Goal: Task Accomplishment & Management: Manage account settings

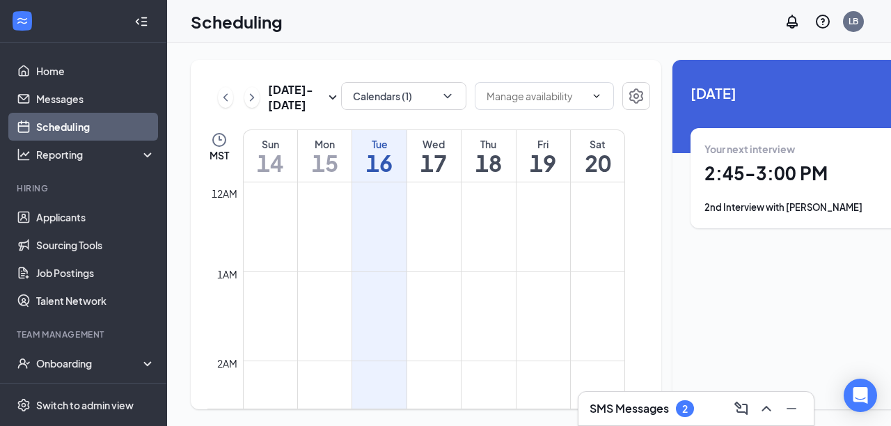
scroll to position [998, 0]
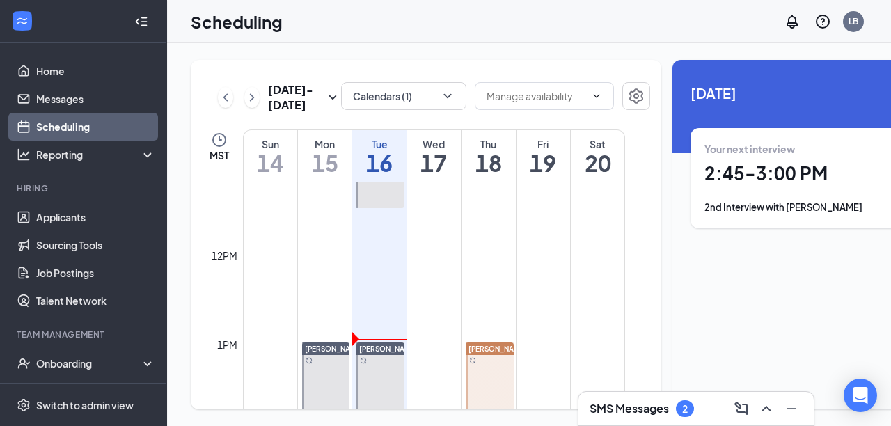
click at [81, 120] on link "Scheduling" at bounding box center [95, 127] width 119 height 28
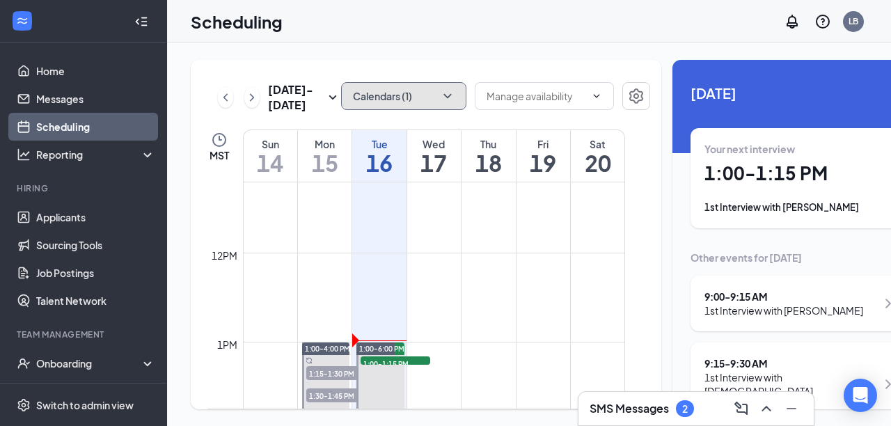
click at [440, 99] on icon "ChevronDown" at bounding box center [447, 96] width 14 height 14
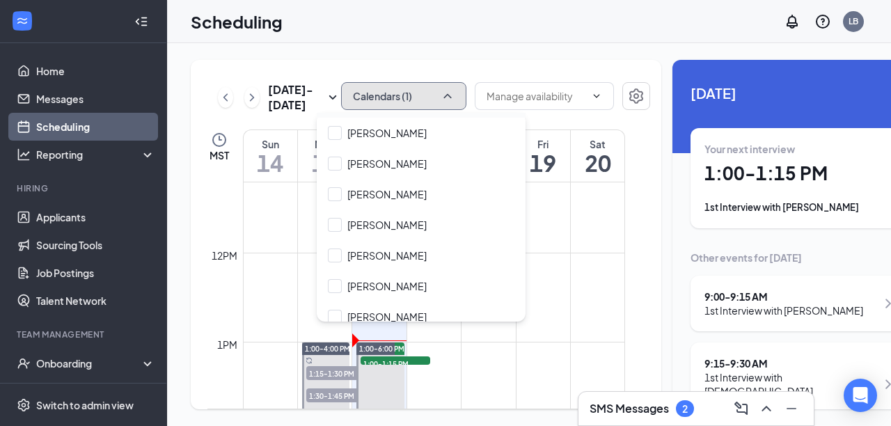
scroll to position [189, 0]
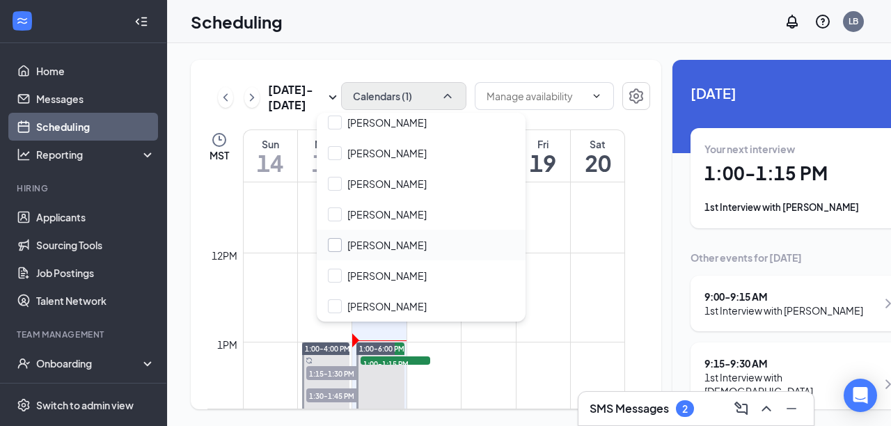
click at [335, 248] on input "[PERSON_NAME]" at bounding box center [377, 245] width 99 height 14
checkbox input "true"
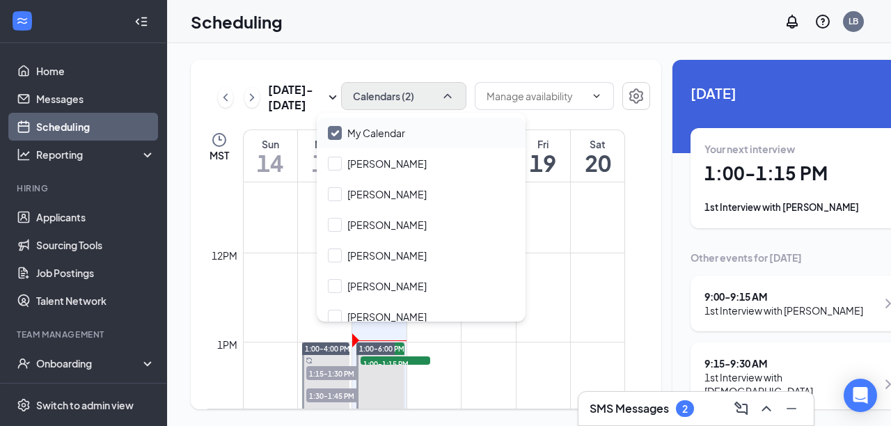
click at [337, 133] on input "My Calendar" at bounding box center [366, 133] width 77 height 14
checkbox input "false"
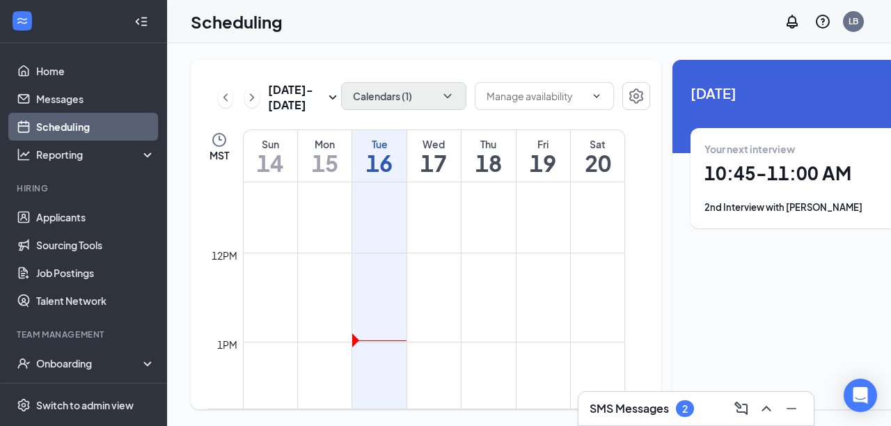
click at [491, 364] on td at bounding box center [434, 353] width 382 height 22
click at [682, 409] on div "2" at bounding box center [685, 408] width 18 height 17
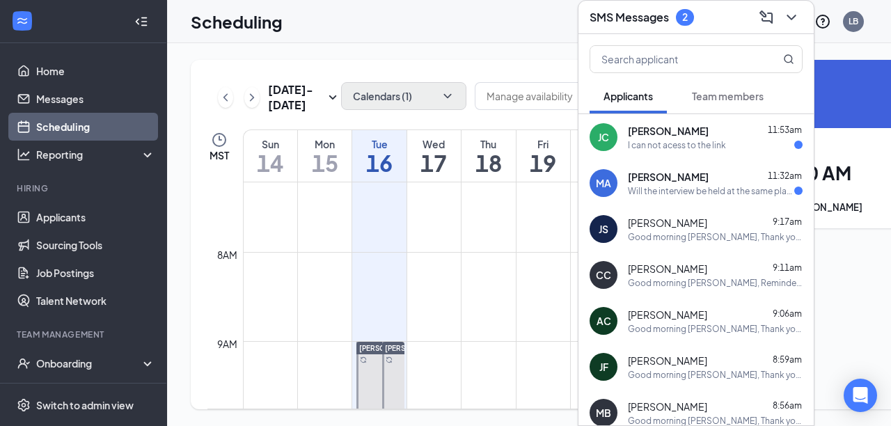
click at [662, 183] on div "[PERSON_NAME] 11:32am Will the interview be held at the same place? [GEOGRAPHIC…" at bounding box center [715, 183] width 175 height 27
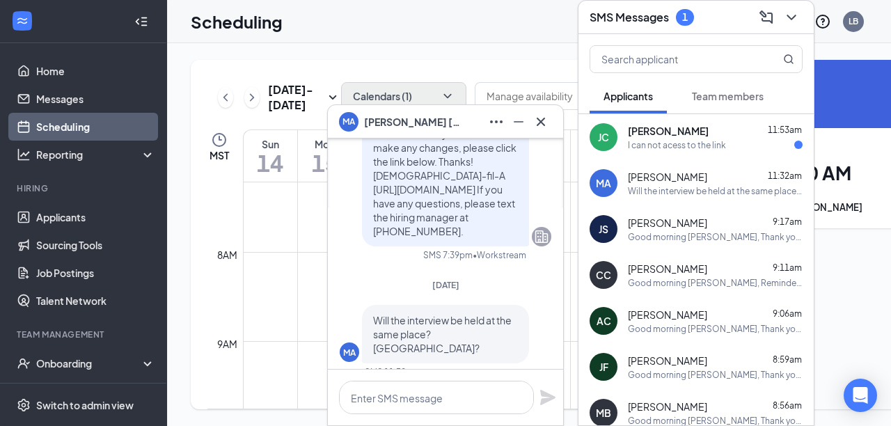
scroll to position [0, 0]
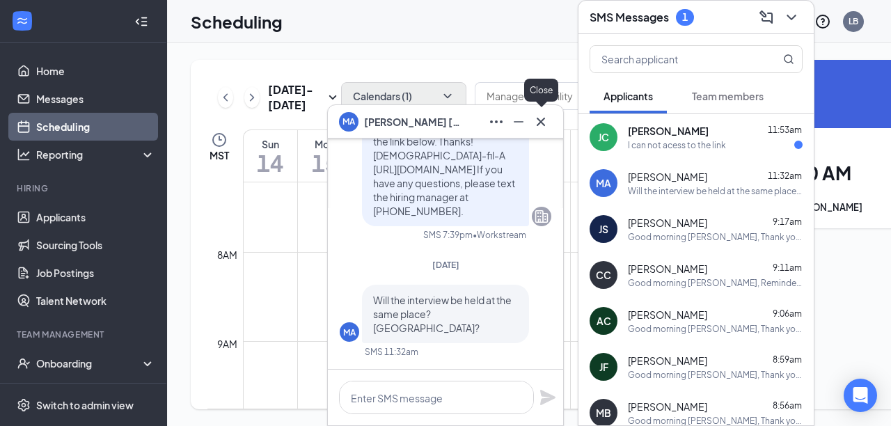
click at [539, 125] on icon "Cross" at bounding box center [540, 121] width 17 height 17
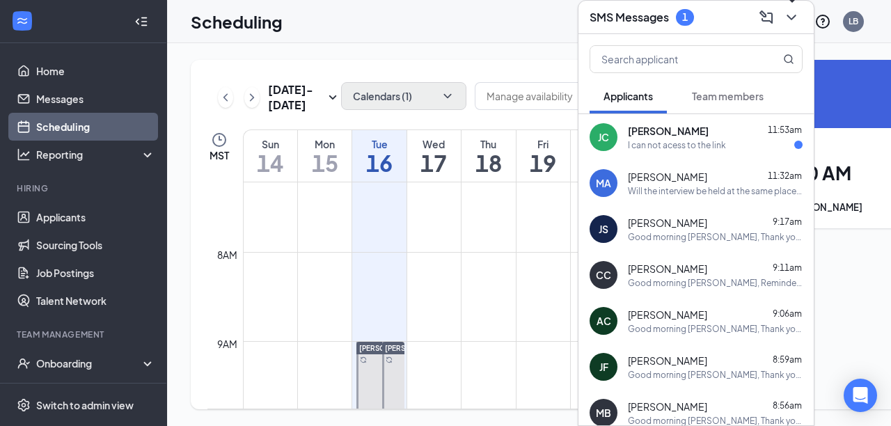
click at [792, 18] on icon "ChevronDown" at bounding box center [790, 18] width 9 height 6
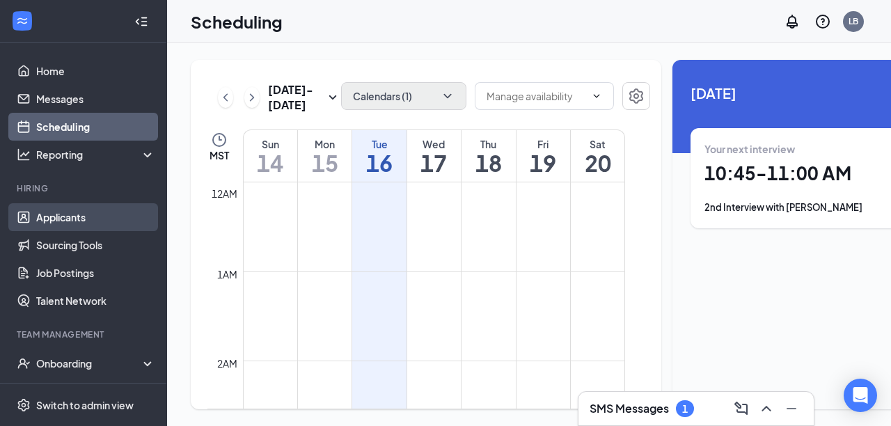
click at [71, 217] on link "Applicants" at bounding box center [95, 217] width 119 height 28
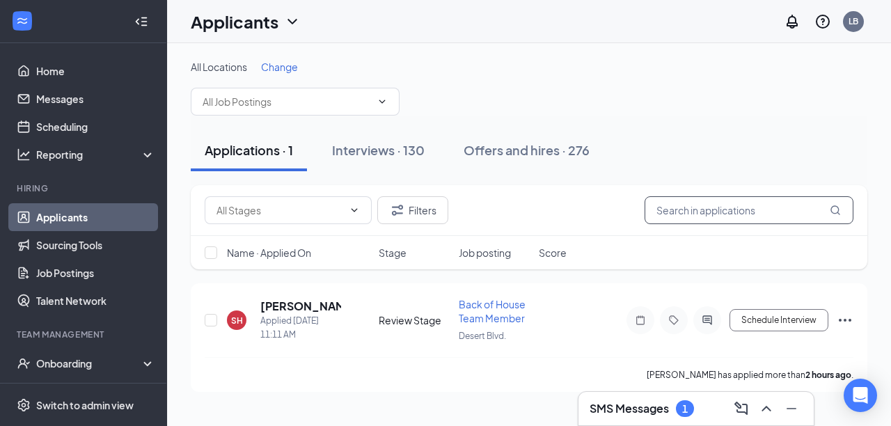
click at [667, 214] on input "text" at bounding box center [748, 210] width 209 height 28
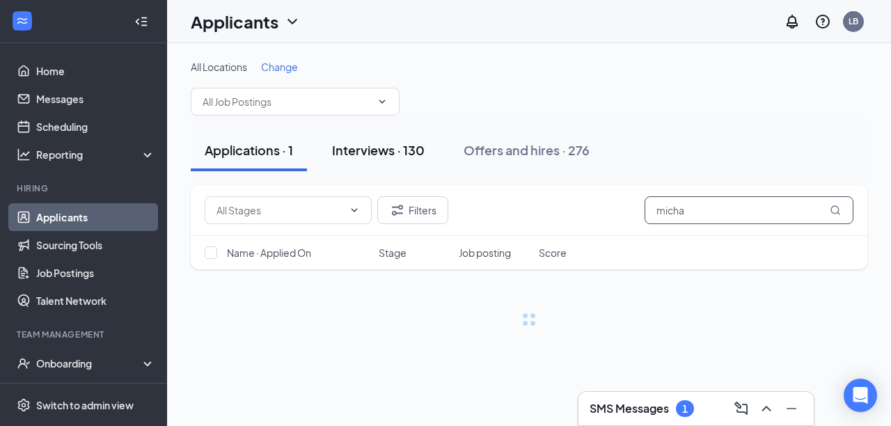
type input "micha"
click at [371, 151] on div "Interviews · 130" at bounding box center [378, 149] width 93 height 17
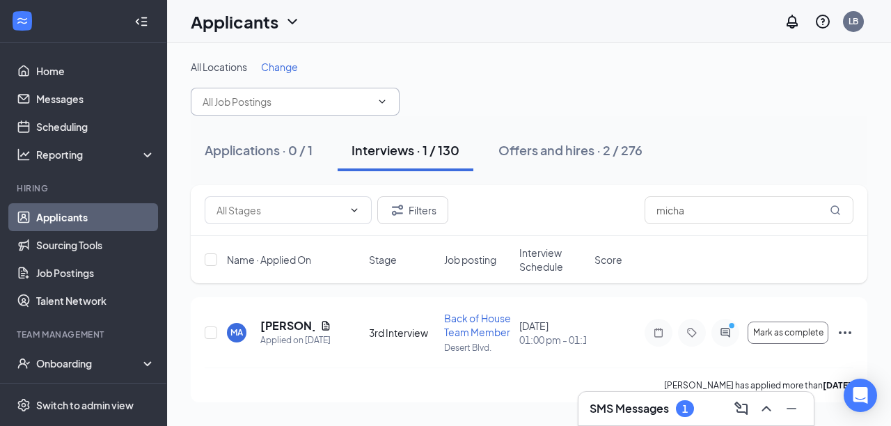
click at [382, 105] on icon "ChevronDown" at bounding box center [381, 101] width 11 height 11
click at [271, 322] on h5 "[PERSON_NAME]" at bounding box center [287, 325] width 54 height 15
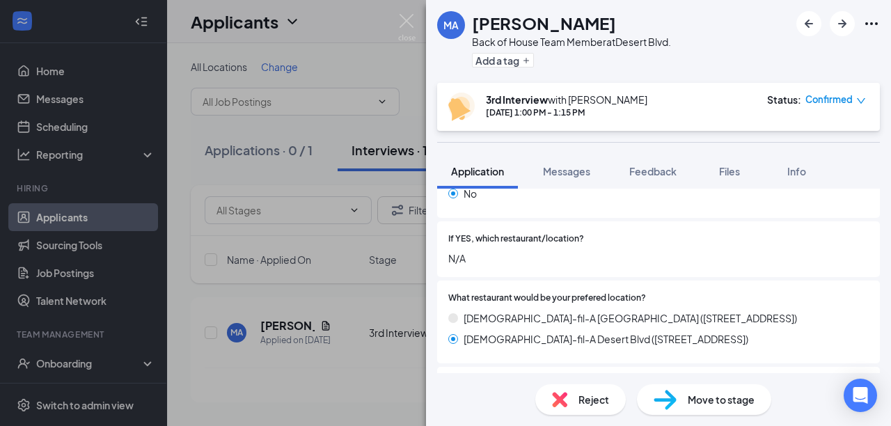
scroll to position [421, 0]
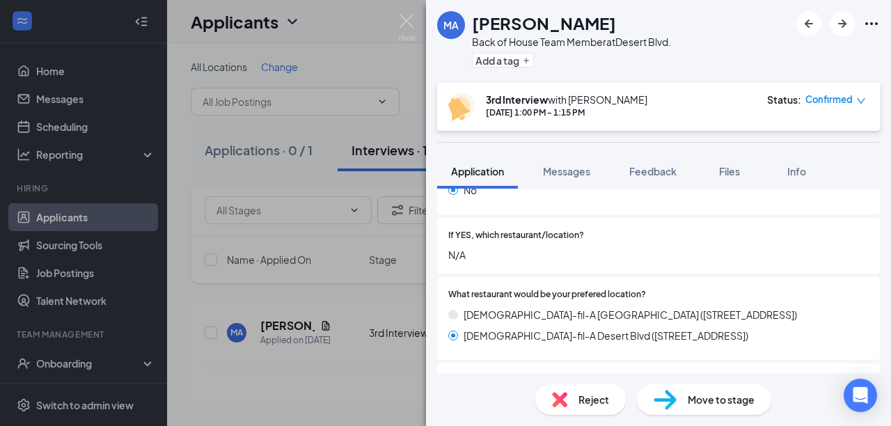
click at [359, 349] on div "MA [PERSON_NAME] Back of House Team Member at [GEOGRAPHIC_DATA]. Add a tag 3rd …" at bounding box center [445, 213] width 891 height 426
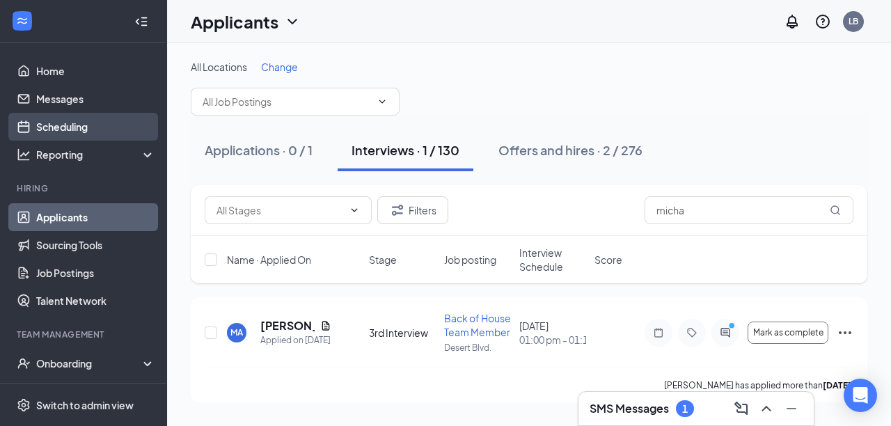
click at [97, 127] on link "Scheduling" at bounding box center [95, 127] width 119 height 28
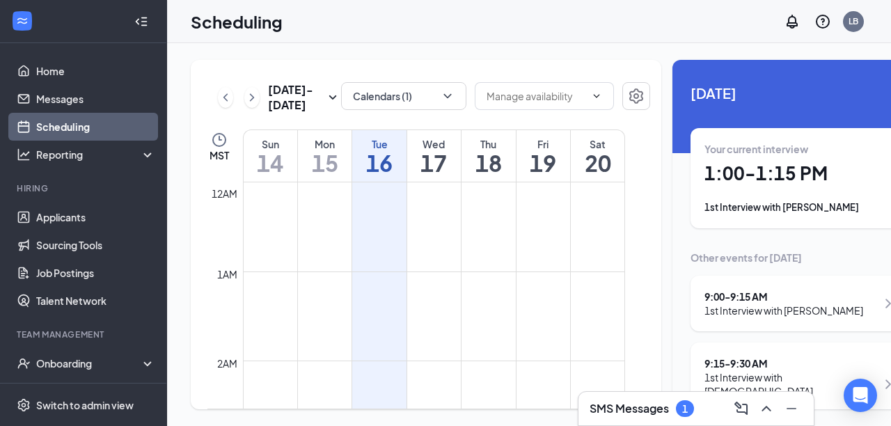
scroll to position [684, 0]
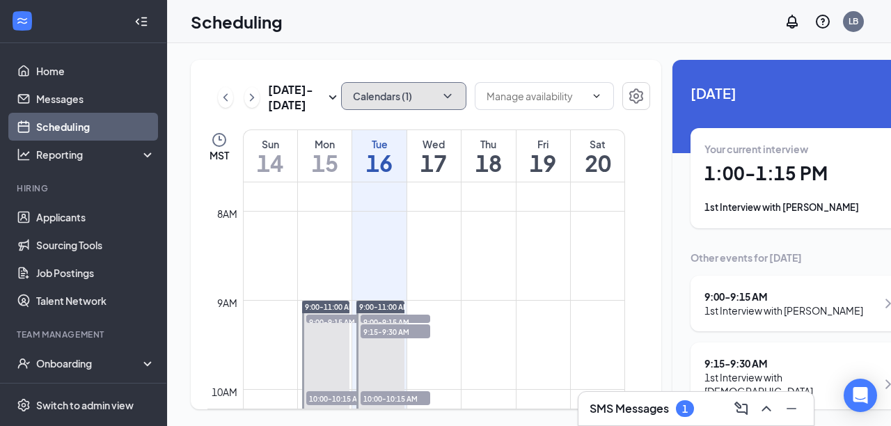
click at [440, 94] on icon "ChevronDown" at bounding box center [447, 96] width 14 height 14
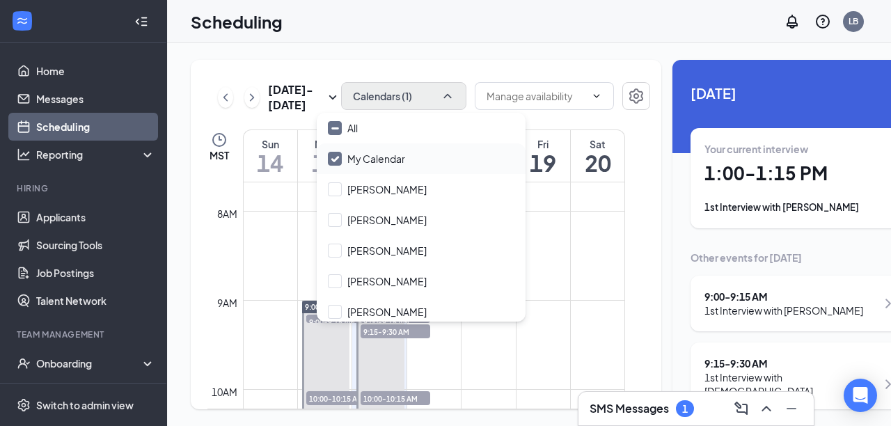
click at [339, 157] on input "My Calendar" at bounding box center [366, 159] width 77 height 14
checkbox input "true"
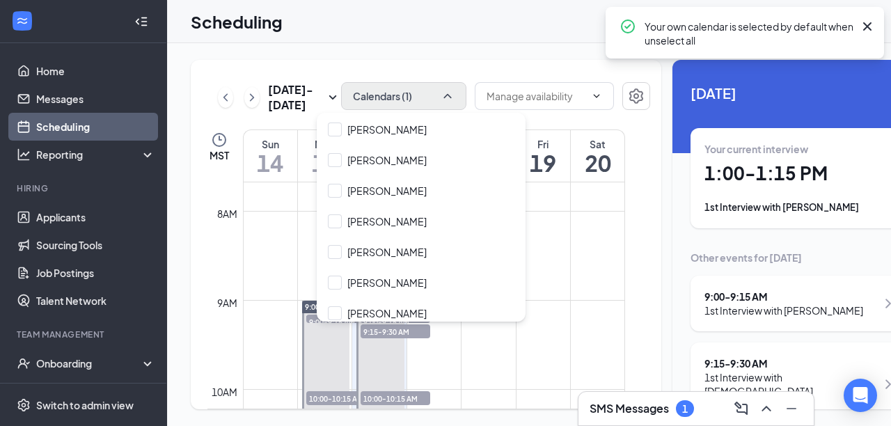
scroll to position [189, 0]
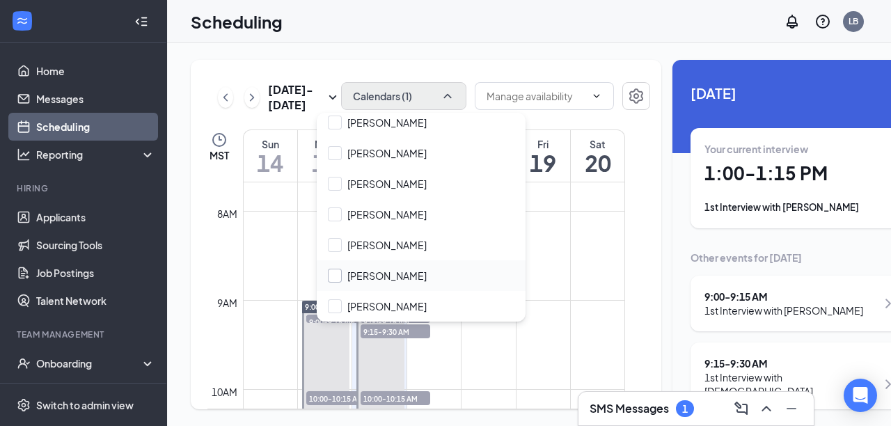
click at [333, 280] on input "[PERSON_NAME]" at bounding box center [377, 276] width 99 height 14
checkbox input "false"
checkbox input "true"
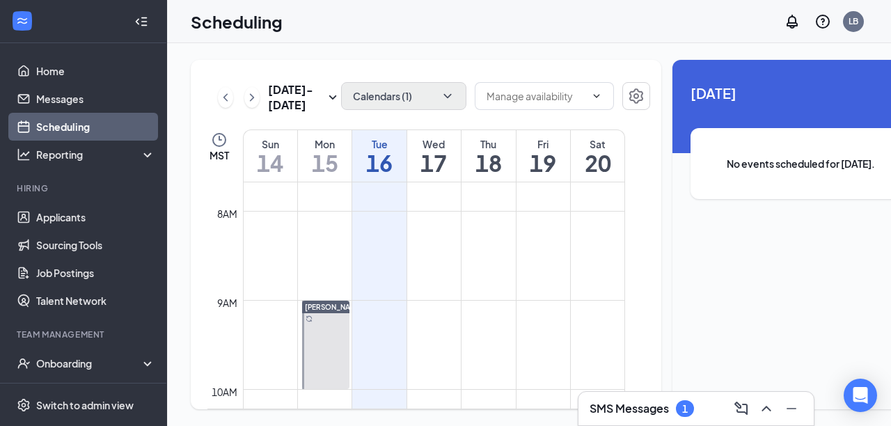
click at [401, 300] on td at bounding box center [434, 289] width 382 height 22
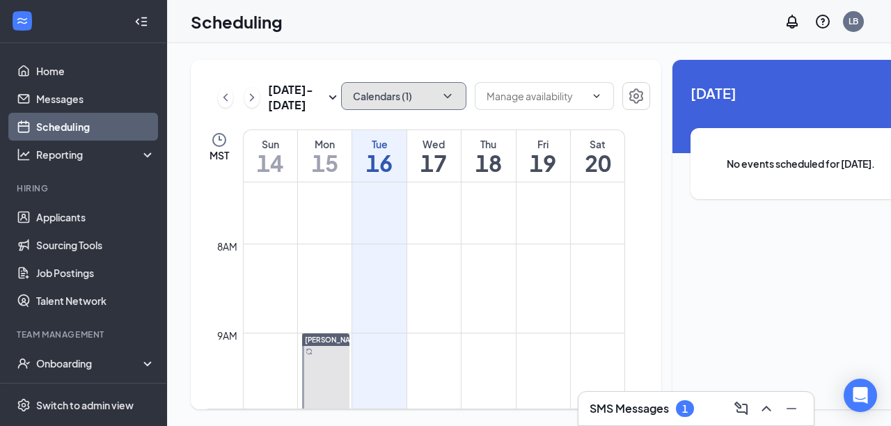
click at [440, 91] on icon "ChevronDown" at bounding box center [447, 96] width 14 height 14
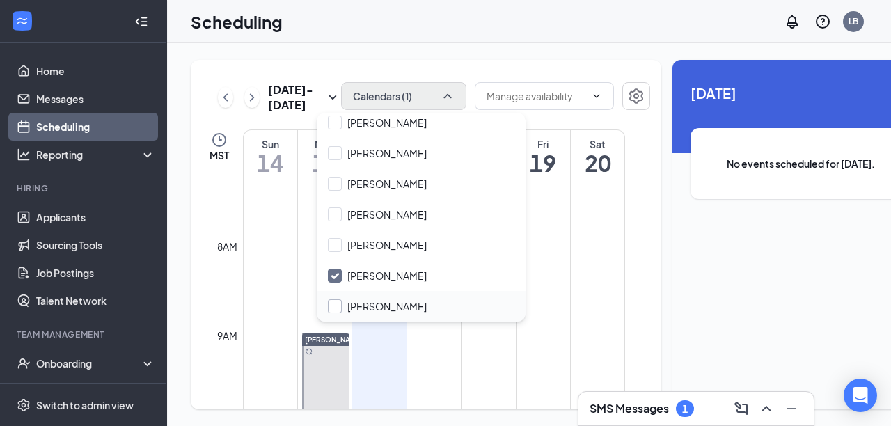
click at [336, 306] on input "[PERSON_NAME]" at bounding box center [377, 306] width 99 height 14
checkbox input "true"
click at [337, 279] on input "[PERSON_NAME]" at bounding box center [377, 276] width 99 height 14
checkbox input "false"
click at [385, 333] on td at bounding box center [434, 321] width 382 height 22
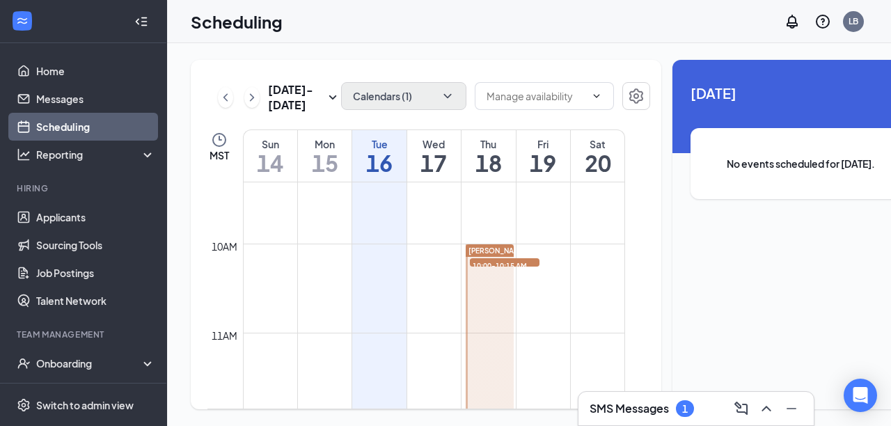
scroll to position [830, 0]
click at [440, 92] on icon "ChevronDown" at bounding box center [447, 96] width 14 height 14
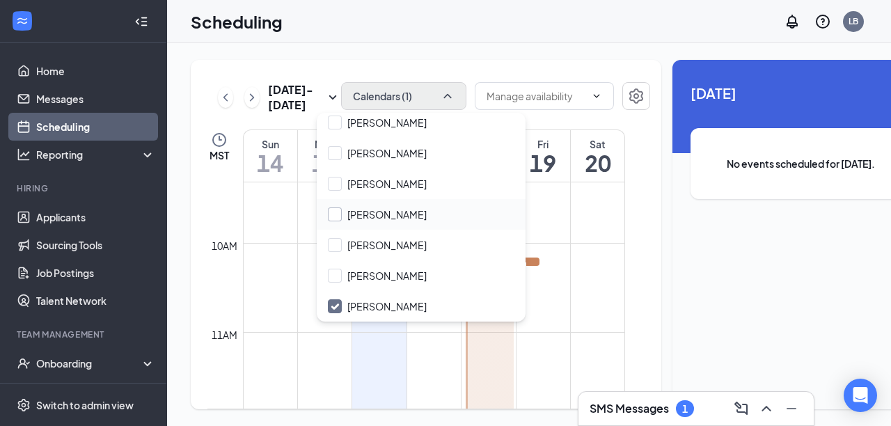
click at [333, 214] on input "[PERSON_NAME]" at bounding box center [377, 214] width 99 height 14
checkbox input "true"
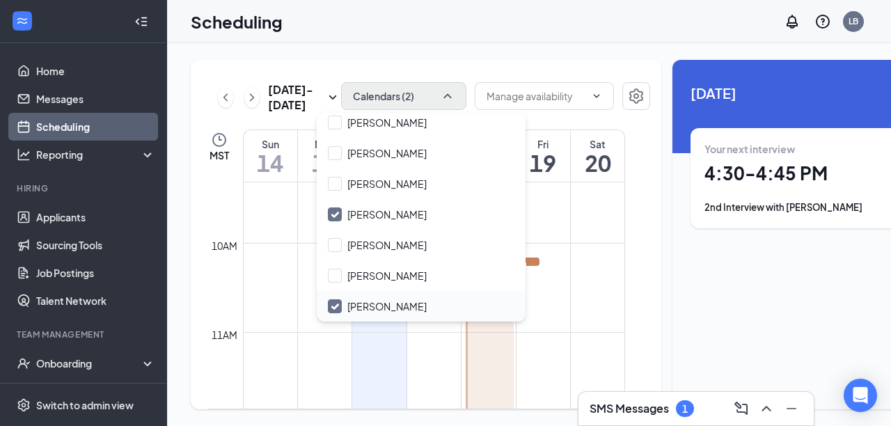
click at [333, 308] on input "[PERSON_NAME]" at bounding box center [377, 306] width 99 height 14
checkbox input "false"
click at [377, 354] on td at bounding box center [434, 343] width 382 height 22
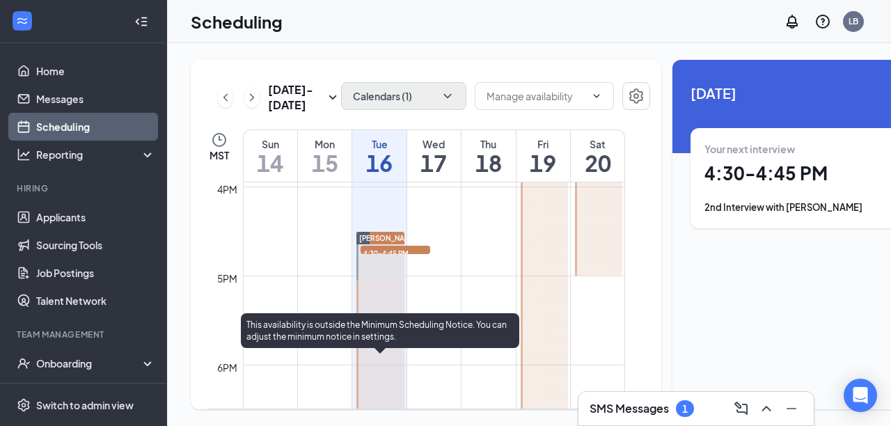
scroll to position [1422, 0]
click at [401, 259] on span "4:30-4:45 PM" at bounding box center [395, 252] width 70 height 14
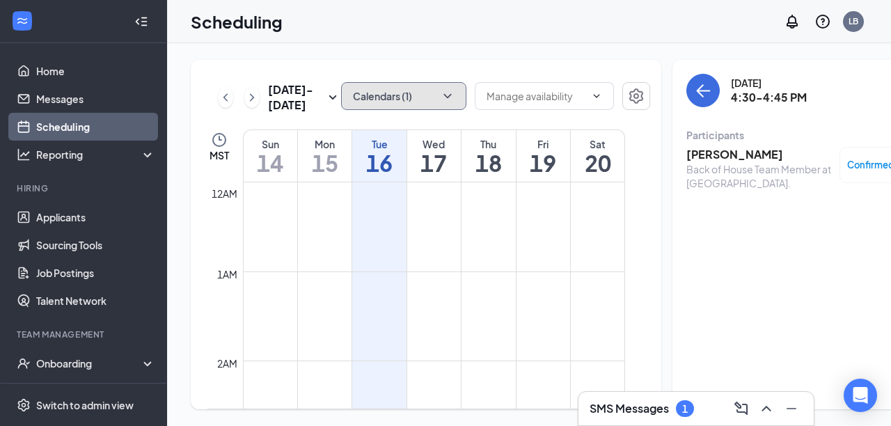
click at [440, 94] on icon "ChevronDown" at bounding box center [447, 96] width 14 height 14
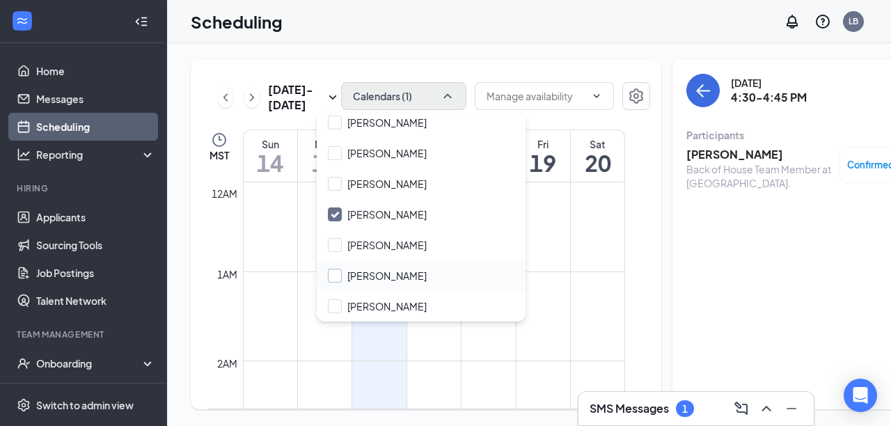
click at [336, 273] on input "[PERSON_NAME]" at bounding box center [377, 276] width 99 height 14
checkbox input "true"
click at [335, 214] on input "[PERSON_NAME]" at bounding box center [377, 214] width 99 height 14
checkbox input "false"
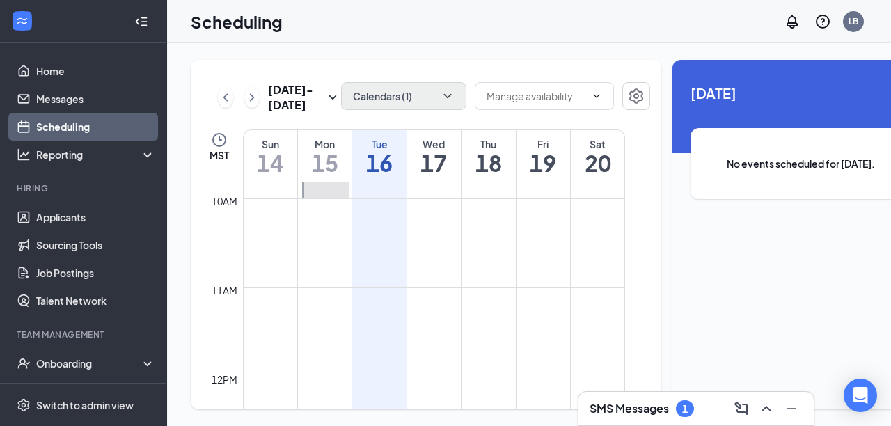
scroll to position [873, 0]
click at [440, 98] on icon "ChevronDown" at bounding box center [447, 96] width 14 height 14
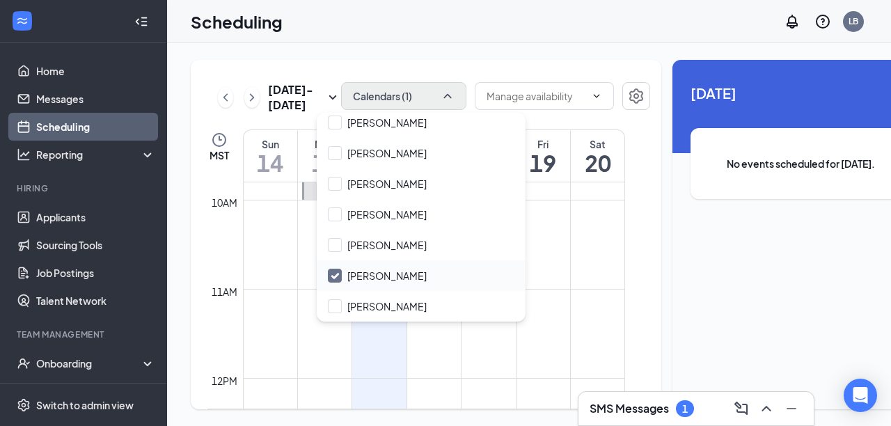
click at [333, 271] on input "[PERSON_NAME]" at bounding box center [377, 276] width 99 height 14
checkbox input "true"
checkbox input "false"
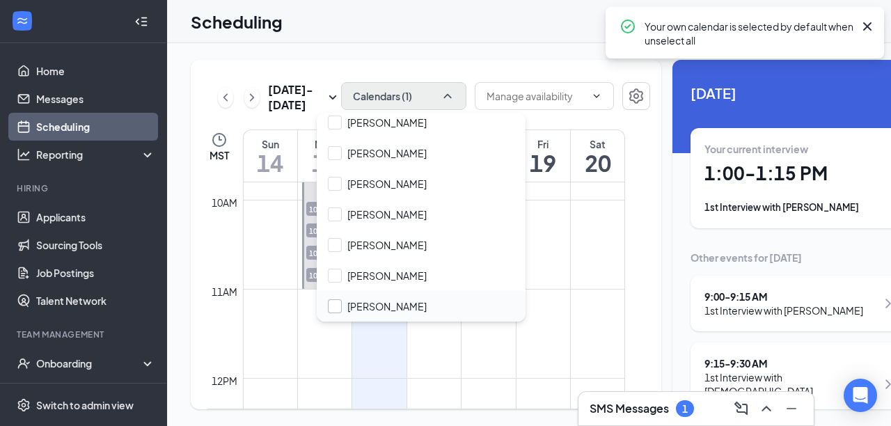
click at [336, 308] on input "[PERSON_NAME]" at bounding box center [377, 306] width 99 height 14
checkbox input "true"
click at [381, 356] on td at bounding box center [434, 344] width 382 height 22
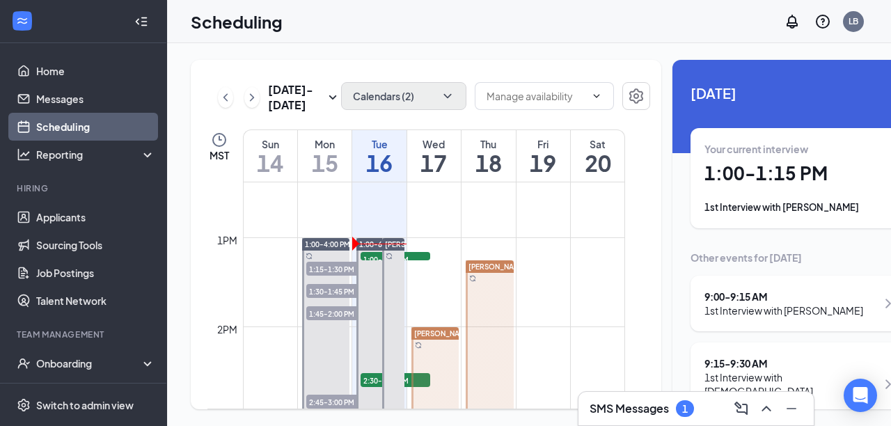
scroll to position [1106, 0]
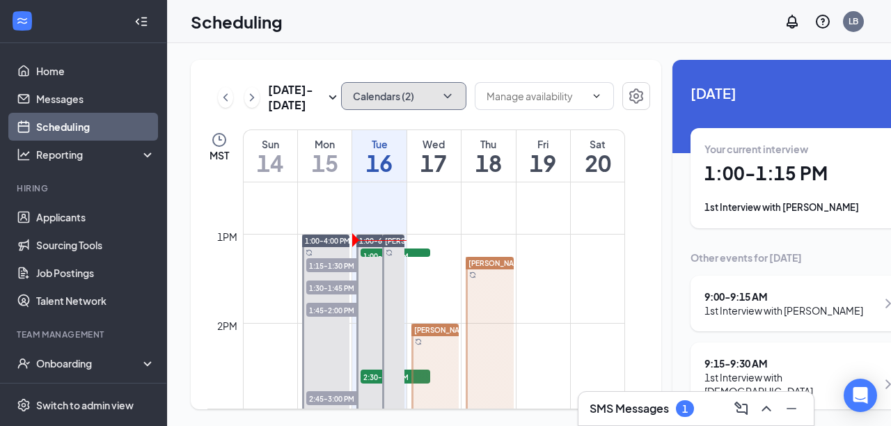
click at [443, 95] on icon "ChevronDown" at bounding box center [447, 96] width 8 height 4
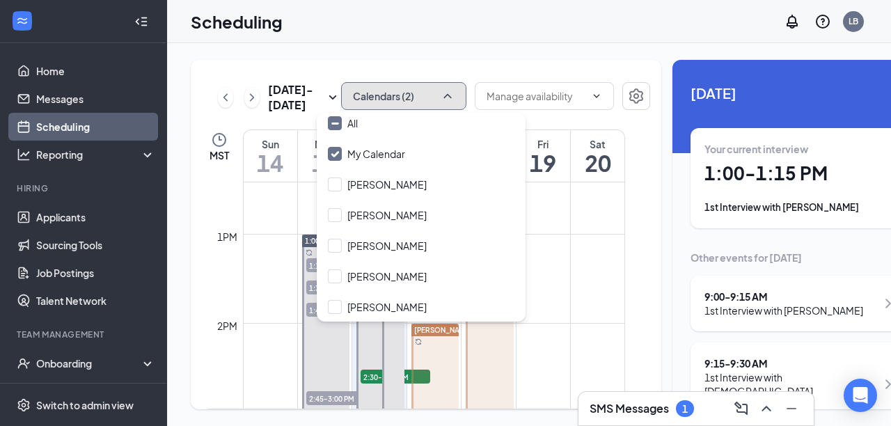
scroll to position [0, 0]
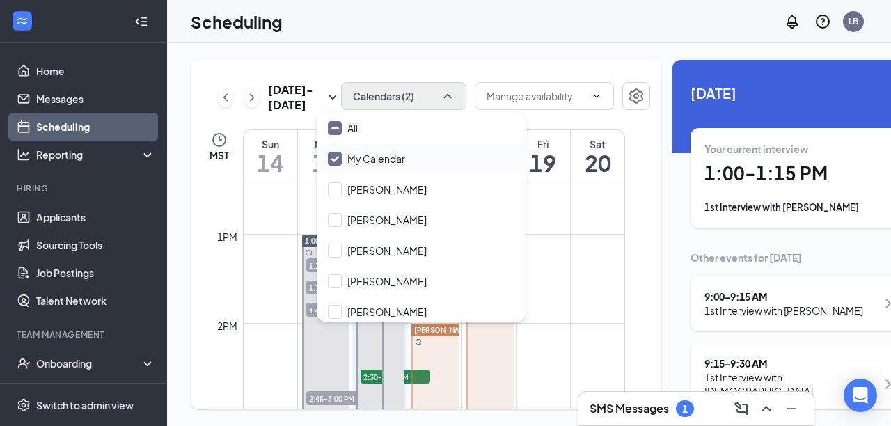
click at [337, 159] on input "My Calendar" at bounding box center [366, 159] width 77 height 14
checkbox input "false"
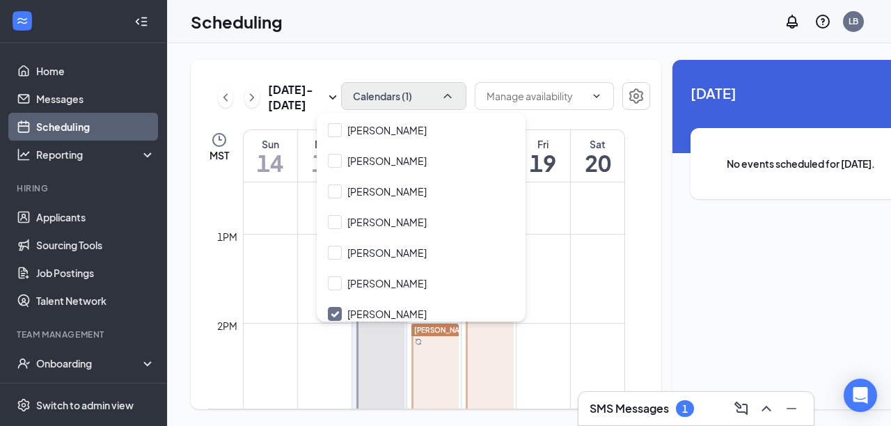
scroll to position [189, 0]
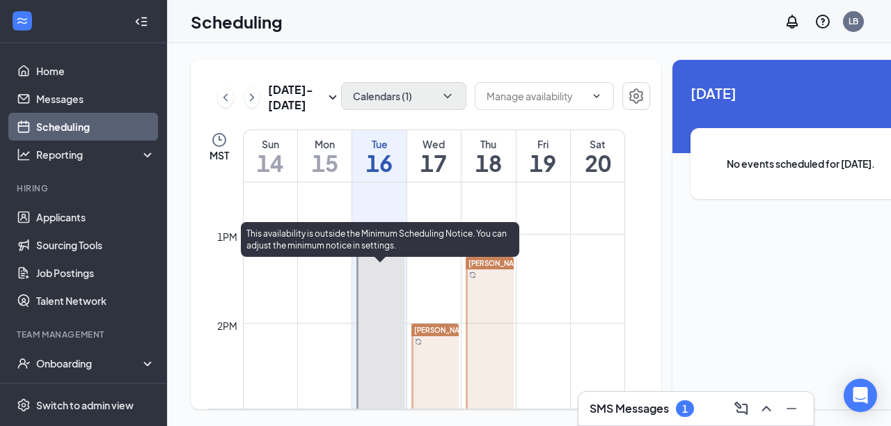
click at [371, 401] on div at bounding box center [380, 378] width 48 height 289
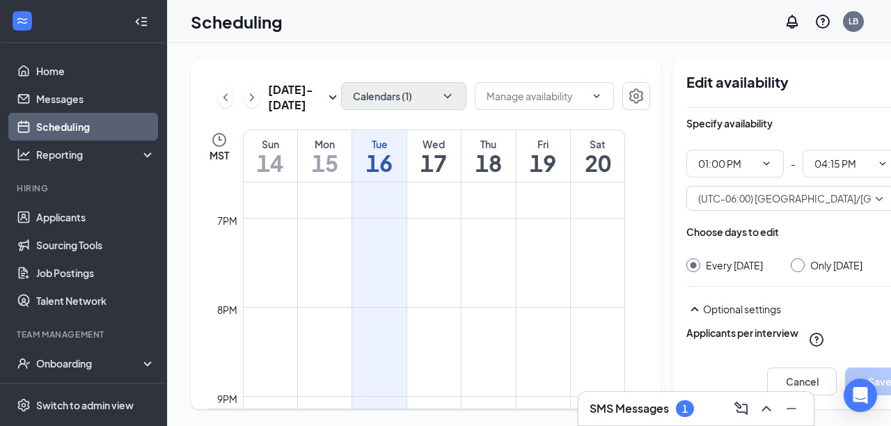
scroll to position [1682, 0]
click at [440, 95] on icon "ChevronDown" at bounding box center [447, 96] width 14 height 14
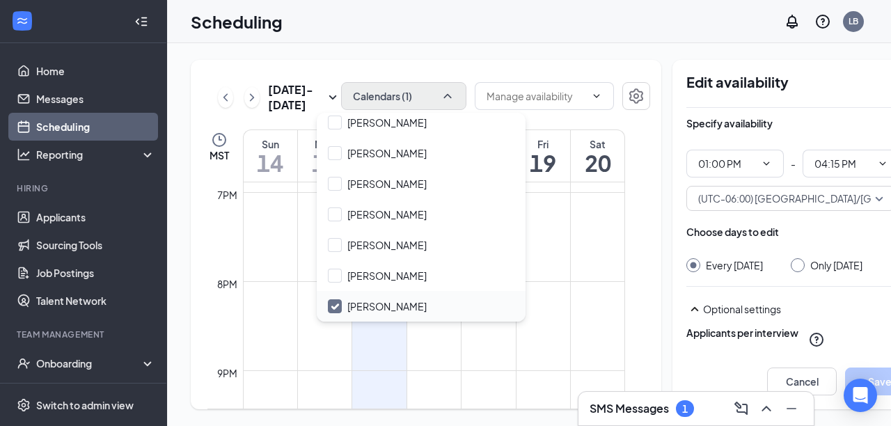
click at [337, 306] on input "[PERSON_NAME]" at bounding box center [377, 306] width 99 height 14
checkbox input "true"
checkbox input "false"
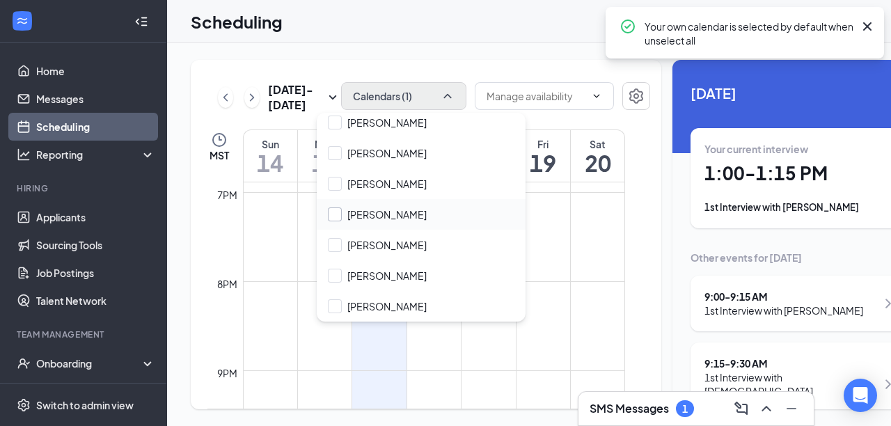
click at [334, 216] on input "[PERSON_NAME]" at bounding box center [377, 214] width 99 height 14
checkbox input "true"
click at [386, 306] on td at bounding box center [434, 295] width 382 height 22
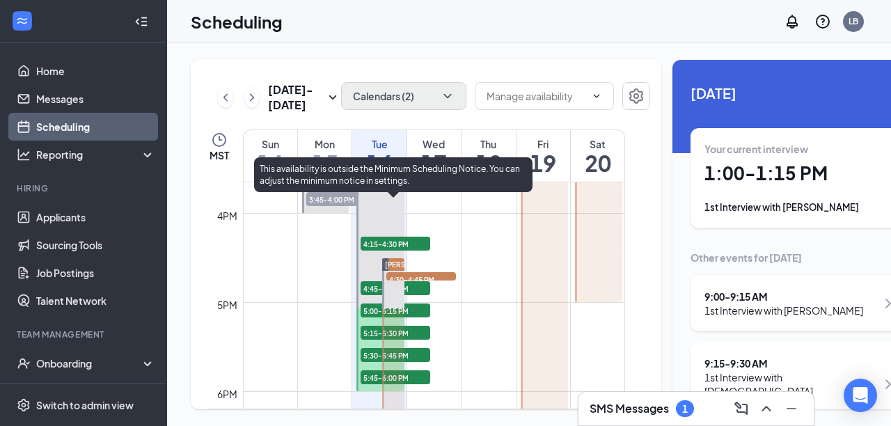
scroll to position [1378, 0]
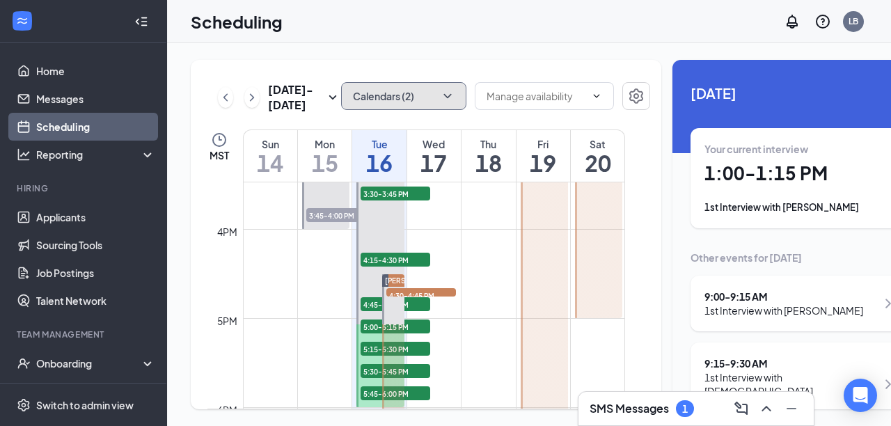
click at [440, 93] on icon "ChevronDown" at bounding box center [447, 96] width 14 height 14
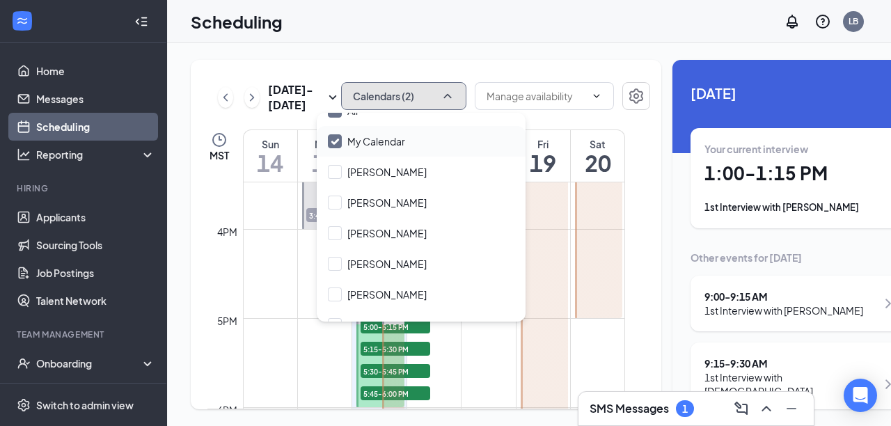
scroll to position [0, 0]
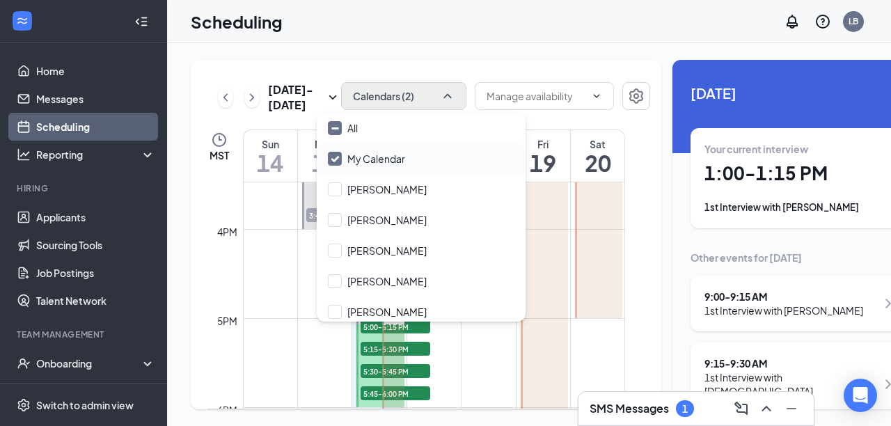
click at [333, 164] on input "My Calendar" at bounding box center [366, 159] width 77 height 14
checkbox input "false"
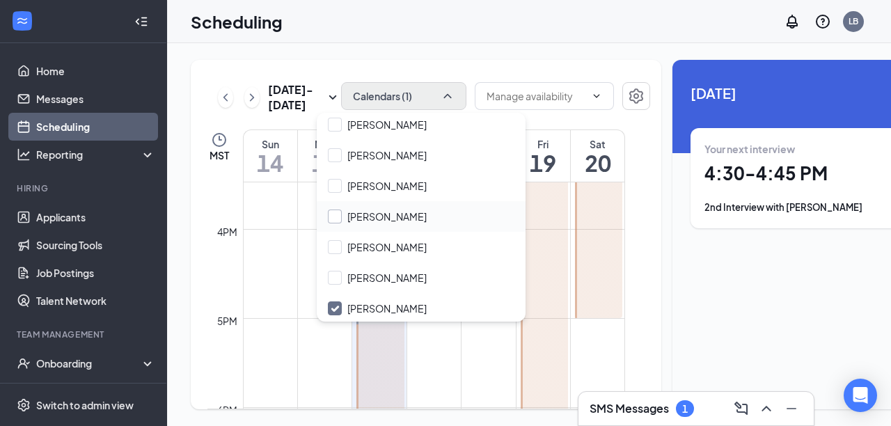
scroll to position [97, 0]
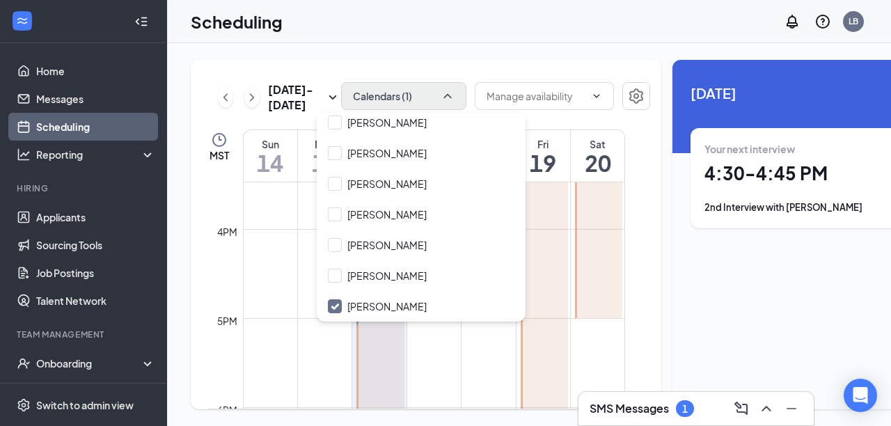
click at [327, 340] on td at bounding box center [434, 329] width 382 height 22
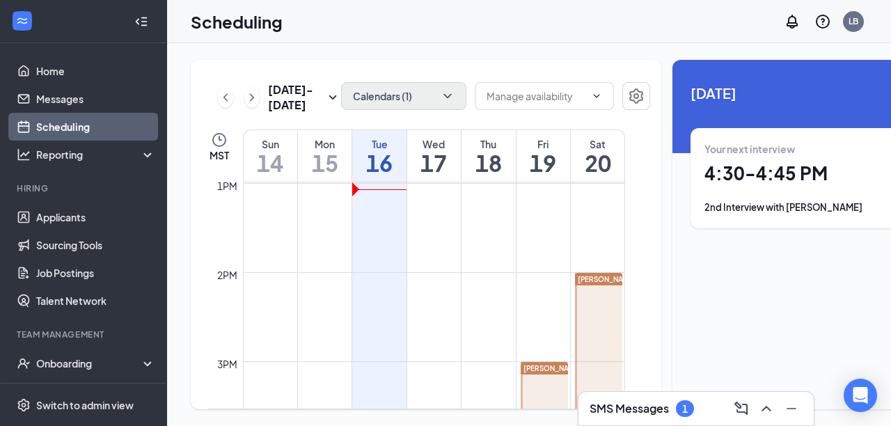
scroll to position [1158, 0]
click at [440, 91] on icon "ChevronDown" at bounding box center [447, 96] width 14 height 14
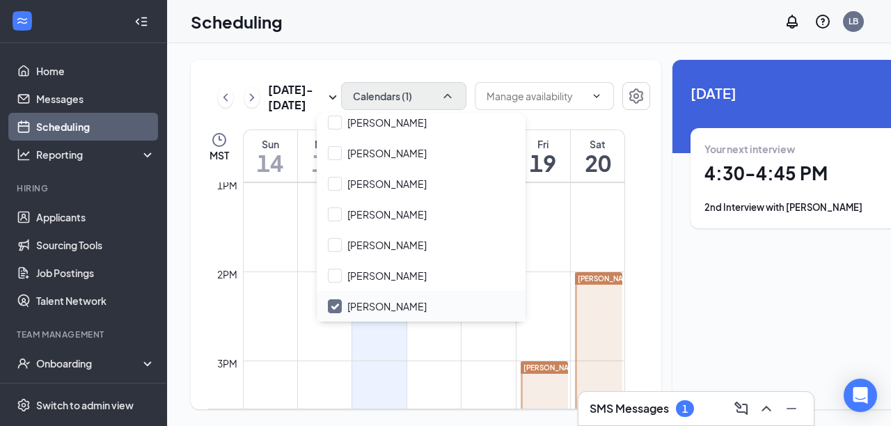
click at [335, 307] on input "[PERSON_NAME]" at bounding box center [377, 306] width 99 height 14
checkbox input "true"
checkbox input "false"
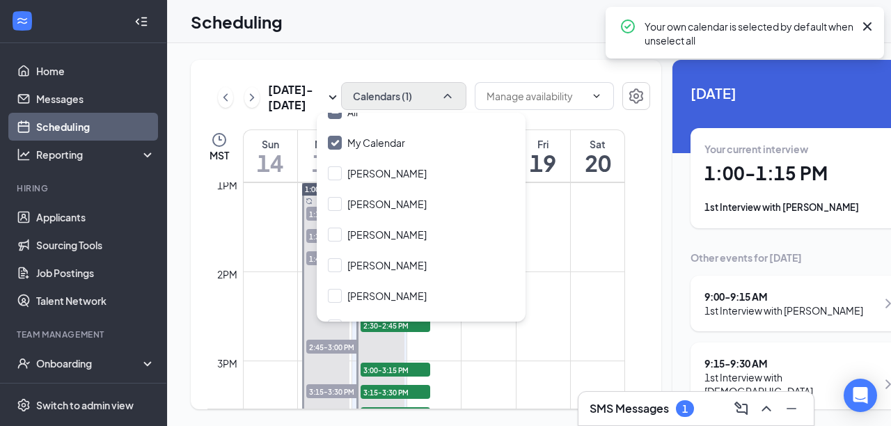
scroll to position [10, 0]
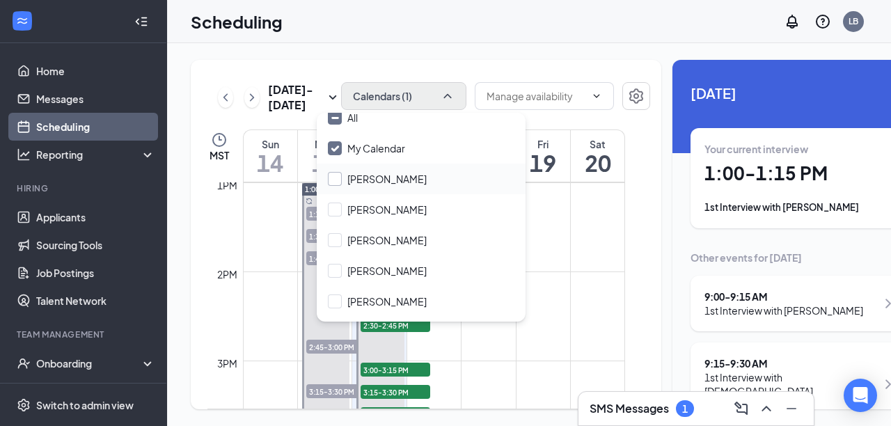
click at [333, 177] on input "[PERSON_NAME]" at bounding box center [377, 179] width 99 height 14
checkbox input "true"
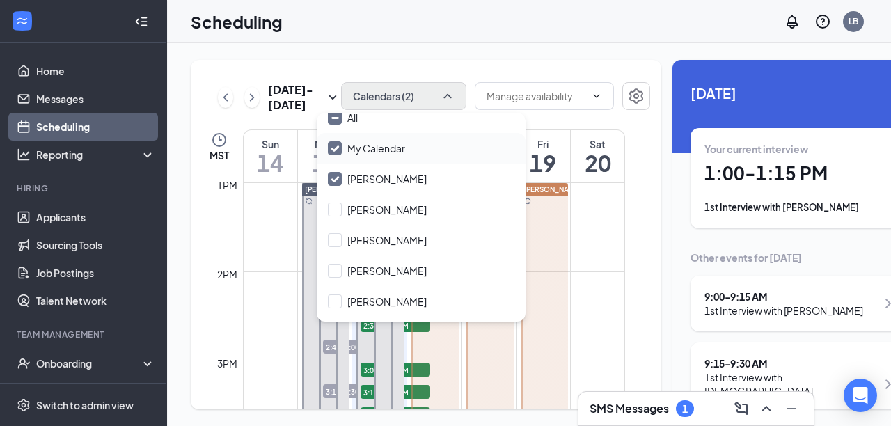
click at [333, 146] on input "My Calendar" at bounding box center [366, 148] width 77 height 14
checkbox input "false"
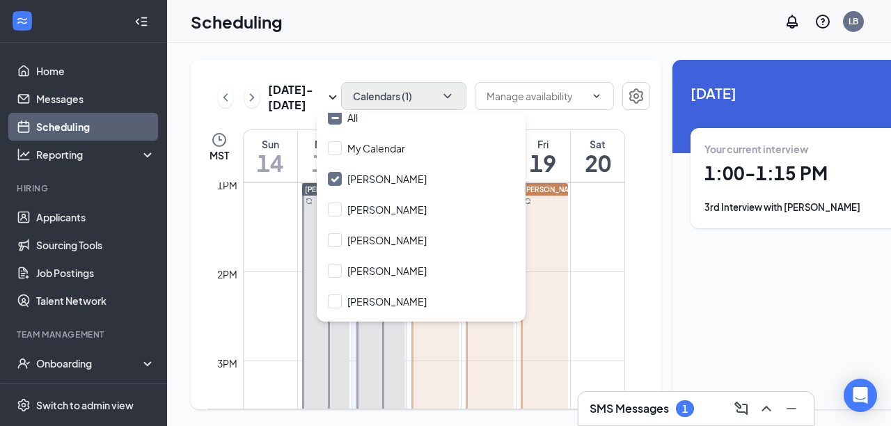
click at [334, 348] on div at bounding box center [339, 405] width 22 height 266
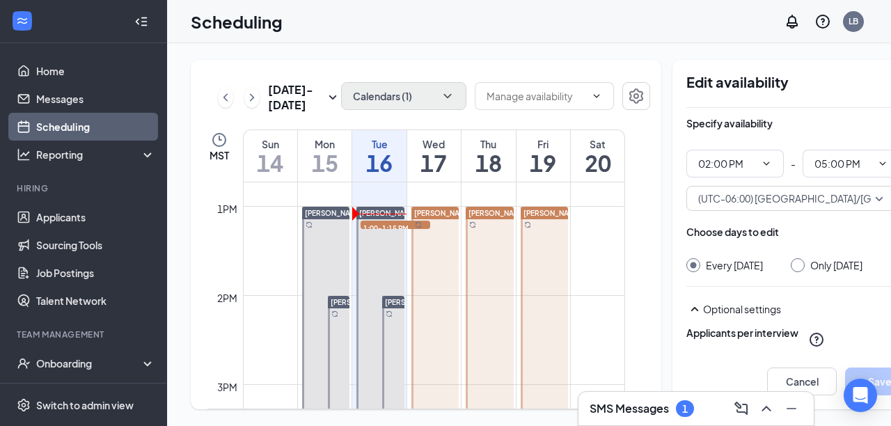
scroll to position [1131, 0]
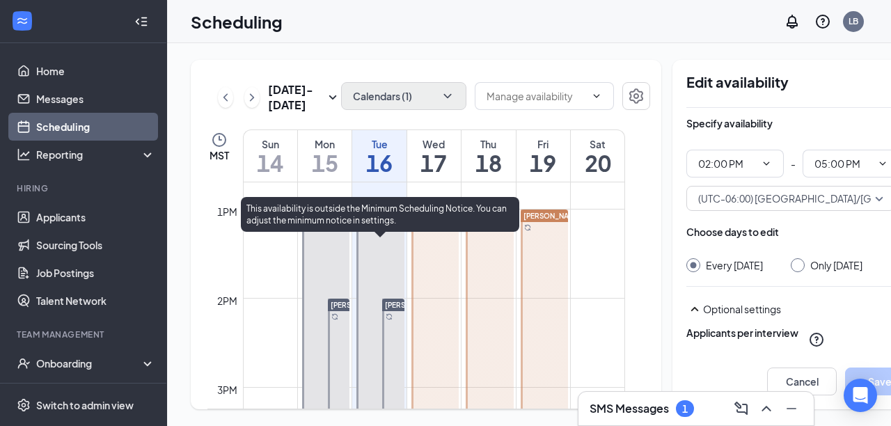
click at [385, 233] on div "1:00-1:15 PM 1" at bounding box center [395, 227] width 72 height 11
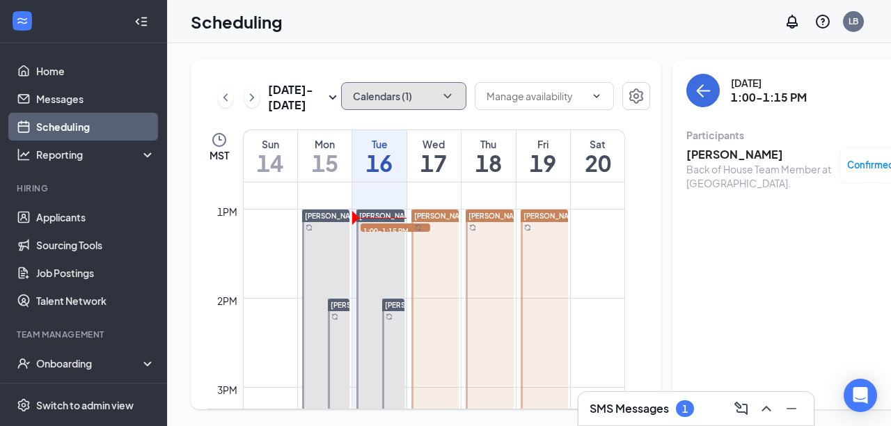
click at [443, 96] on icon "ChevronDown" at bounding box center [447, 96] width 8 height 4
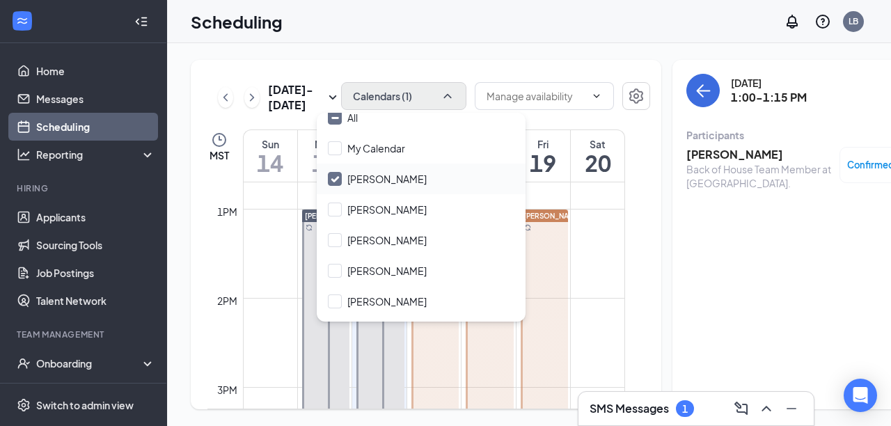
click at [338, 178] on input "[PERSON_NAME]" at bounding box center [377, 179] width 99 height 14
checkbox input "true"
checkbox input "false"
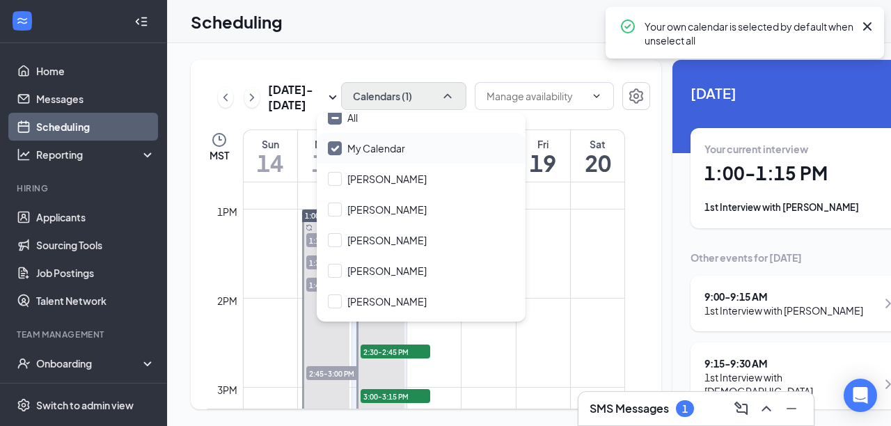
click at [334, 150] on input "My Calendar" at bounding box center [366, 148] width 77 height 14
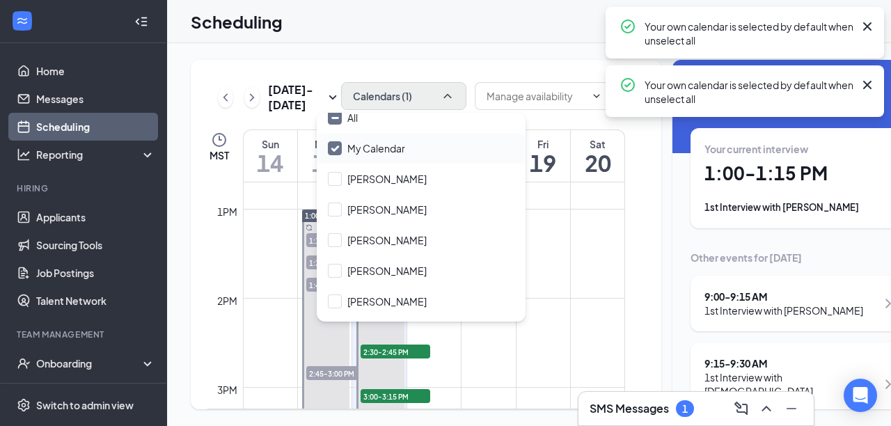
click at [334, 148] on input "My Calendar" at bounding box center [366, 148] width 77 height 14
checkbox input "true"
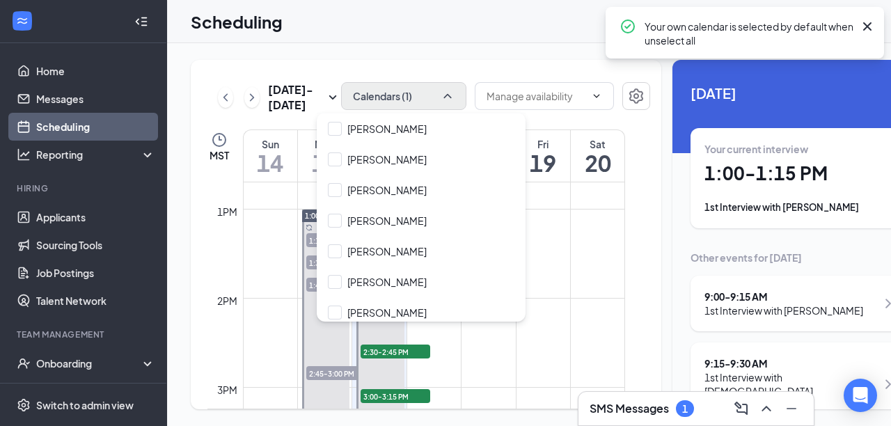
scroll to position [189, 0]
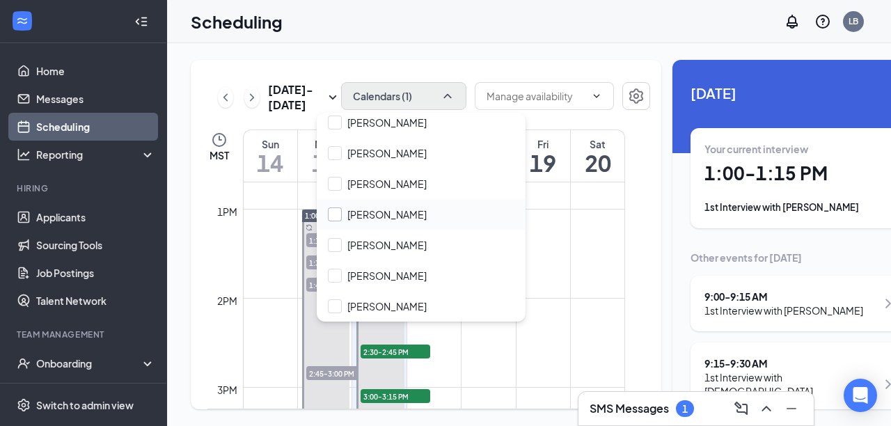
click at [334, 214] on input "[PERSON_NAME]" at bounding box center [377, 214] width 99 height 14
checkbox input "true"
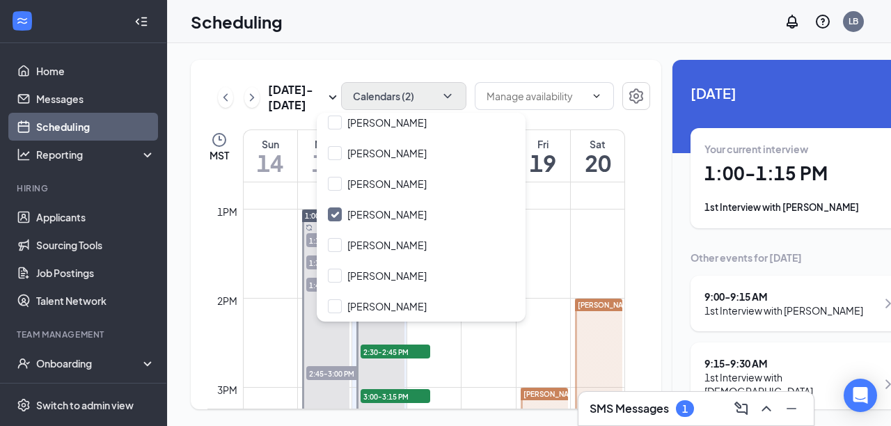
click at [415, 320] on td at bounding box center [434, 309] width 382 height 22
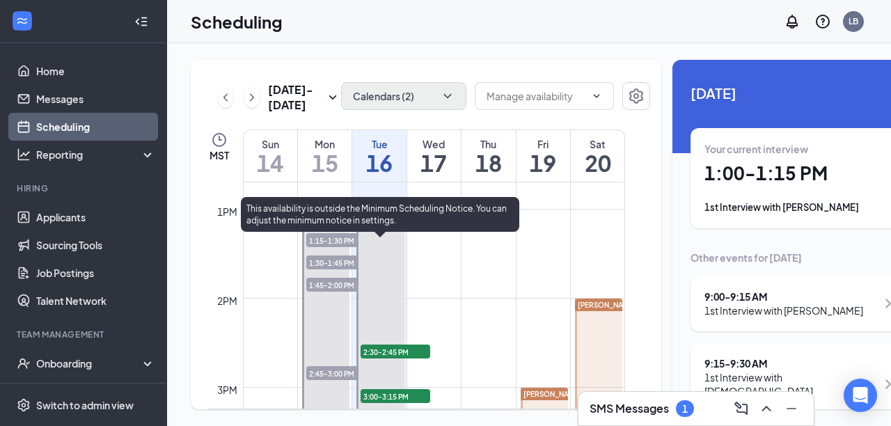
click at [383, 237] on span "1:00-1:15 PM" at bounding box center [395, 230] width 70 height 14
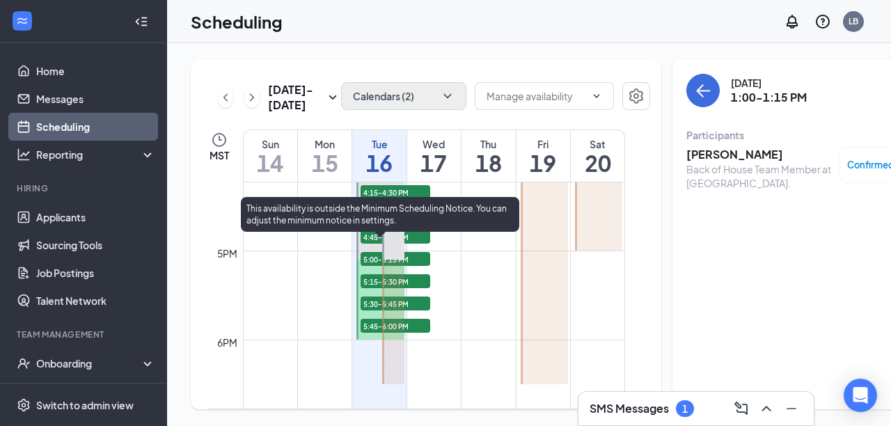
scroll to position [1447, 0]
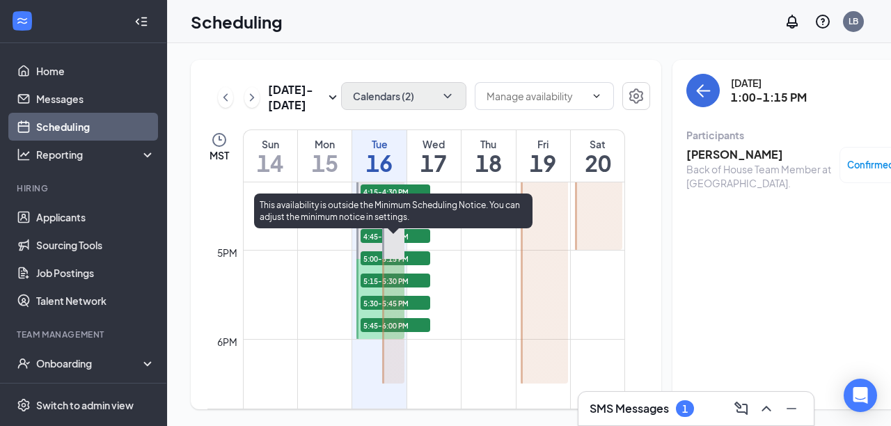
click at [407, 234] on span "4:30-4:45 PM" at bounding box center [421, 227] width 70 height 14
click at [432, 234] on span "4:30-4:45 PM" at bounding box center [421, 227] width 70 height 14
click at [412, 234] on span "4:30-4:45 PM" at bounding box center [421, 227] width 70 height 14
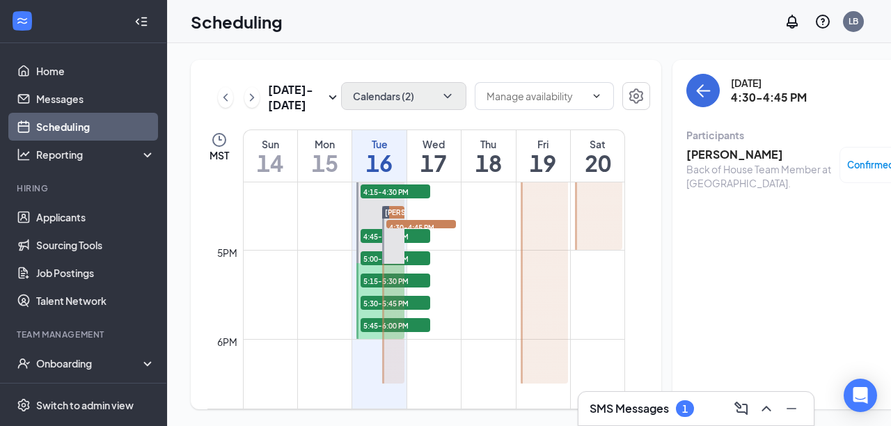
click at [334, 272] on td at bounding box center [434, 261] width 382 height 22
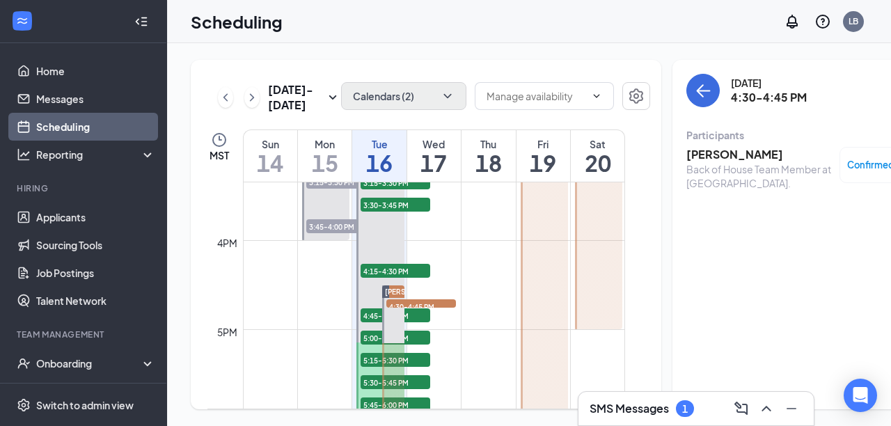
scroll to position [1374, 0]
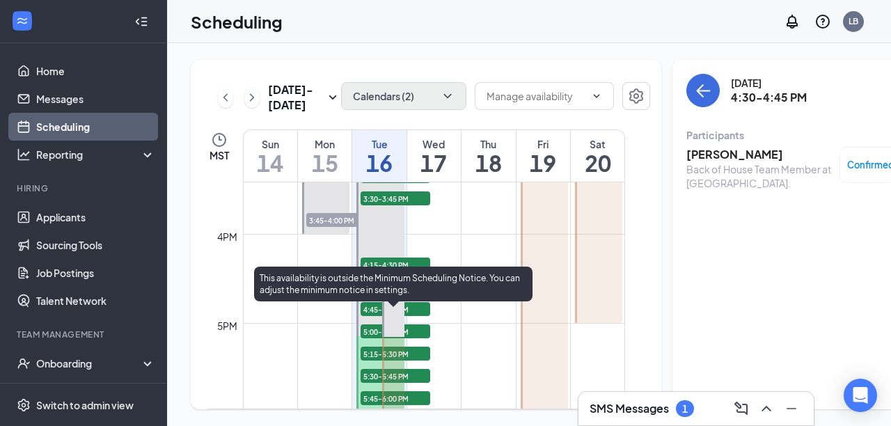
click at [411, 307] on span "4:30-4:45 PM" at bounding box center [421, 300] width 70 height 14
click at [406, 307] on span "4:30-4:45 PM" at bounding box center [421, 300] width 70 height 14
click at [404, 307] on span "4:30-4:45 PM" at bounding box center [421, 300] width 70 height 14
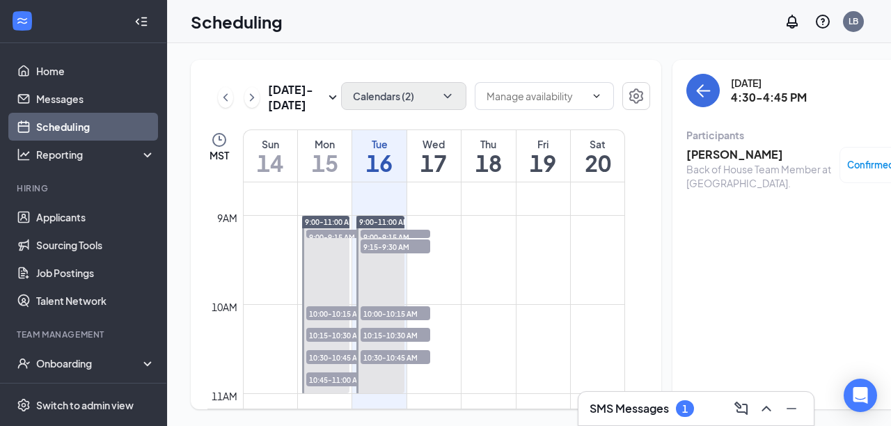
scroll to position [759, 0]
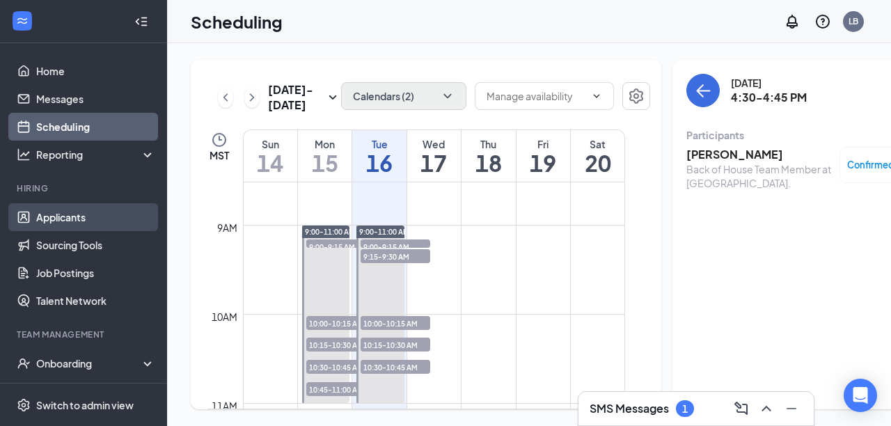
click at [73, 217] on link "Applicants" at bounding box center [95, 217] width 119 height 28
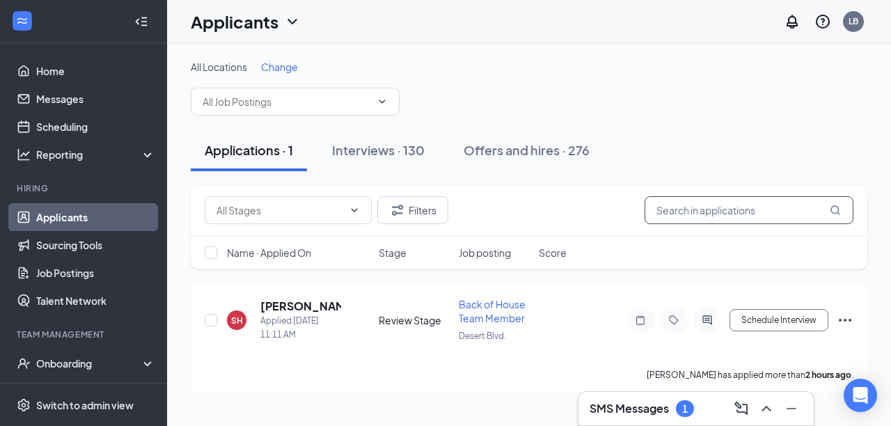
click at [667, 210] on input "text" at bounding box center [748, 210] width 209 height 28
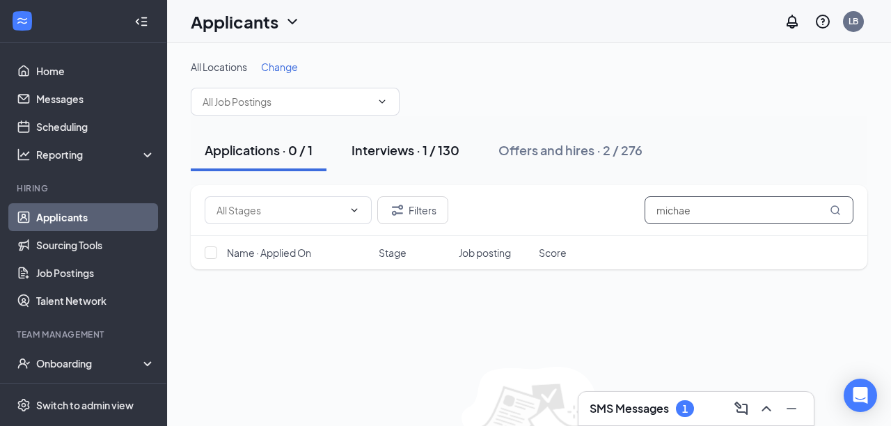
type input "michae"
click at [386, 151] on div "Interviews · 1 / 130" at bounding box center [405, 149] width 108 height 17
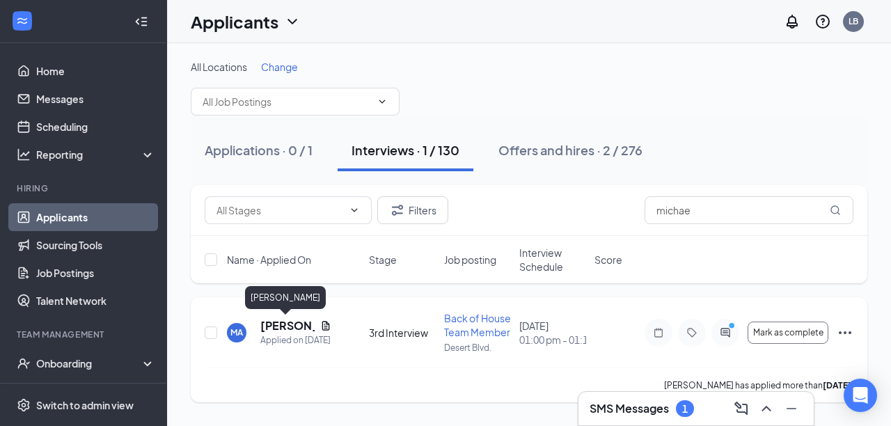
click at [289, 323] on h5 "[PERSON_NAME]" at bounding box center [287, 325] width 54 height 15
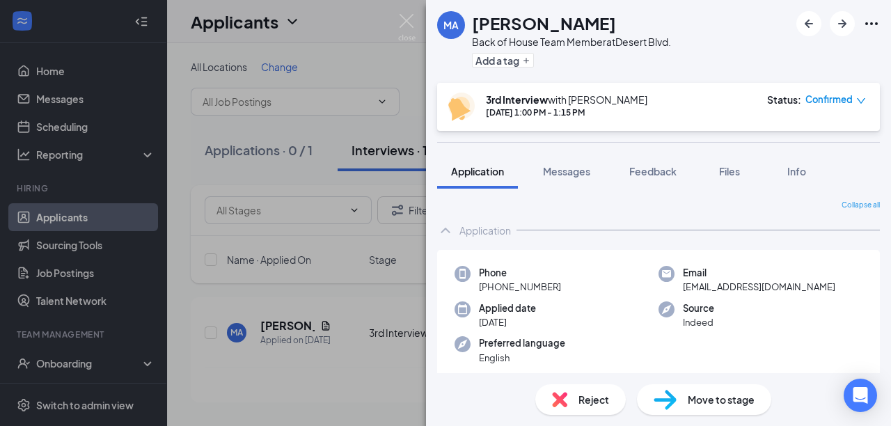
click at [363, 375] on div "MA [PERSON_NAME] Back of House Team Member at [GEOGRAPHIC_DATA]. Add a tag 3rd …" at bounding box center [445, 213] width 891 height 426
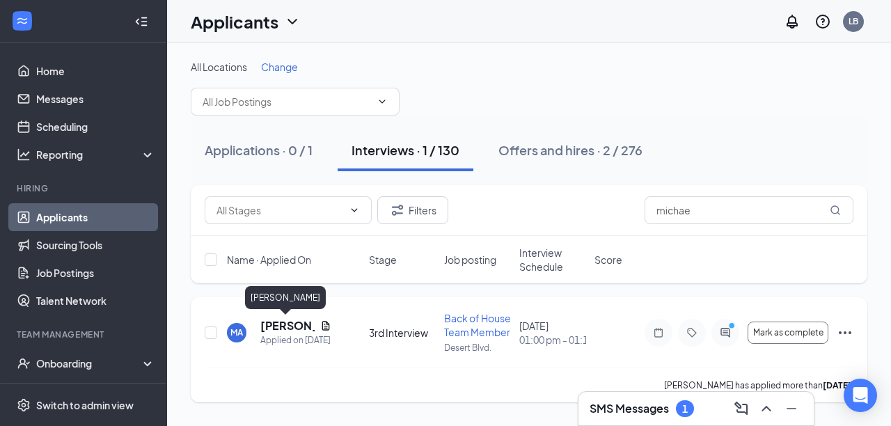
click at [288, 328] on h5 "[PERSON_NAME]" at bounding box center [287, 325] width 54 height 15
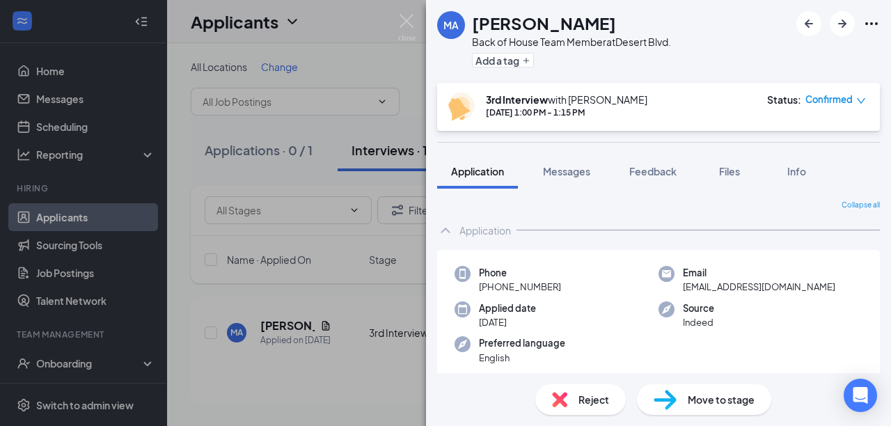
click at [719, 400] on span "Move to stage" at bounding box center [720, 399] width 67 height 15
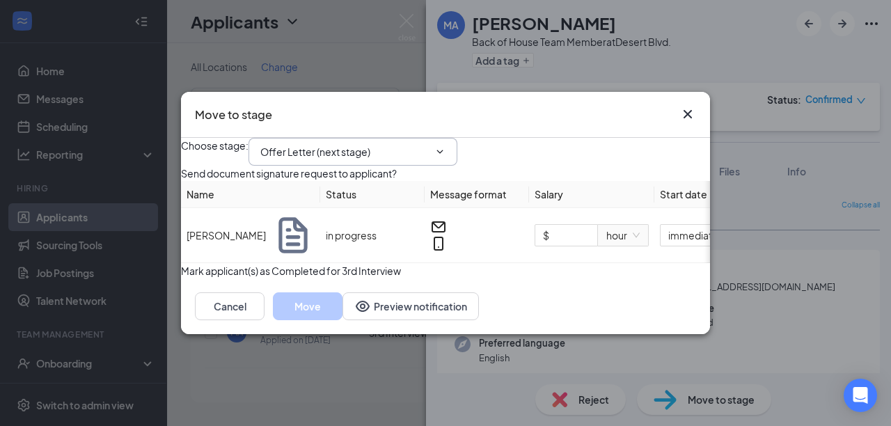
click at [314, 144] on input "Offer Letter (next stage)" at bounding box center [344, 151] width 168 height 15
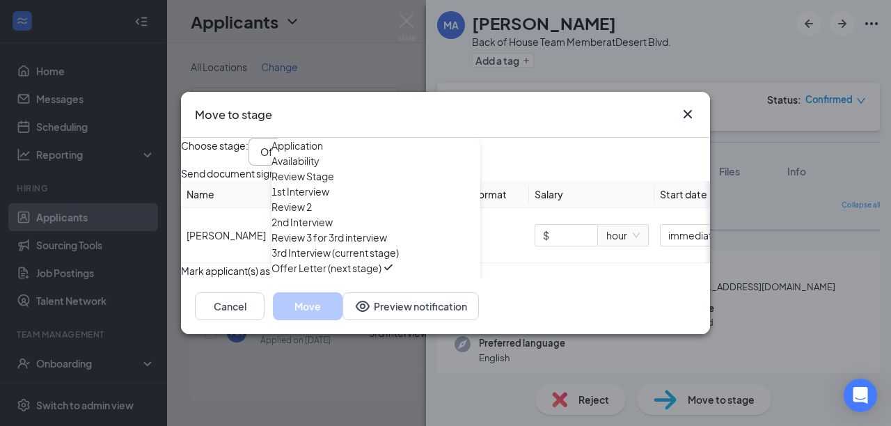
click at [319, 230] on div "2nd Interview" at bounding box center [301, 221] width 61 height 15
type input "2nd Interview"
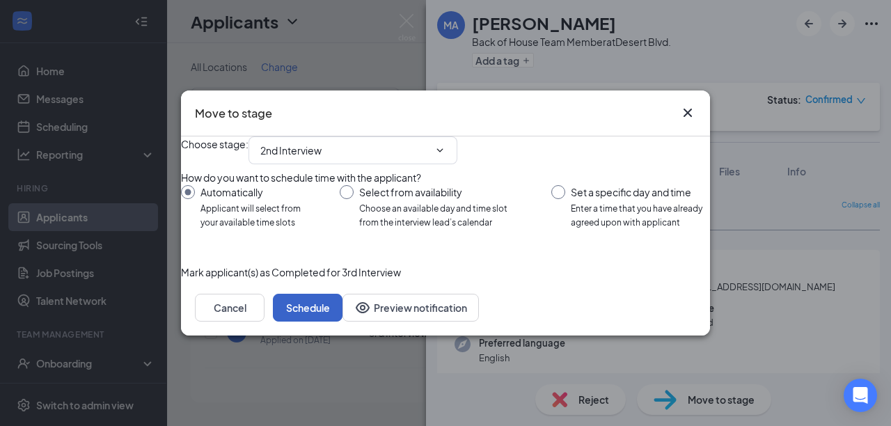
click at [342, 321] on button "Schedule" at bounding box center [308, 308] width 70 height 28
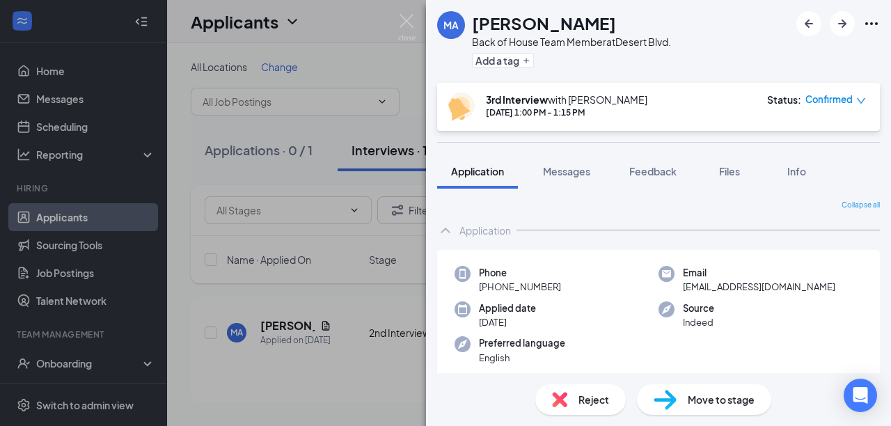
click at [393, 410] on div "MA [PERSON_NAME] Back of House Team Member at [GEOGRAPHIC_DATA]. Add a tag 3rd …" at bounding box center [445, 213] width 891 height 426
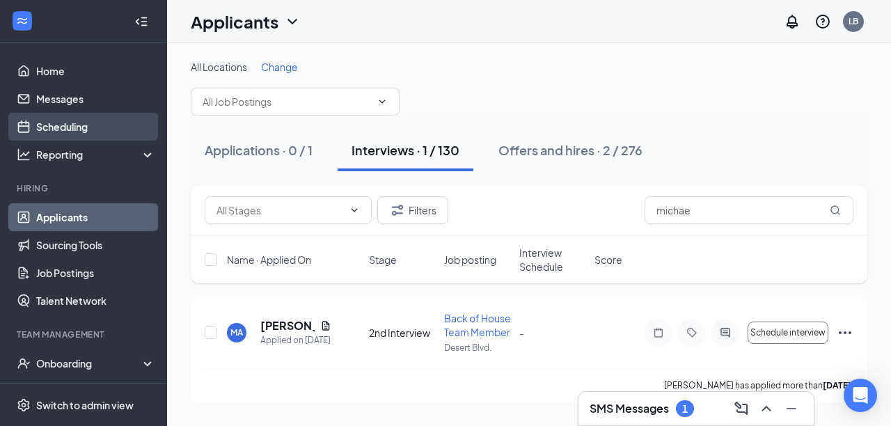
click at [82, 127] on link "Scheduling" at bounding box center [95, 127] width 119 height 28
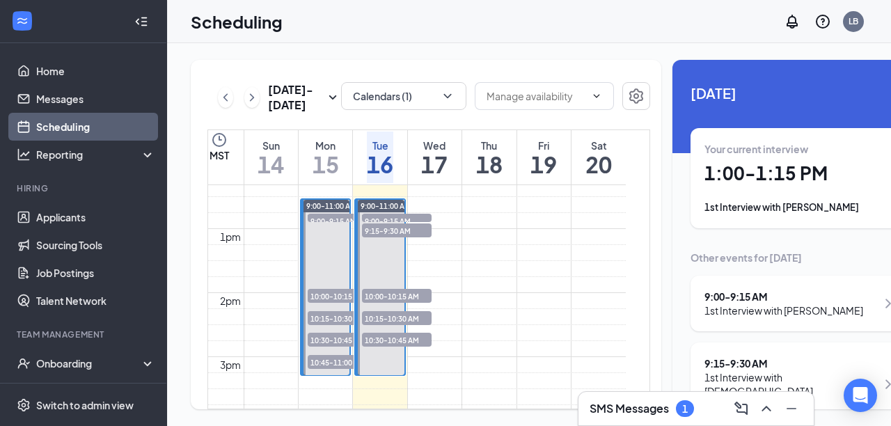
scroll to position [793, 0]
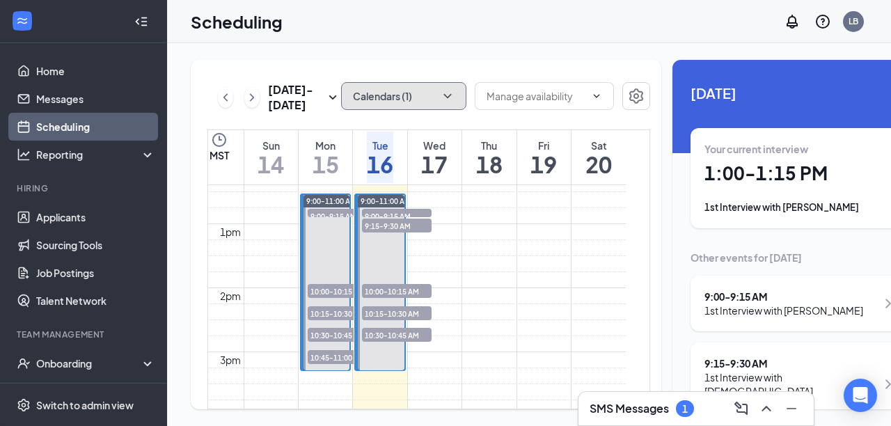
click at [440, 89] on icon "ChevronDown" at bounding box center [447, 96] width 14 height 14
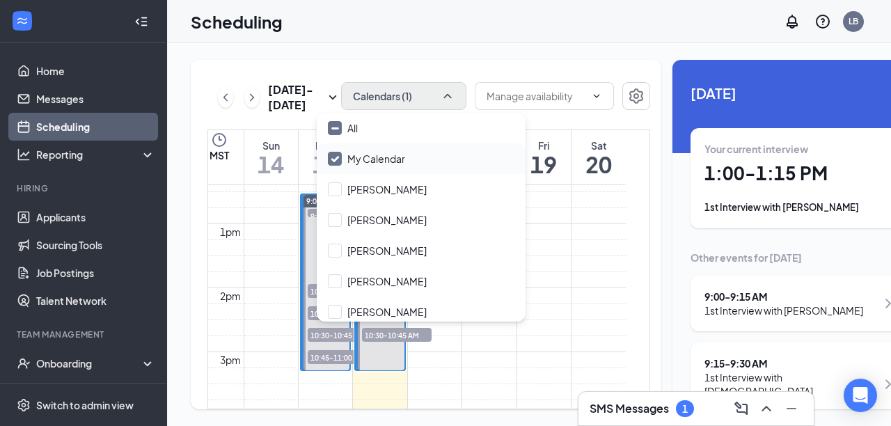
click at [335, 157] on input "My Calendar" at bounding box center [366, 159] width 77 height 14
checkbox input "true"
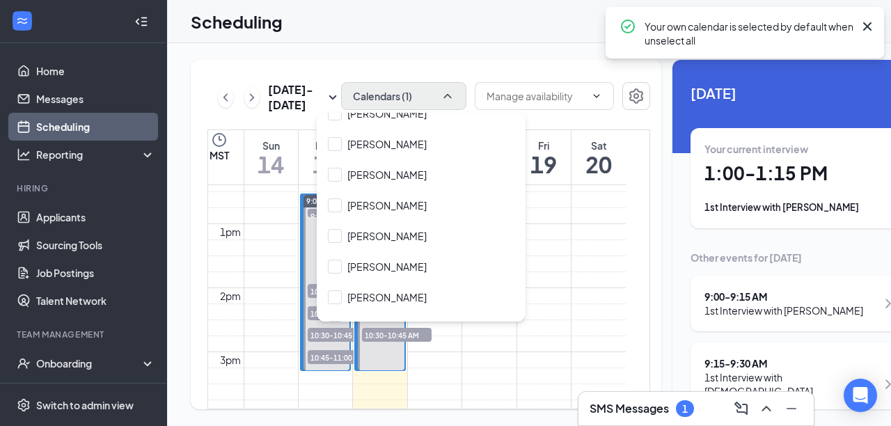
scroll to position [189, 0]
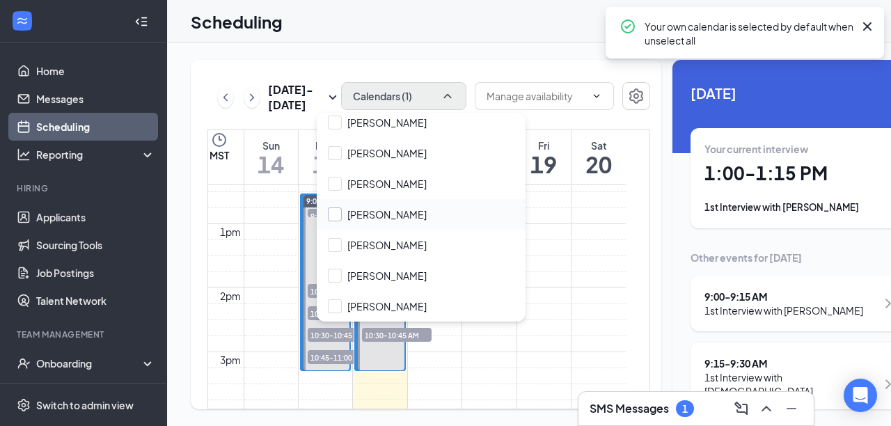
click at [339, 216] on input "[PERSON_NAME]" at bounding box center [377, 214] width 99 height 14
checkbox input "false"
checkbox input "true"
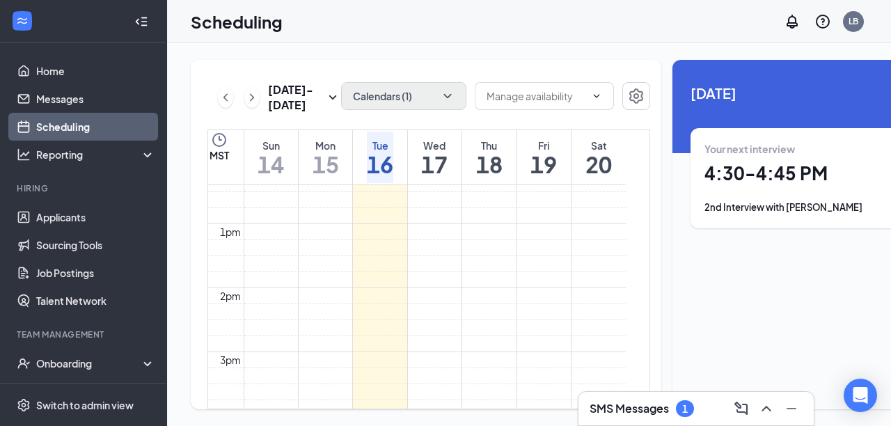
click at [427, 64] on td at bounding box center [435, 56] width 382 height 16
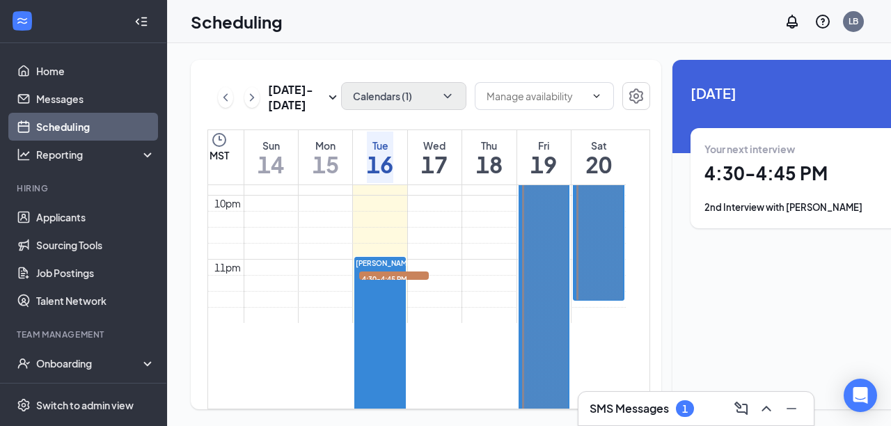
scroll to position [1395, 0]
click at [689, 408] on div "1" at bounding box center [685, 408] width 18 height 17
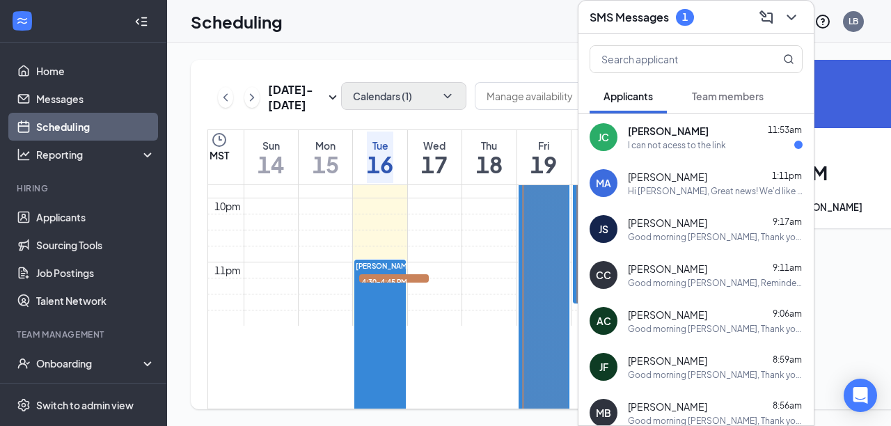
click at [681, 139] on div "I can not acess to the link" at bounding box center [677, 145] width 98 height 12
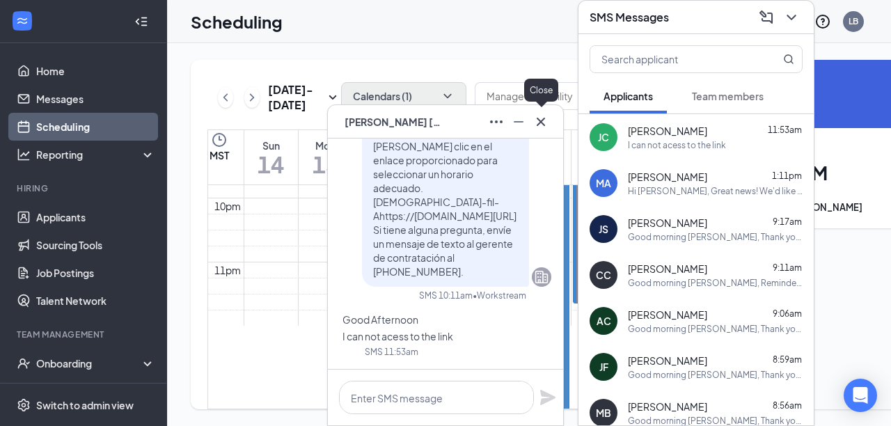
click at [544, 123] on icon "Cross" at bounding box center [540, 121] width 17 height 17
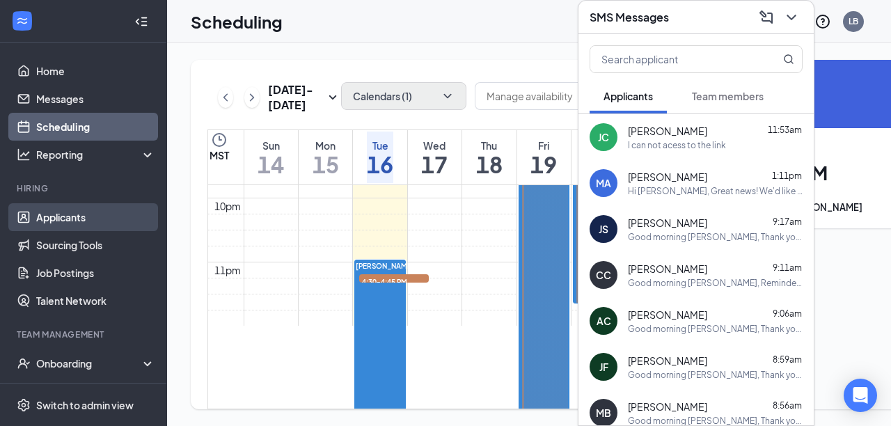
click at [72, 214] on link "Applicants" at bounding box center [95, 217] width 119 height 28
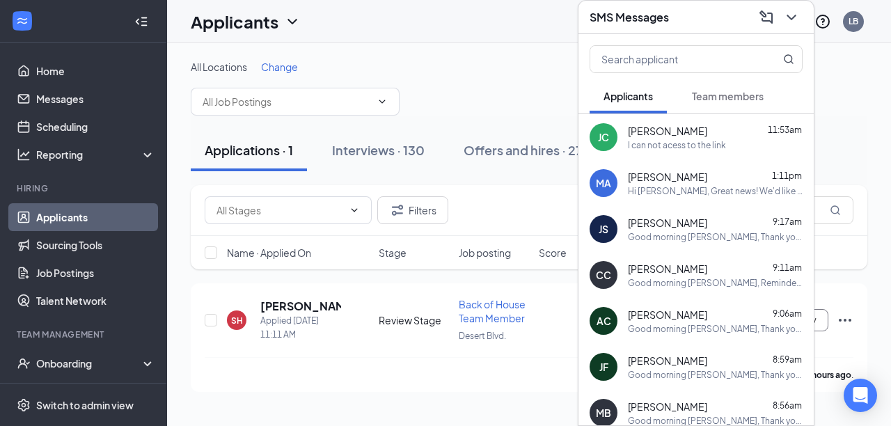
click at [548, 228] on div "Filters" at bounding box center [529, 210] width 676 height 51
click at [790, 17] on icon "ChevronDown" at bounding box center [790, 18] width 9 height 6
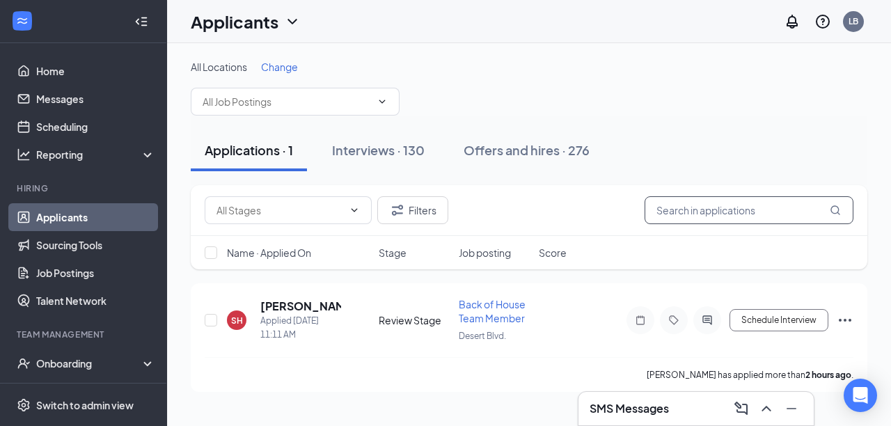
click at [667, 213] on input "text" at bounding box center [748, 210] width 209 height 28
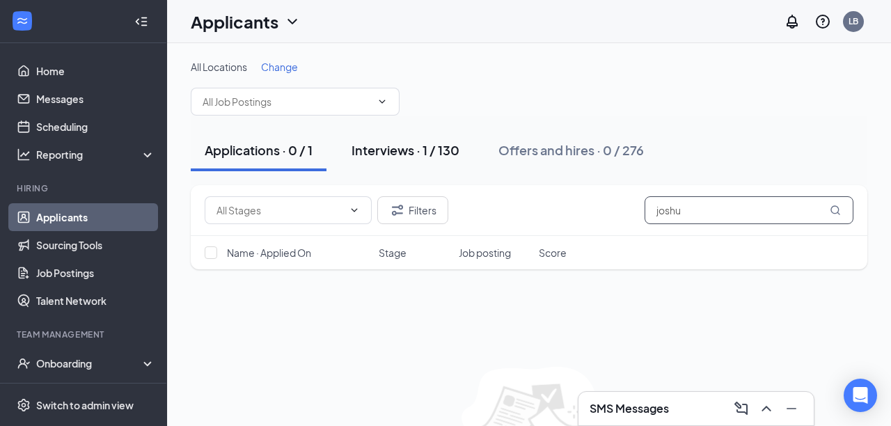
type input "joshu"
click at [390, 154] on div "Interviews · 1 / 130" at bounding box center [405, 149] width 108 height 17
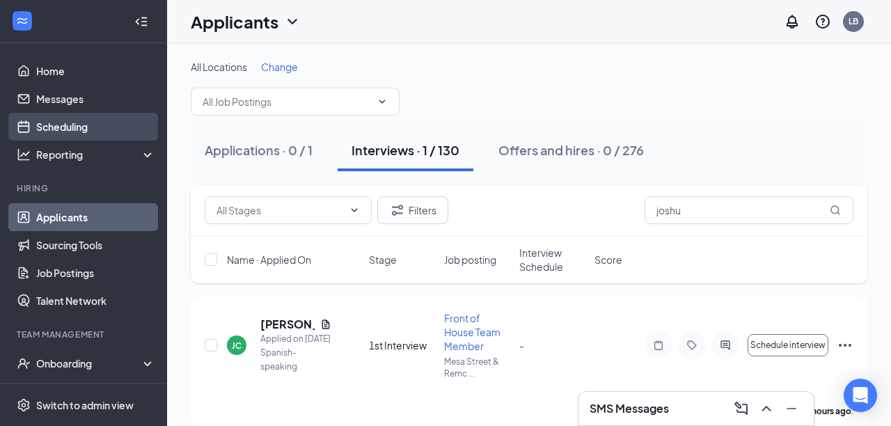
click at [74, 121] on link "Scheduling" at bounding box center [95, 127] width 119 height 28
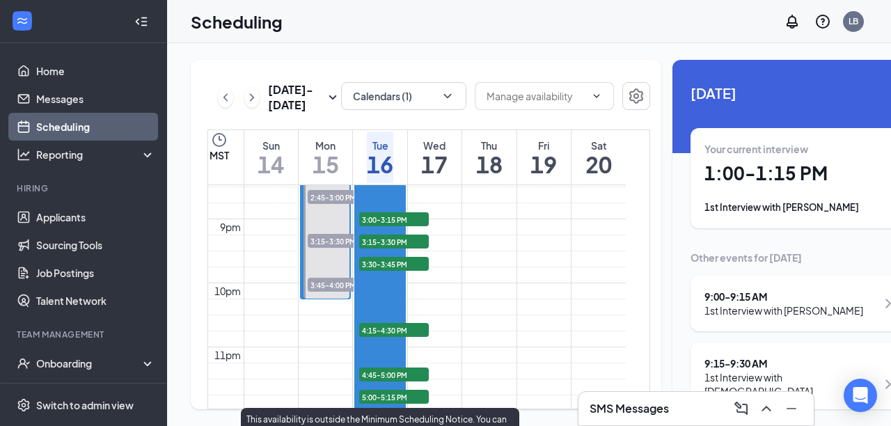
scroll to position [1307, 0]
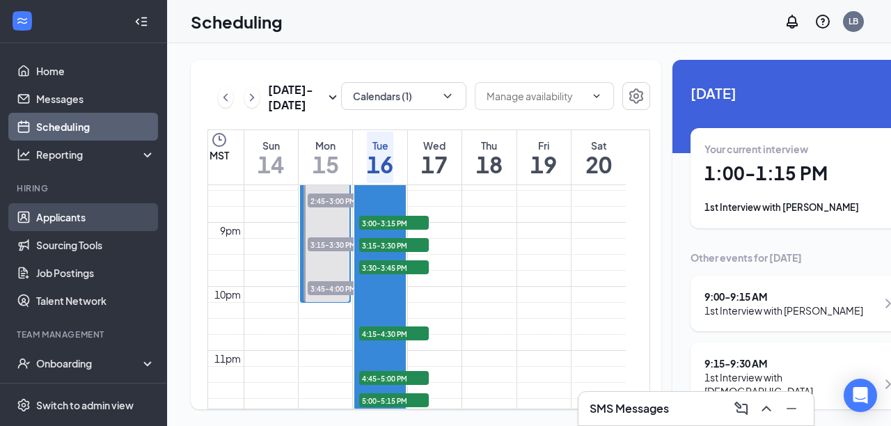
click at [83, 217] on link "Applicants" at bounding box center [95, 217] width 119 height 28
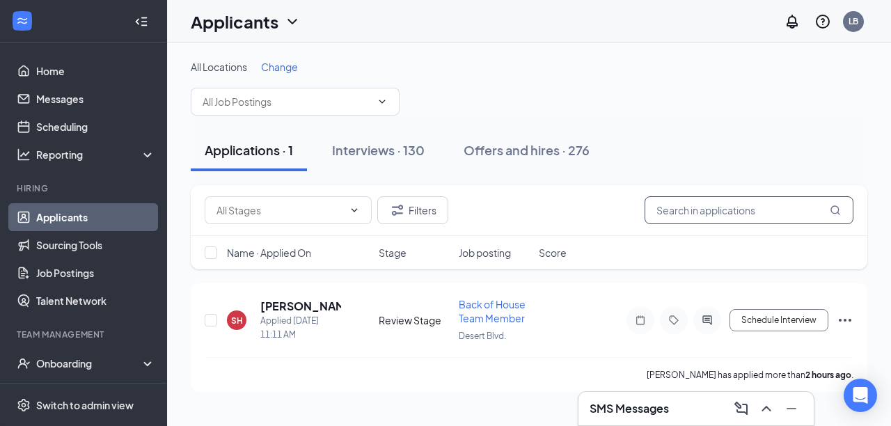
click at [653, 216] on input "text" at bounding box center [748, 210] width 209 height 28
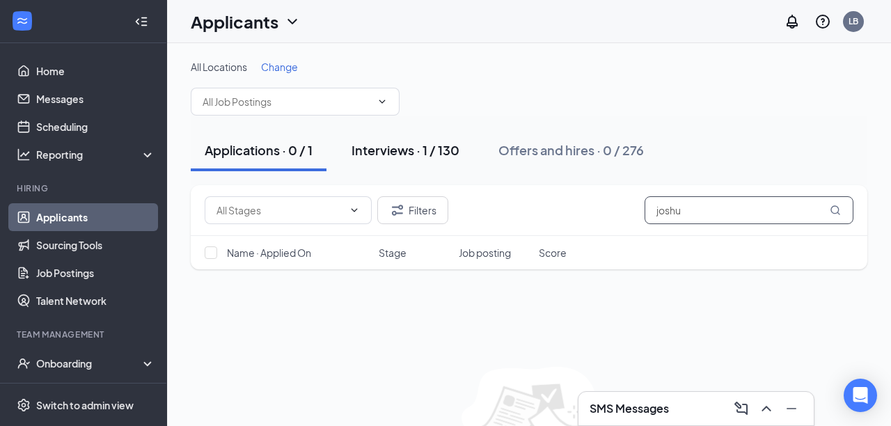
type input "joshu"
click at [397, 149] on div "Interviews · 1 / 130" at bounding box center [405, 149] width 108 height 17
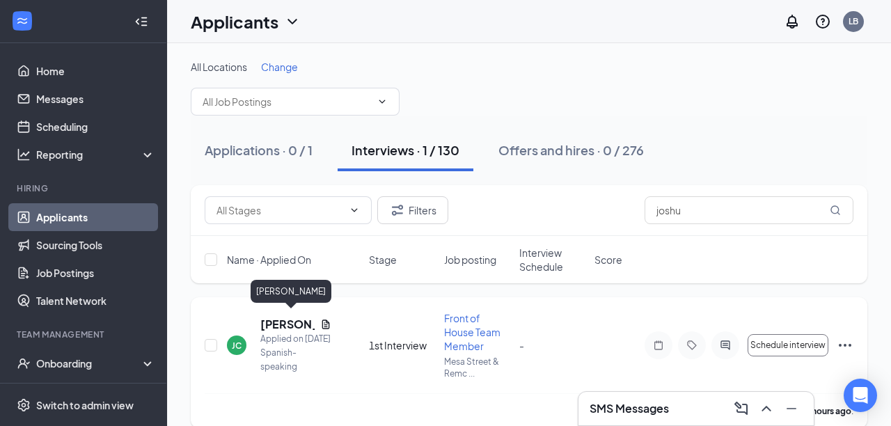
click at [283, 321] on h5 "[PERSON_NAME]" at bounding box center [287, 324] width 54 height 15
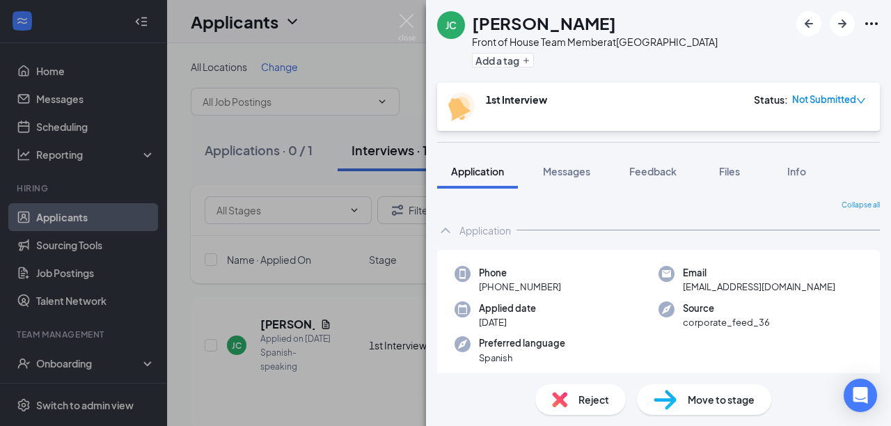
click at [726, 402] on span "Move to stage" at bounding box center [720, 399] width 67 height 15
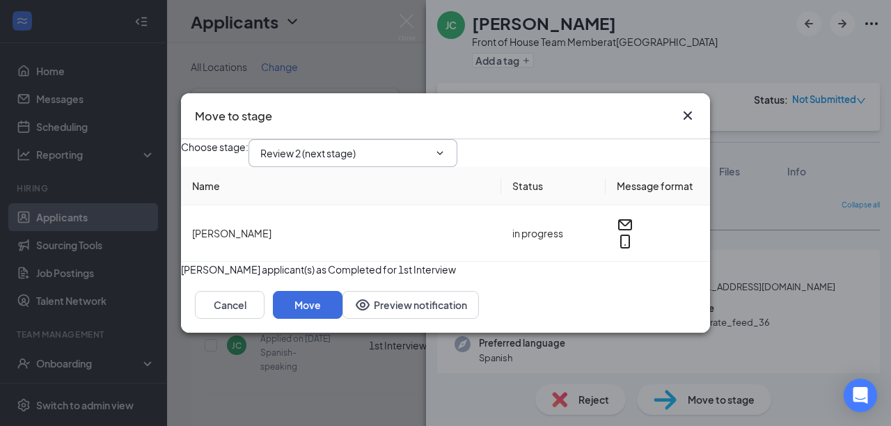
click at [301, 145] on input "Review 2 (next stage)" at bounding box center [344, 152] width 168 height 15
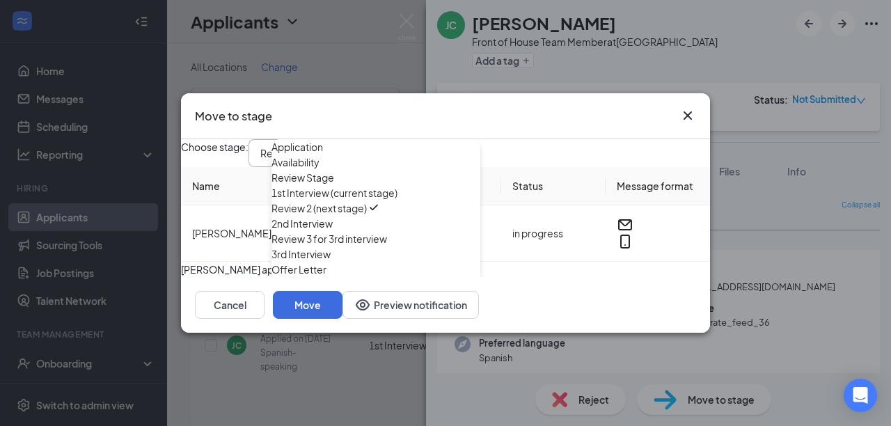
click at [315, 185] on div "Review Stage" at bounding box center [302, 177] width 63 height 15
type input "Review Stage"
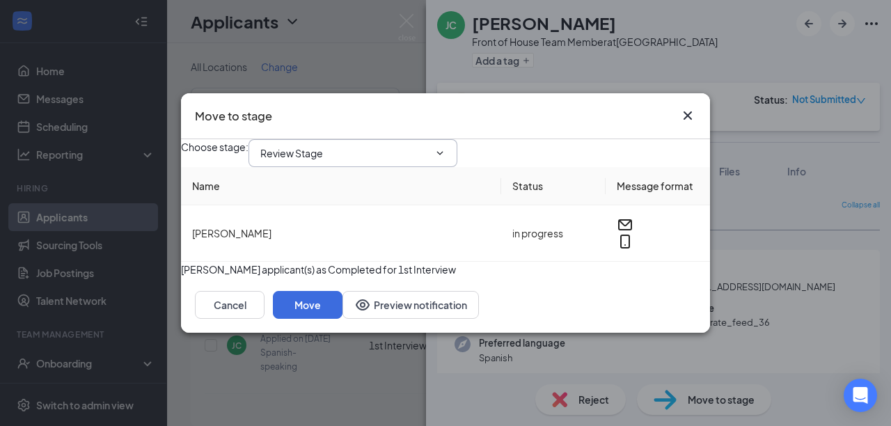
click at [310, 145] on input "Review Stage" at bounding box center [344, 152] width 168 height 15
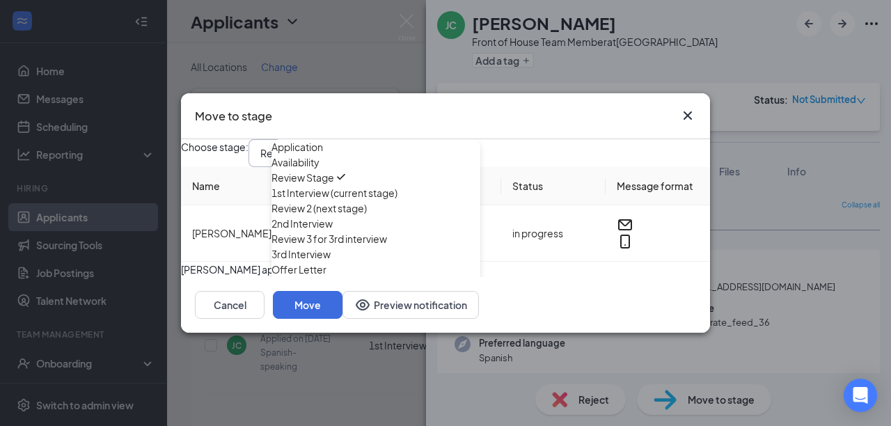
click at [324, 200] on div "1st Interview (current stage)" at bounding box center [334, 192] width 126 height 15
click at [431, 319] on div "Cancel Move Preview notification" at bounding box center [445, 305] width 501 height 28
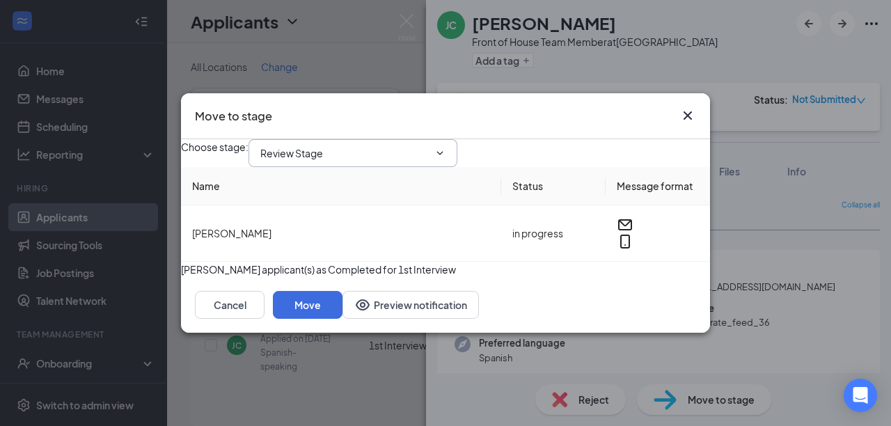
click at [334, 145] on input "Review Stage" at bounding box center [344, 152] width 168 height 15
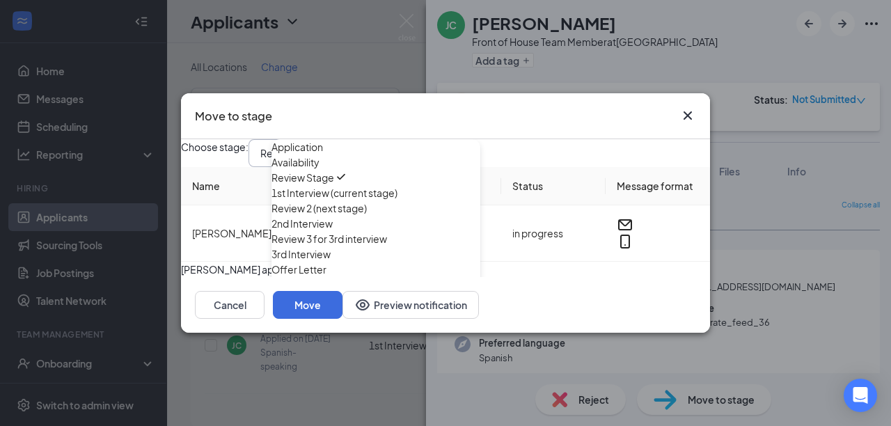
click at [319, 200] on div "1st Interview (current stage)" at bounding box center [334, 192] width 126 height 15
click at [264, 319] on button "Cancel" at bounding box center [230, 305] width 70 height 28
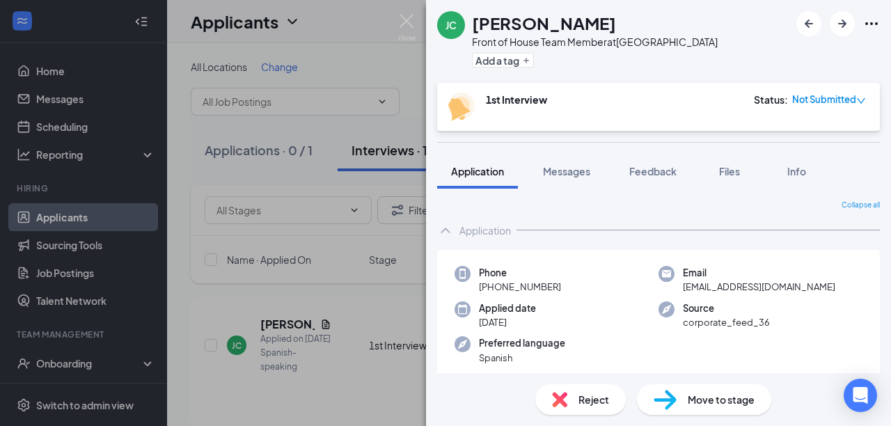
click at [376, 383] on div "[PERSON_NAME] Front of House Team Member at [GEOGRAPHIC_DATA] & Remcon Circle A…" at bounding box center [445, 213] width 891 height 426
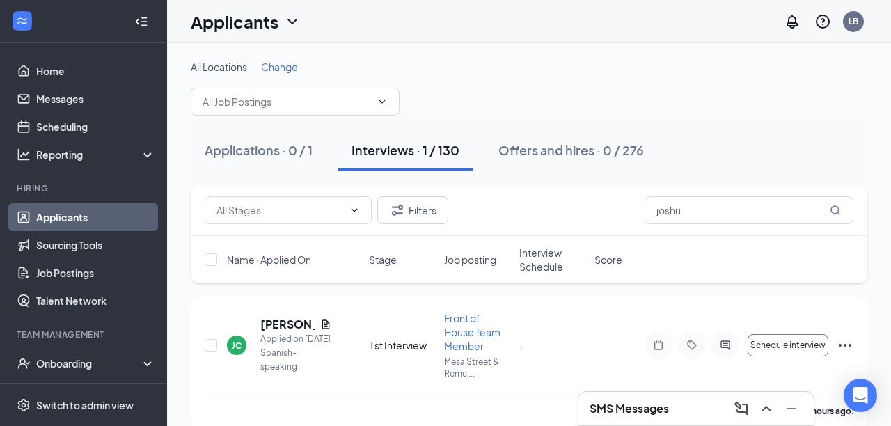
click at [620, 408] on h3 "SMS Messages" at bounding box center [628, 408] width 79 height 15
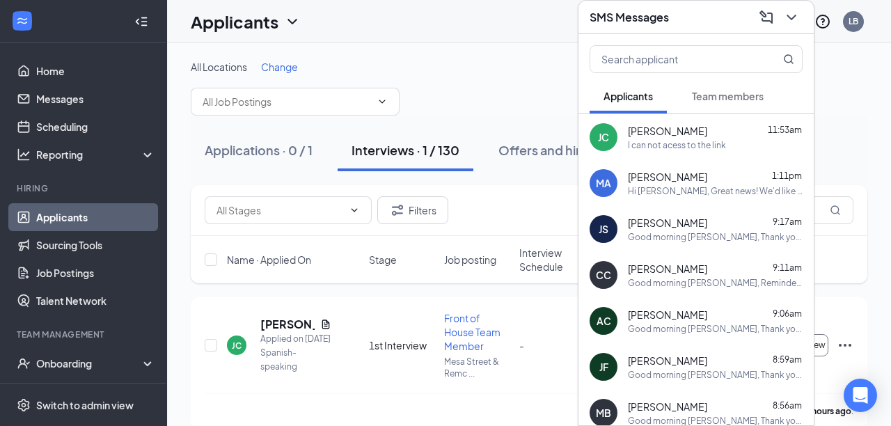
click at [633, 133] on span "[PERSON_NAME]" at bounding box center [667, 131] width 79 height 14
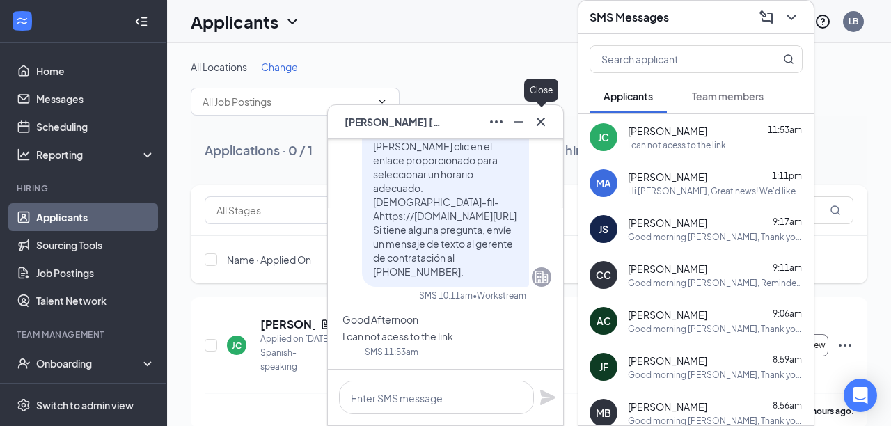
click at [538, 117] on icon "Cross" at bounding box center [540, 121] width 17 height 17
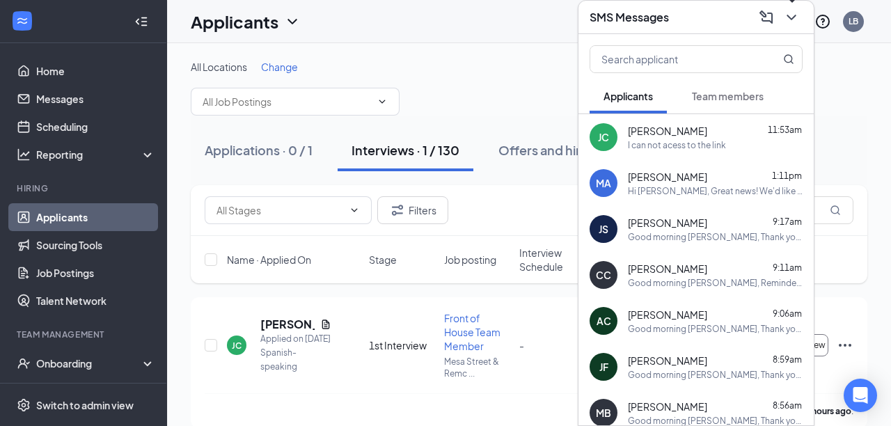
click at [796, 11] on icon "ChevronDown" at bounding box center [791, 17] width 17 height 17
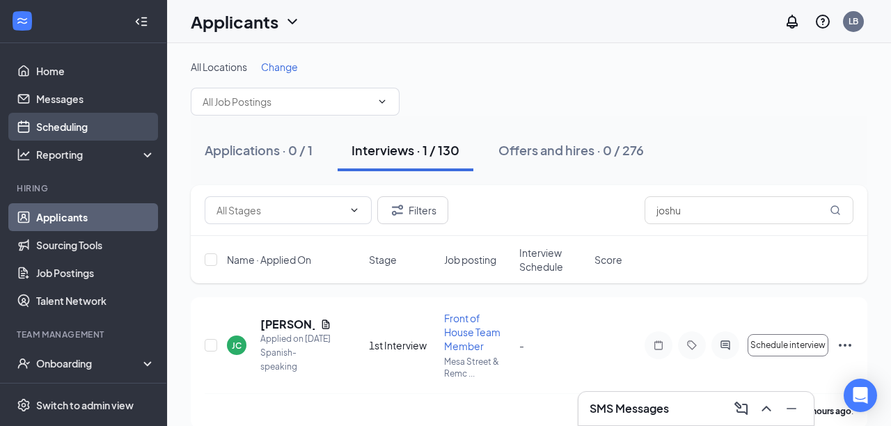
click at [86, 126] on link "Scheduling" at bounding box center [95, 127] width 119 height 28
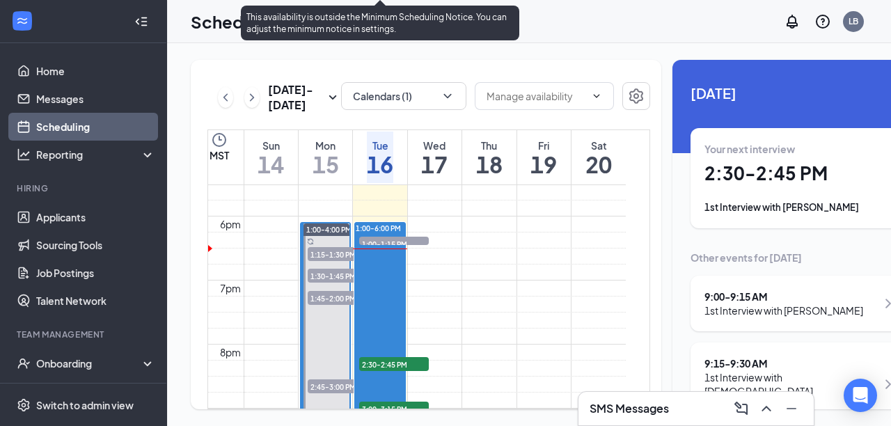
scroll to position [1117, 0]
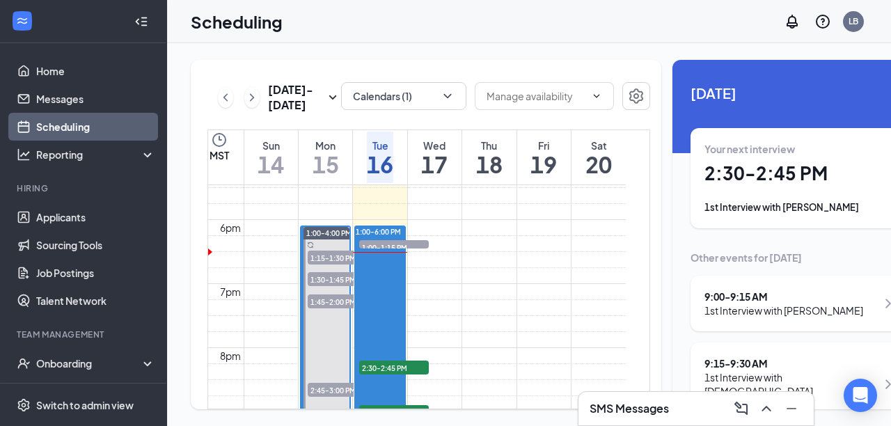
click at [603, 406] on h3 "SMS Messages" at bounding box center [628, 408] width 79 height 15
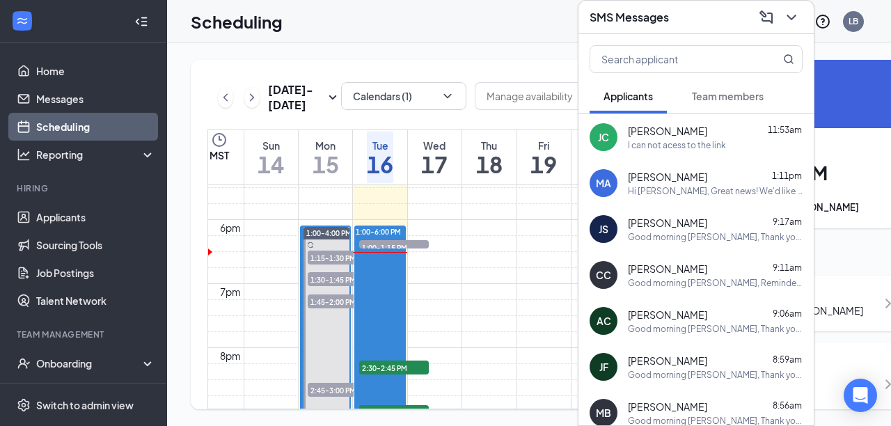
click at [686, 144] on div "I can not acess to the link" at bounding box center [677, 145] width 98 height 12
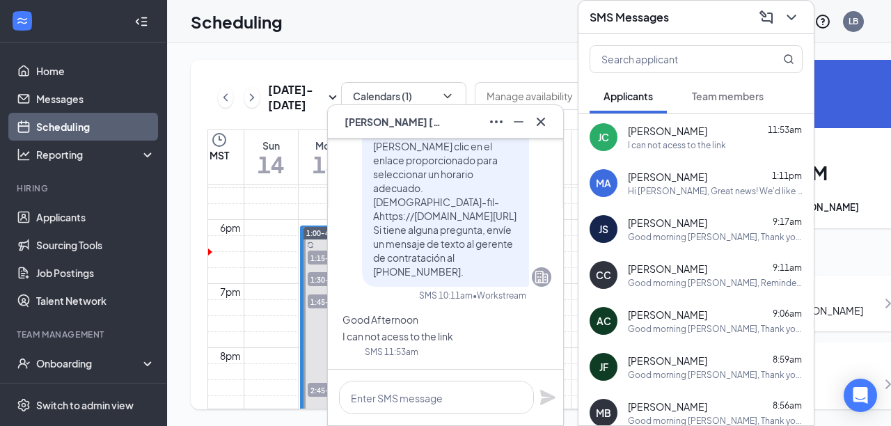
scroll to position [218, 0]
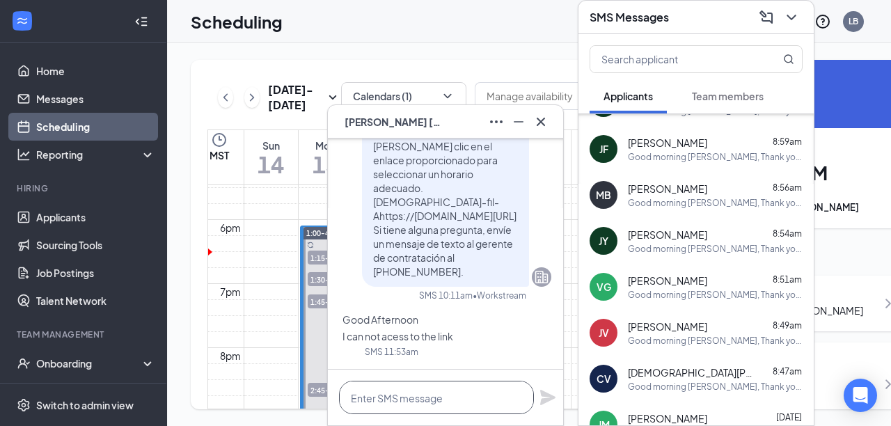
click at [392, 395] on textarea at bounding box center [436, 397] width 195 height 33
click at [456, 398] on textarea "Please cancel the appilcation" at bounding box center [436, 397] width 195 height 33
click at [493, 401] on textarea "Please cancel the application" at bounding box center [436, 397] width 195 height 33
click at [493, 401] on textarea "Please cancel the application." at bounding box center [436, 397] width 195 height 33
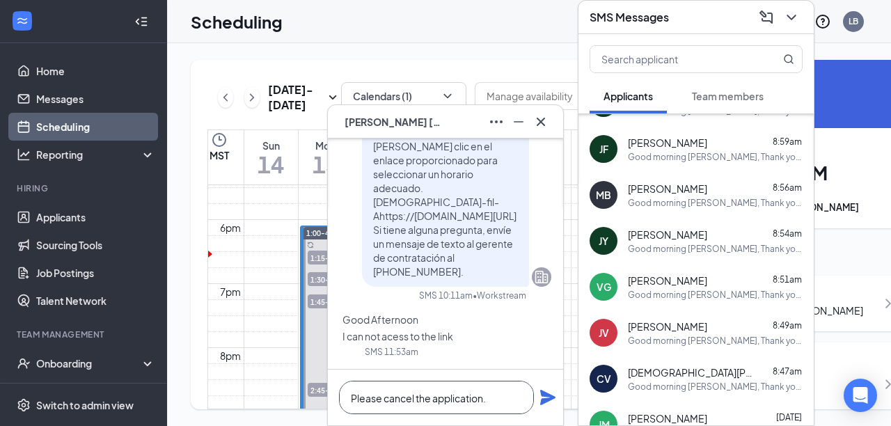
click at [348, 397] on textarea "Please cancel the application." at bounding box center [436, 397] width 195 height 33
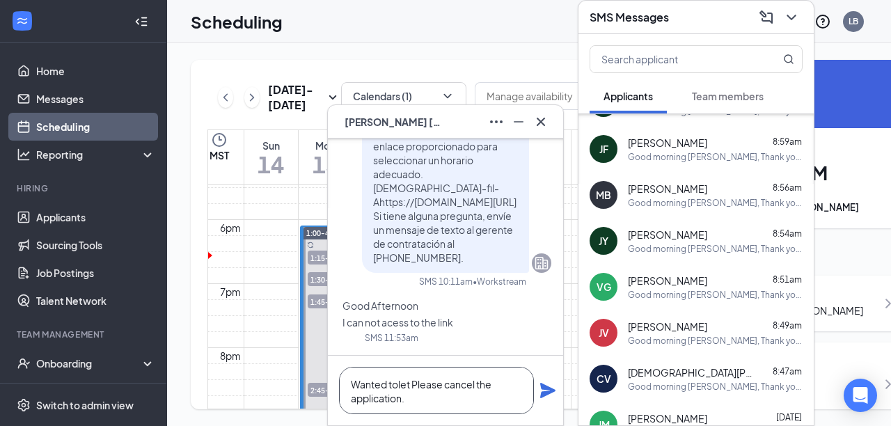
click at [399, 386] on textarea "Wanted tolet Please cancel the application." at bounding box center [436, 390] width 195 height 47
click at [411, 385] on textarea "Wanted to let Please cancel the application." at bounding box center [436, 390] width 195 height 47
click at [452, 382] on textarea "Wanted to let you I am booked Please cancel the application." at bounding box center [436, 390] width 195 height 47
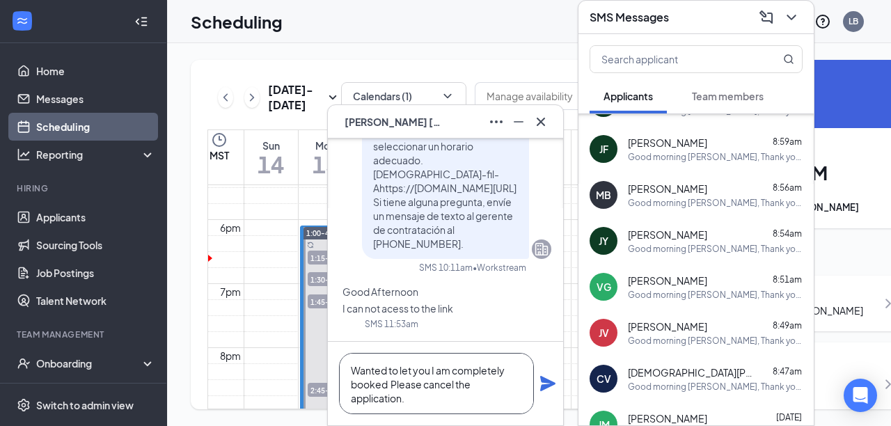
click at [388, 383] on textarea "Wanted to let you I am completely booked Please cancel the application." at bounding box center [436, 383] width 195 height 61
click at [485, 413] on textarea "Wanted to let you I am completely booked for [DATE]. However if you Please canc…" at bounding box center [436, 383] width 195 height 61
click at [507, 385] on textarea "Wanted to let you I am completely booked for [DATE]. However if you Please canc…" at bounding box center [436, 383] width 195 height 61
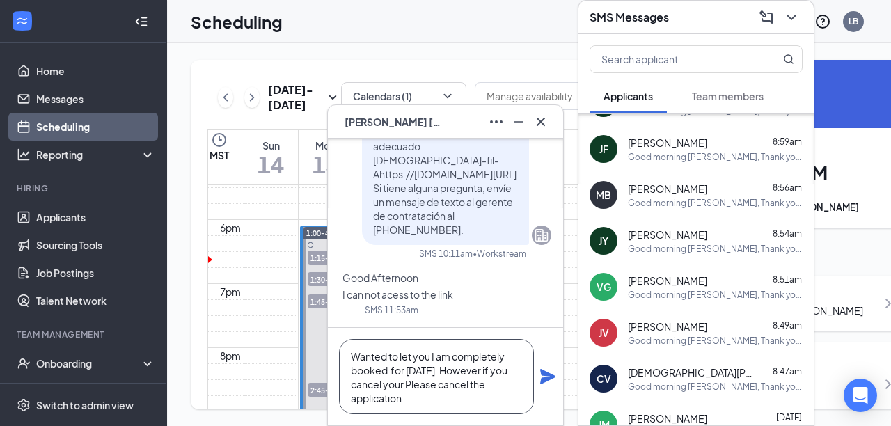
click at [494, 385] on textarea "Wanted to let you I am completely booked for [DATE]. However if you cancel your…" at bounding box center [436, 376] width 195 height 75
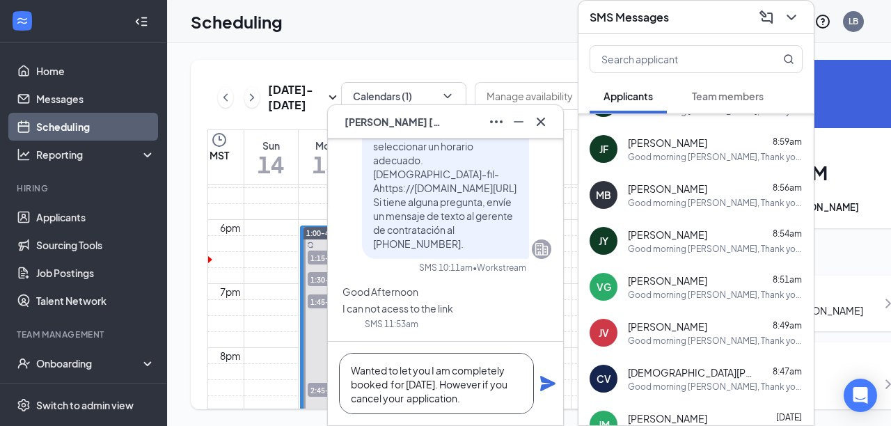
click at [474, 399] on textarea "Wanted to let you I am completely booked for [DATE]. However if you cancel your…" at bounding box center [436, 383] width 195 height 61
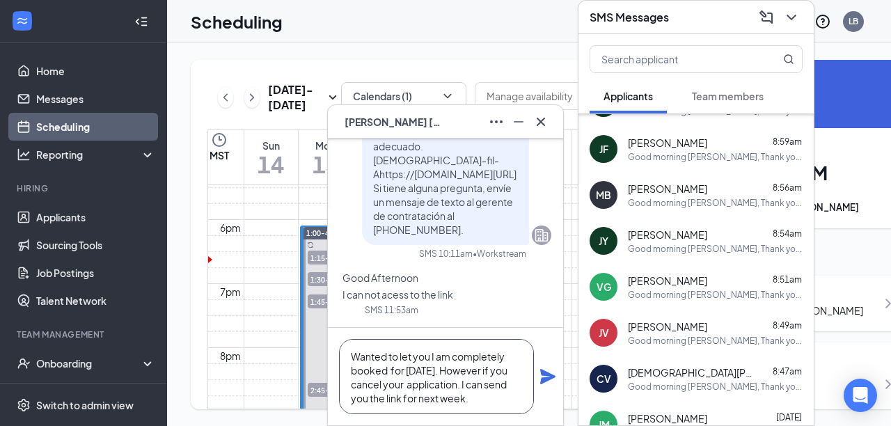
click at [459, 383] on textarea "Wanted to let you I am completely booked for [DATE]. However if you cancel your…" at bounding box center [436, 376] width 195 height 75
click at [518, 396] on textarea "Wanted to let you I am completely booked for [DATE]. However if you cancel your…" at bounding box center [436, 376] width 195 height 75
type textarea "Wanted to let you I am completely booked for [DATE]. However if you cancel your…"
click at [548, 379] on icon "Plane" at bounding box center [547, 376] width 15 height 15
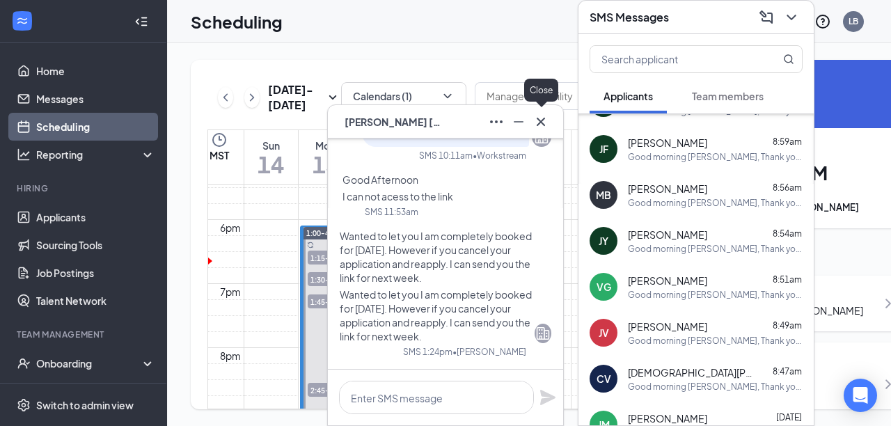
click at [541, 125] on icon "Cross" at bounding box center [540, 121] width 17 height 17
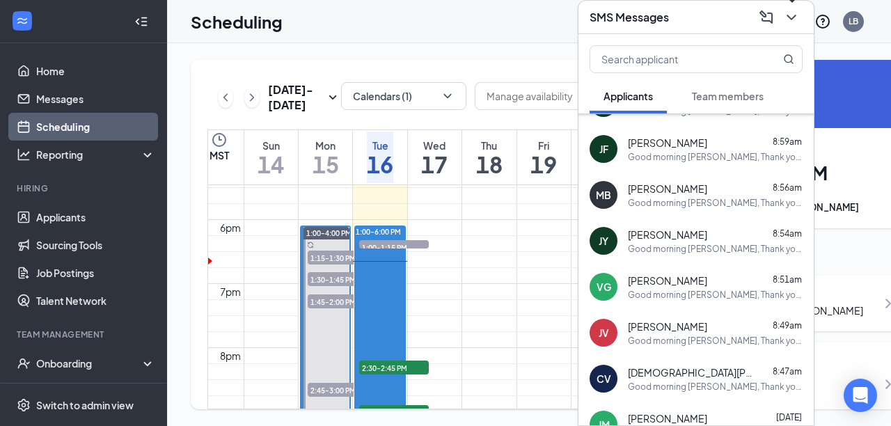
click at [793, 13] on icon "ChevronDown" at bounding box center [791, 17] width 17 height 17
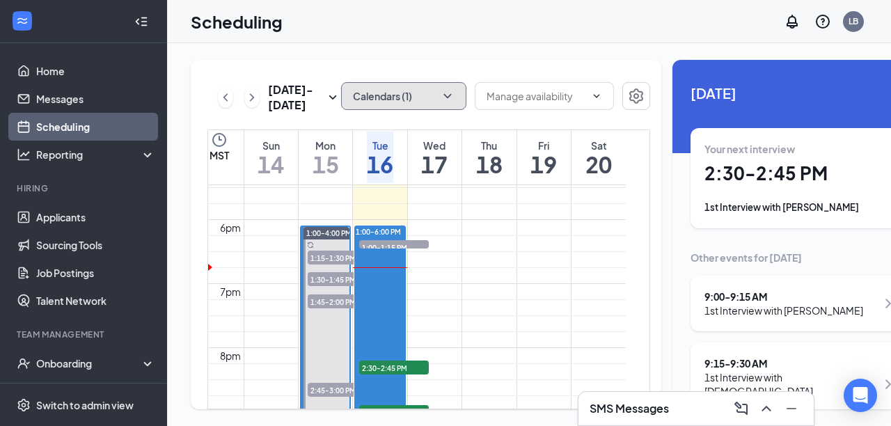
click at [440, 97] on icon "ChevronDown" at bounding box center [447, 96] width 14 height 14
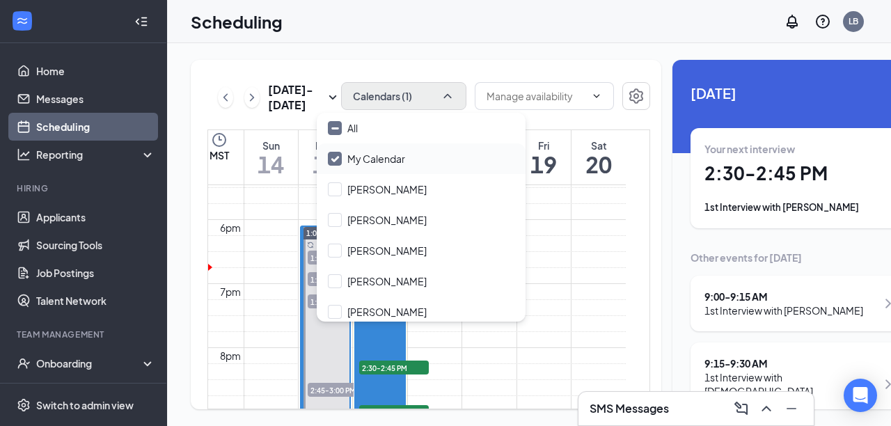
click at [333, 157] on input "My Calendar" at bounding box center [366, 159] width 77 height 14
checkbox input "true"
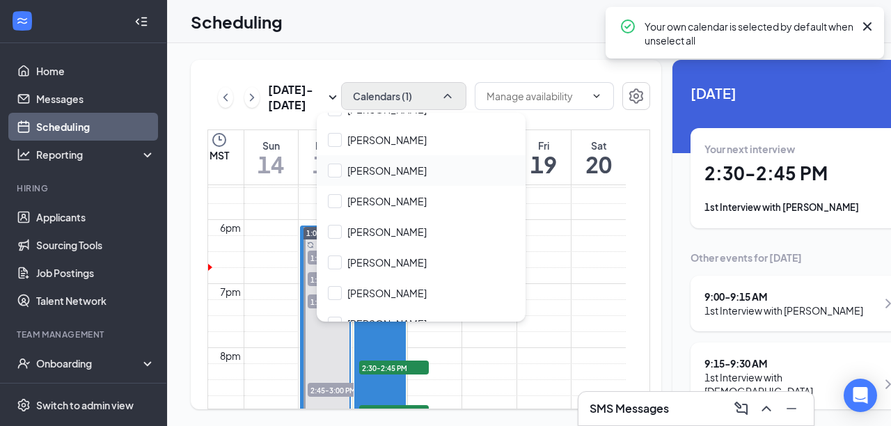
scroll to position [189, 0]
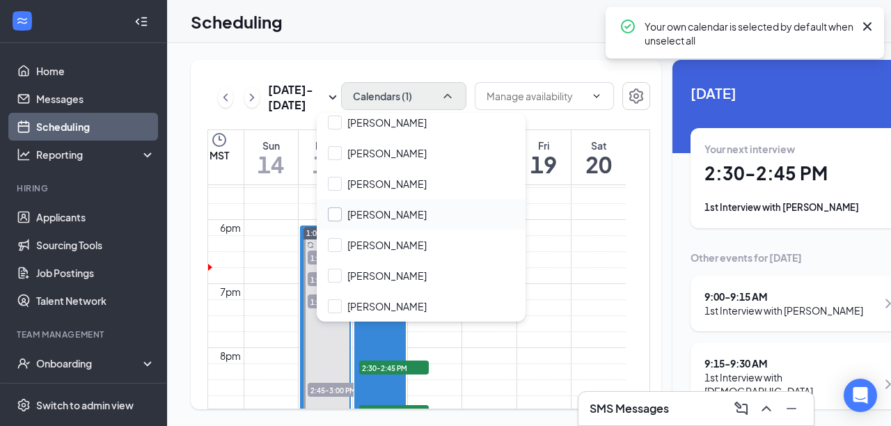
click at [333, 215] on input "[PERSON_NAME]" at bounding box center [377, 214] width 99 height 14
checkbox input "false"
checkbox input "true"
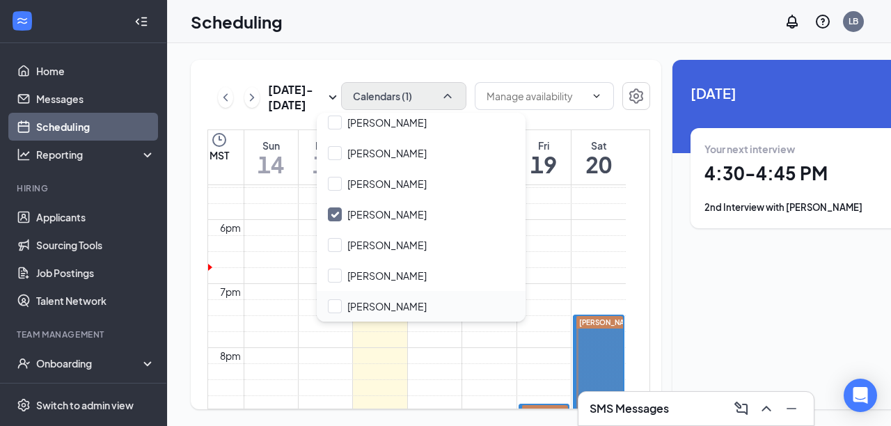
click at [463, 315] on div "[PERSON_NAME]" at bounding box center [421, 306] width 209 height 31
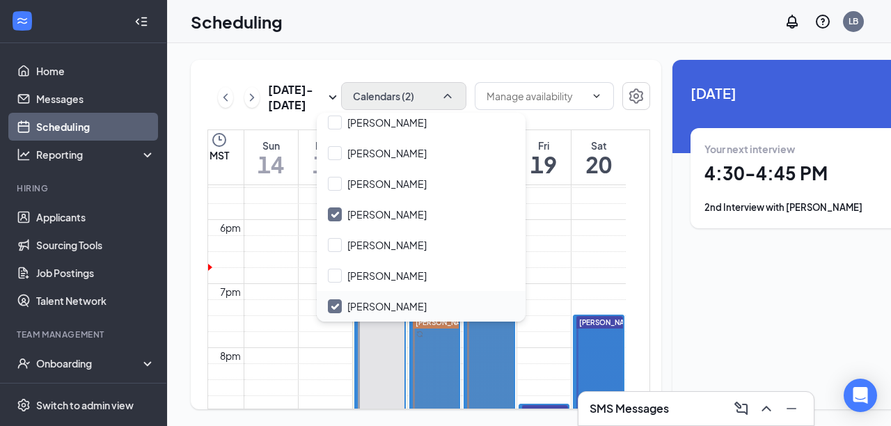
click at [333, 303] on input "[PERSON_NAME]" at bounding box center [377, 306] width 99 height 14
checkbox input "false"
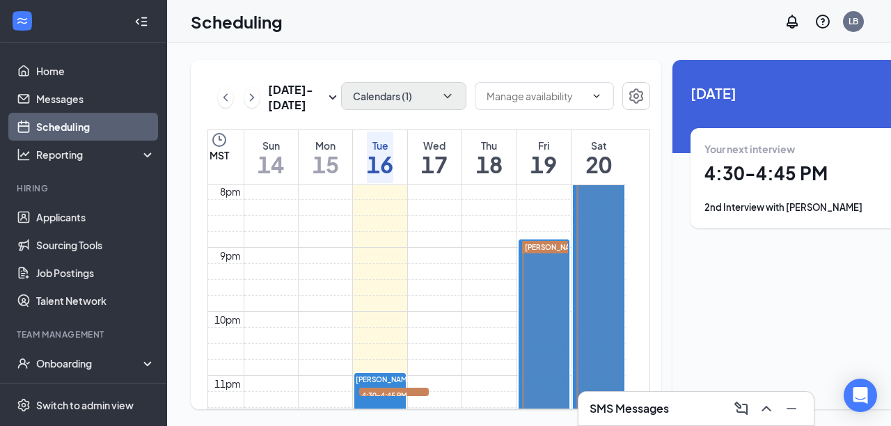
scroll to position [1279, 0]
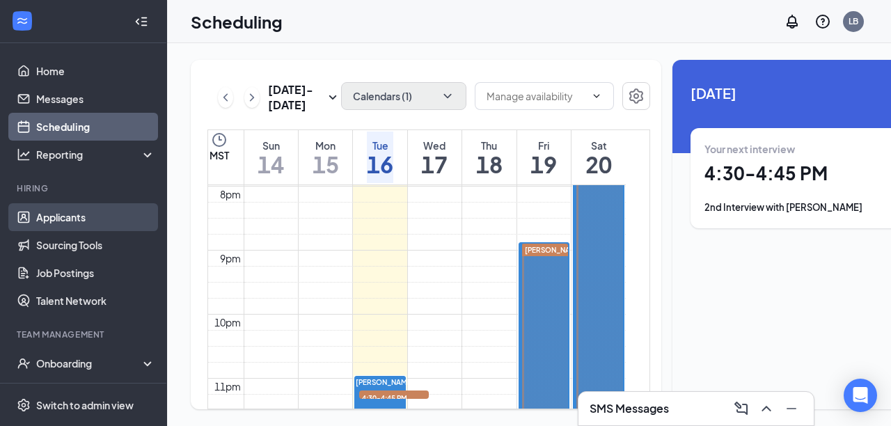
click at [68, 212] on link "Applicants" at bounding box center [95, 217] width 119 height 28
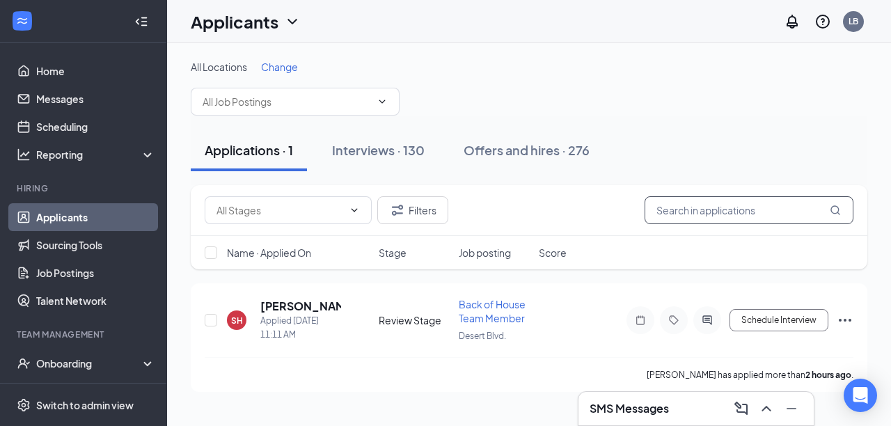
click at [665, 208] on input "text" at bounding box center [748, 210] width 209 height 28
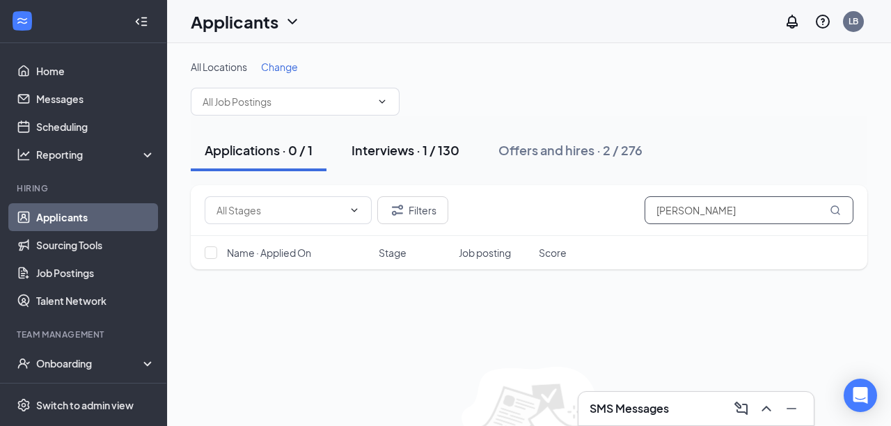
type input "[PERSON_NAME]"
click at [402, 149] on div "Interviews · 1 / 130" at bounding box center [405, 149] width 108 height 17
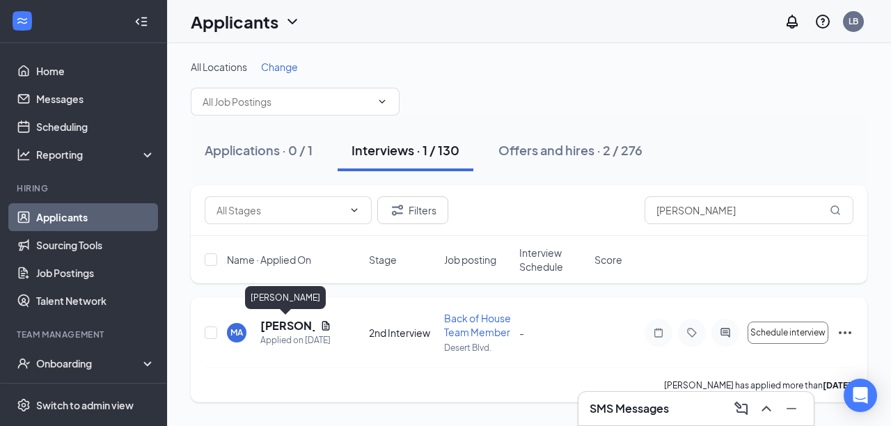
click at [274, 322] on h5 "[PERSON_NAME]" at bounding box center [287, 325] width 54 height 15
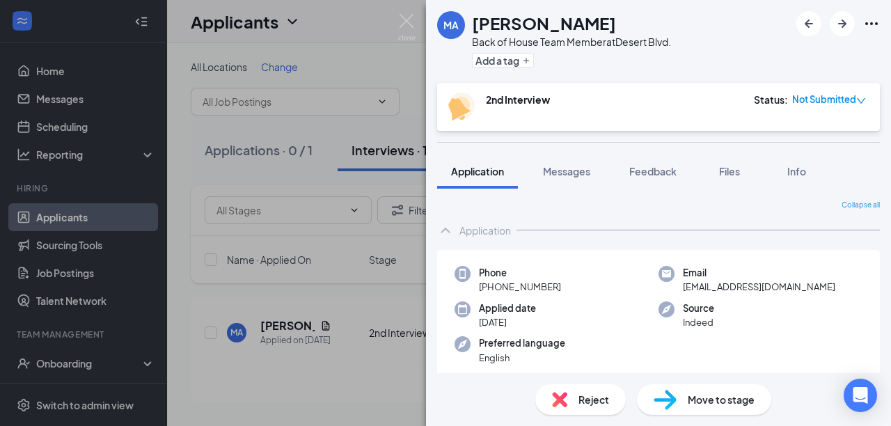
click at [390, 247] on div "MA [PERSON_NAME] Back of House Team Member at [GEOGRAPHIC_DATA]. Add a tag 2nd …" at bounding box center [445, 213] width 891 height 426
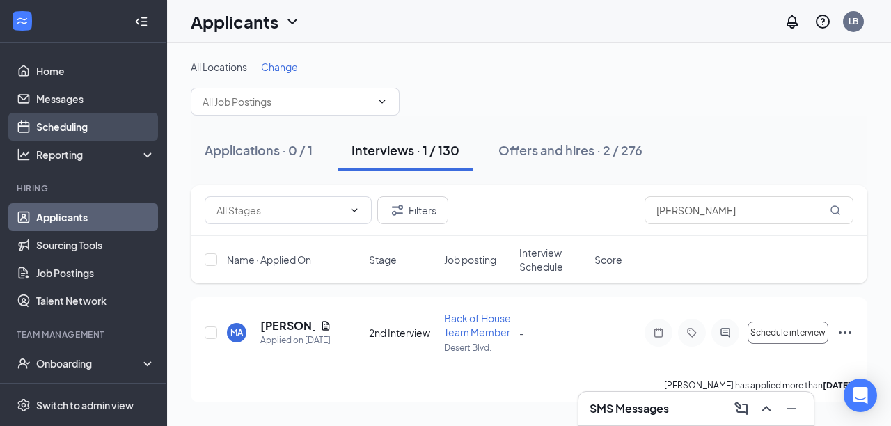
click at [85, 129] on link "Scheduling" at bounding box center [95, 127] width 119 height 28
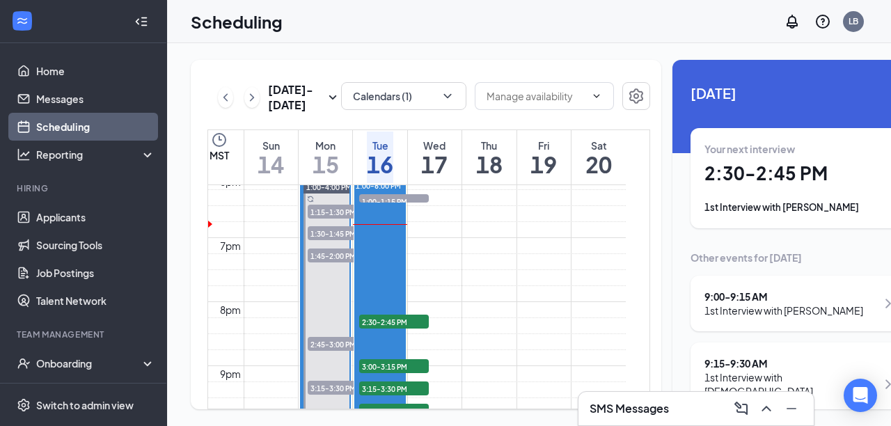
scroll to position [1162, 0]
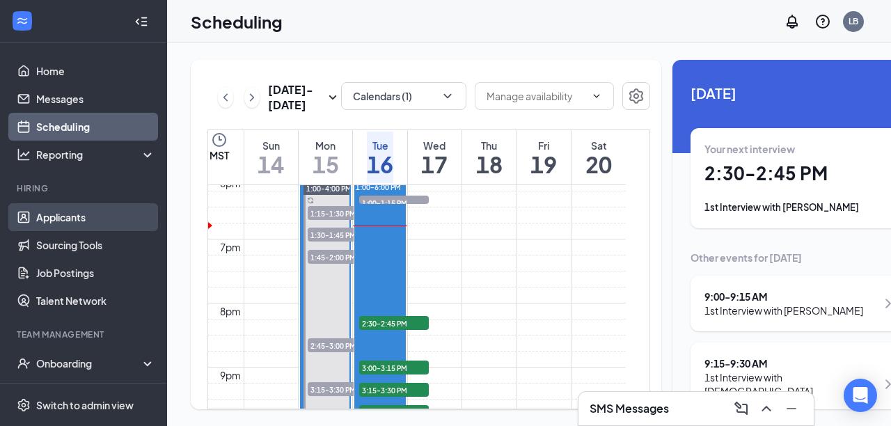
click at [83, 214] on link "Applicants" at bounding box center [95, 217] width 119 height 28
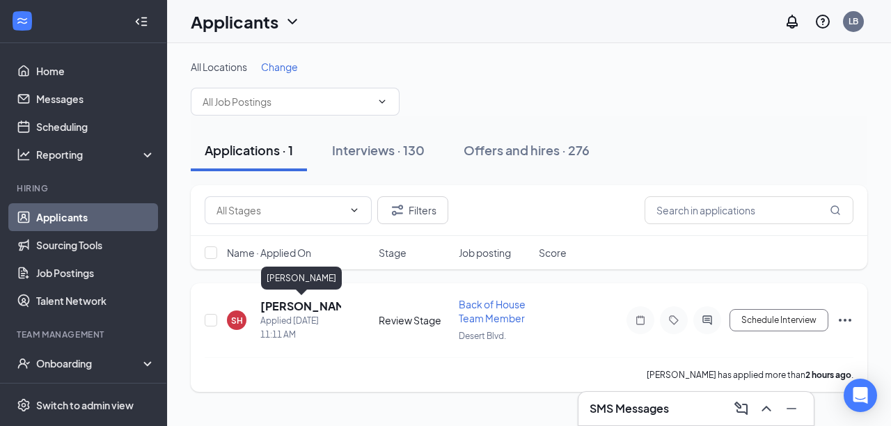
click at [276, 303] on h5 "[PERSON_NAME]" at bounding box center [300, 305] width 81 height 15
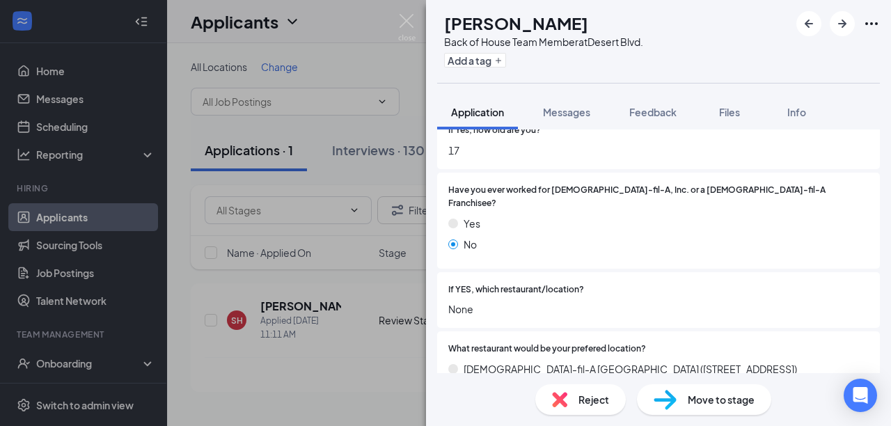
scroll to position [324, 0]
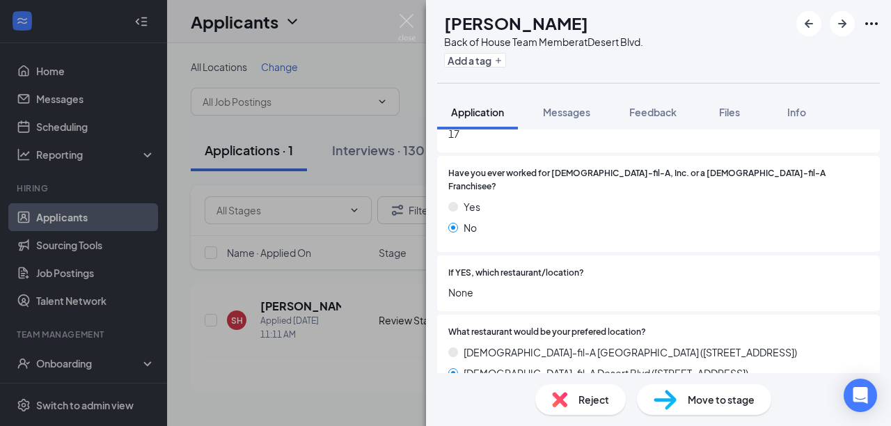
click at [694, 399] on span "Move to stage" at bounding box center [720, 399] width 67 height 15
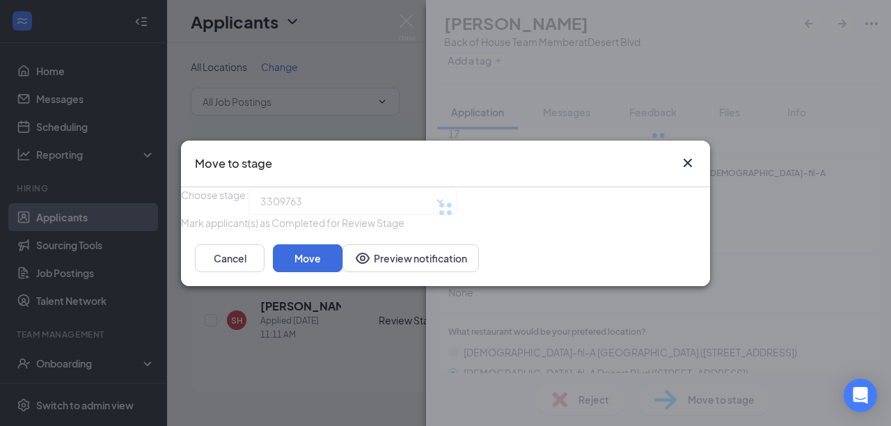
type input "1st Interview (next stage)"
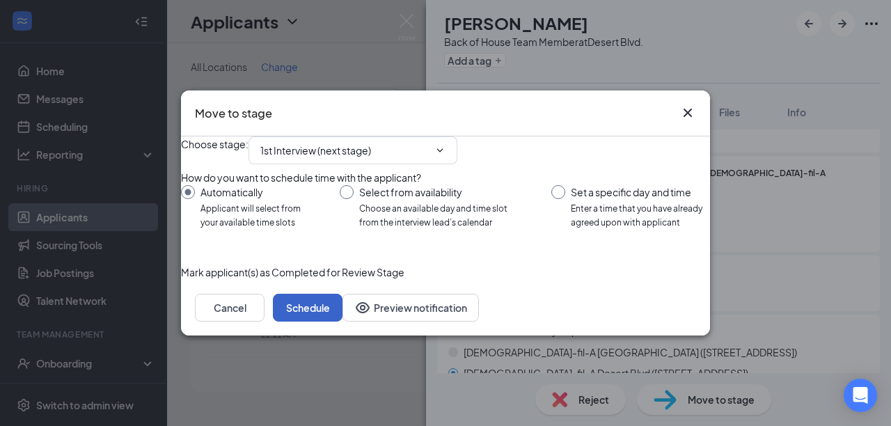
click at [342, 321] on button "Schedule" at bounding box center [308, 308] width 70 height 28
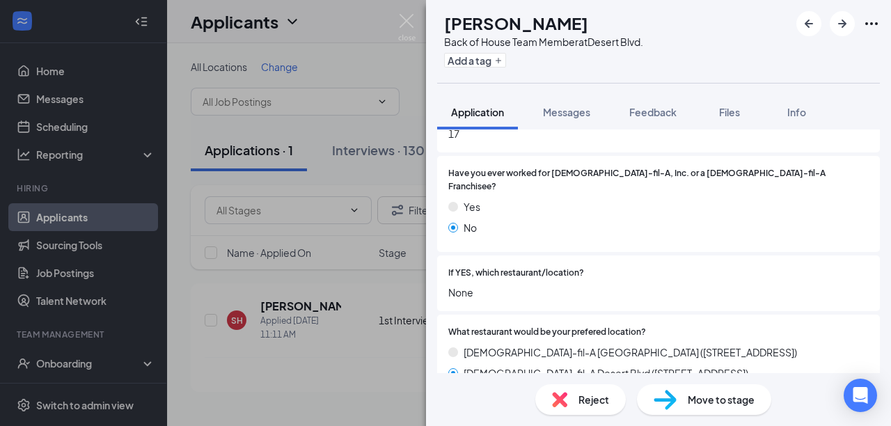
click at [363, 409] on div "SH [PERSON_NAME] Back of House Team Member at [GEOGRAPHIC_DATA]. Add a tag Appl…" at bounding box center [445, 213] width 891 height 426
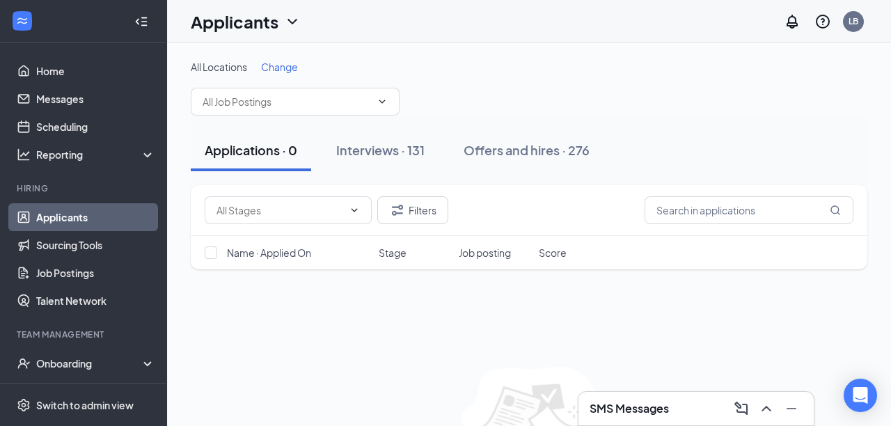
click at [363, 409] on div "No applicants found in applications Review new applicants and manage next steps" at bounding box center [529, 434] width 676 height 135
click at [625, 407] on h3 "SMS Messages" at bounding box center [628, 408] width 79 height 15
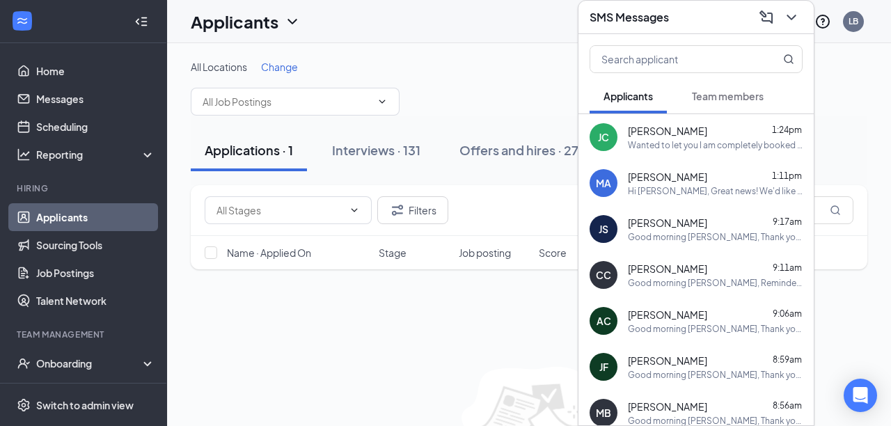
click at [668, 138] on div "[PERSON_NAME] 1:24pm Wanted to let you I am completely booked for [DATE]. Howev…" at bounding box center [715, 137] width 175 height 27
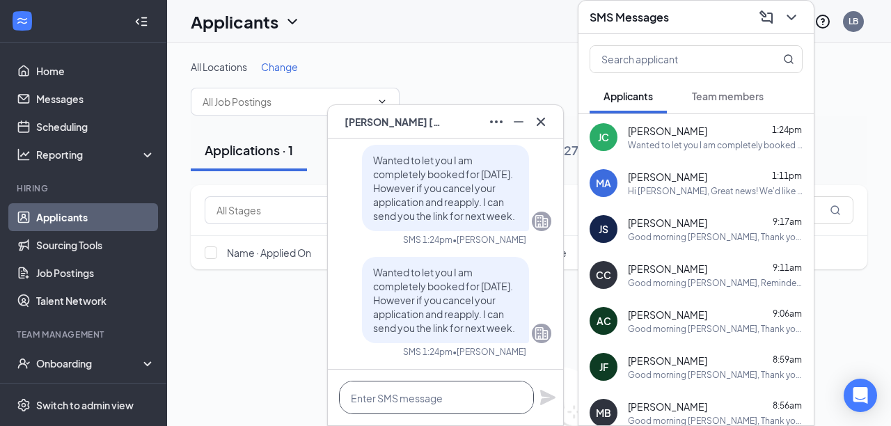
click at [364, 394] on textarea at bounding box center [436, 397] width 195 height 33
type textarea "W"
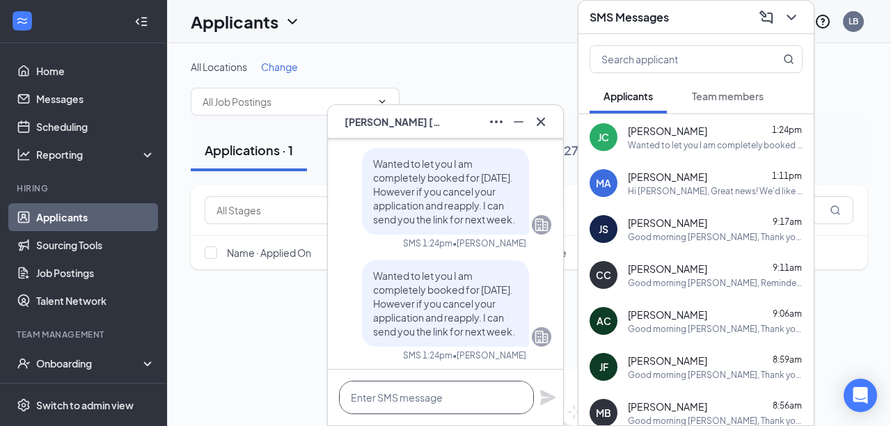
scroll to position [-3, 0]
click at [540, 125] on icon "Cross" at bounding box center [540, 121] width 17 height 17
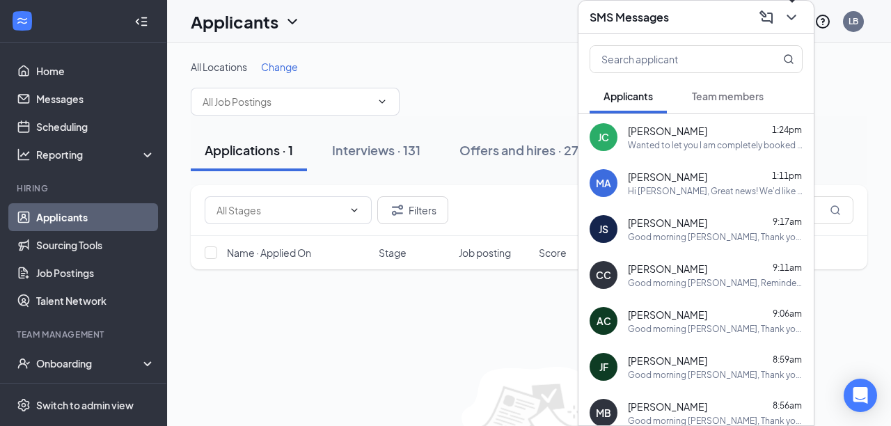
click at [794, 14] on icon "ChevronDown" at bounding box center [791, 17] width 17 height 17
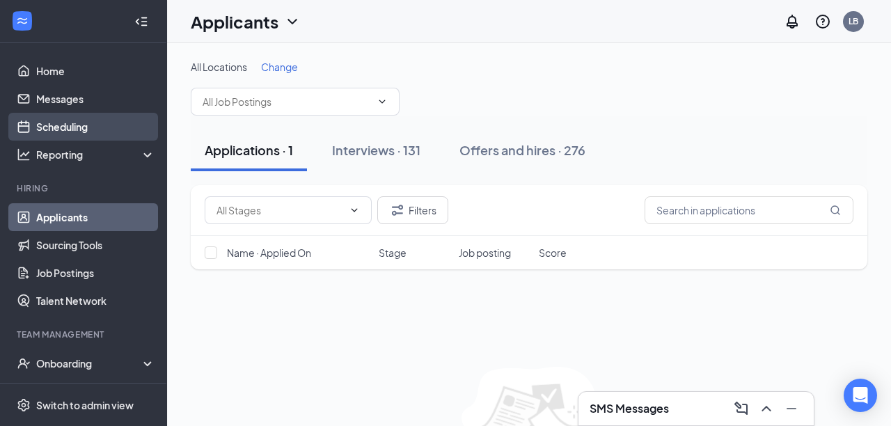
click at [88, 131] on link "Scheduling" at bounding box center [95, 127] width 119 height 28
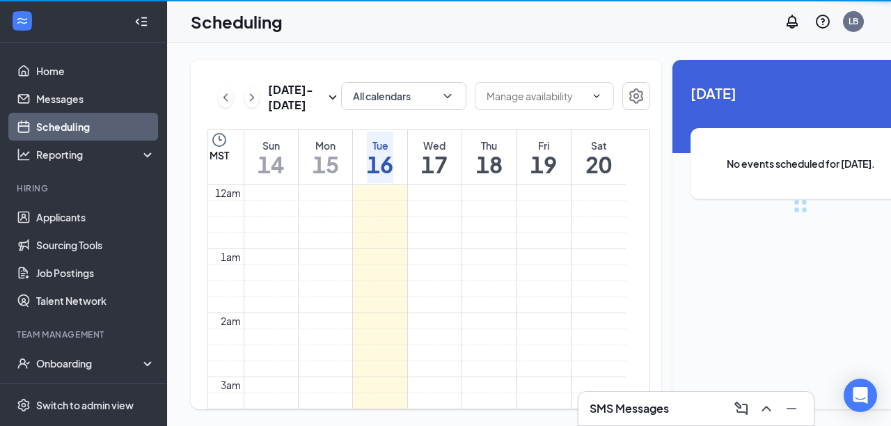
scroll to position [684, 0]
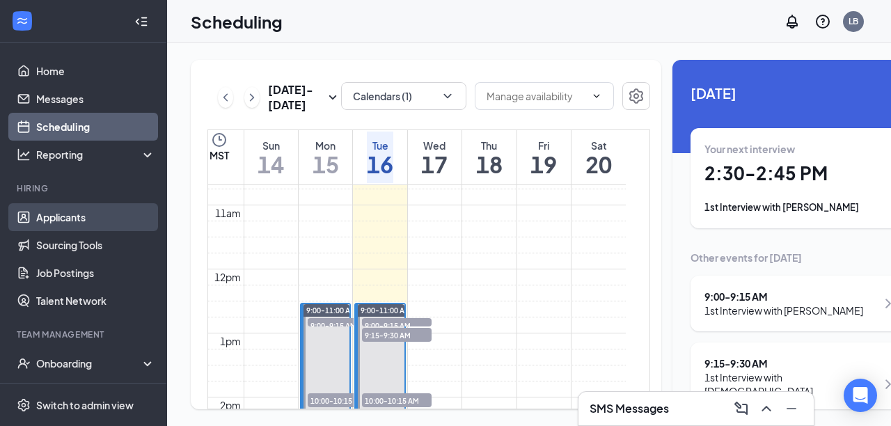
click at [86, 220] on link "Applicants" at bounding box center [95, 217] width 119 height 28
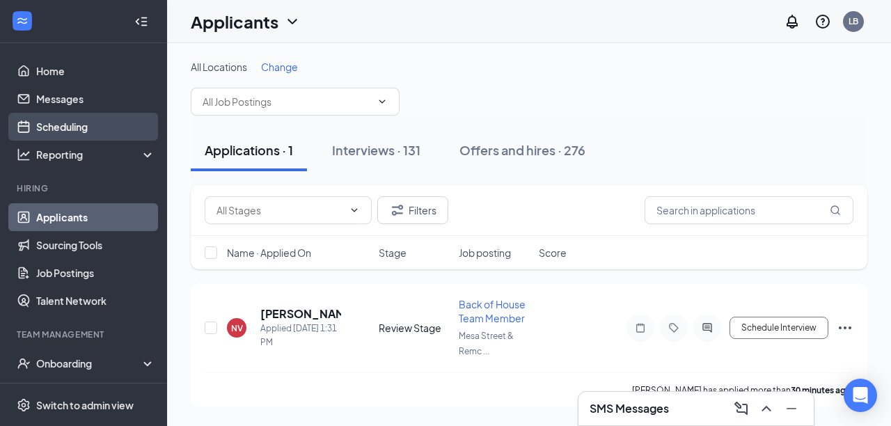
click at [54, 121] on link "Scheduling" at bounding box center [95, 127] width 119 height 28
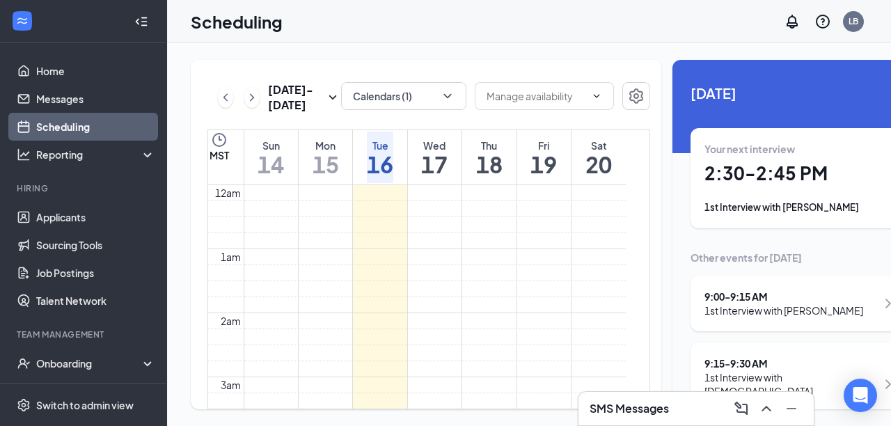
scroll to position [684, 0]
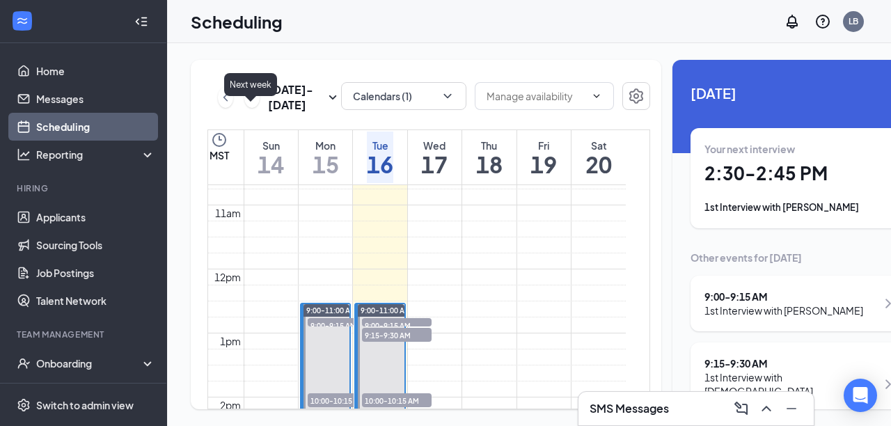
click at [246, 106] on icon "ChevronRight" at bounding box center [252, 97] width 14 height 17
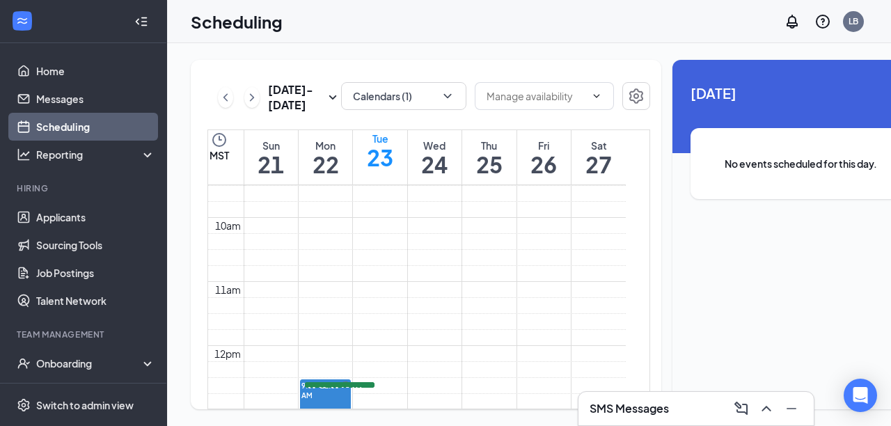
scroll to position [603, 0]
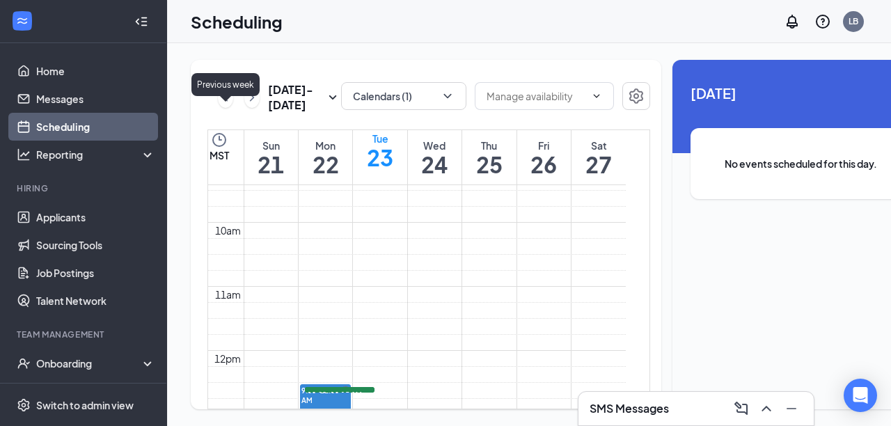
click at [225, 106] on icon "ChevronLeft" at bounding box center [225, 97] width 14 height 17
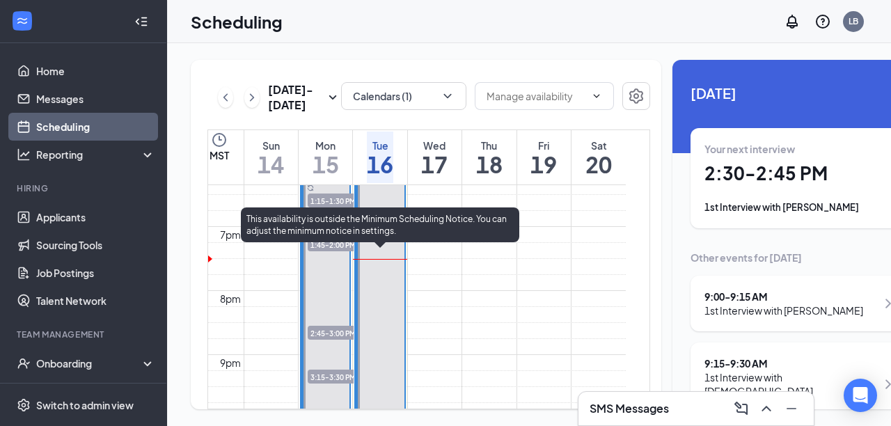
scroll to position [1178, 0]
click at [381, 182] on span "2:30-2:45 PM" at bounding box center [397, 175] width 70 height 14
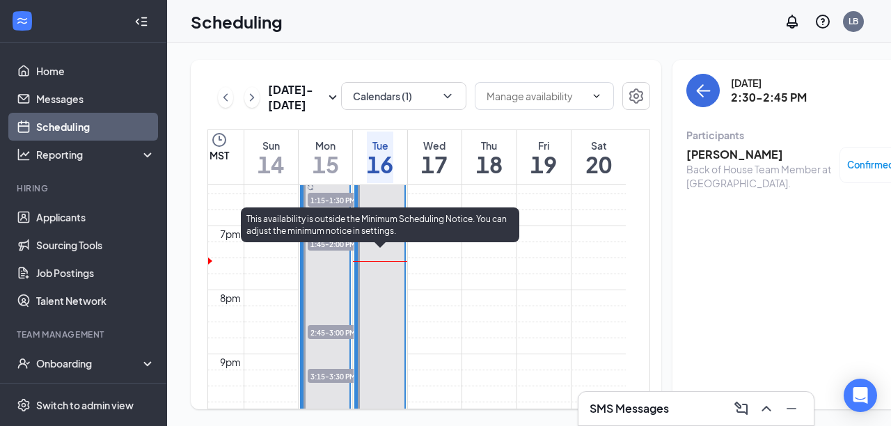
scroll to position [1174, 0]
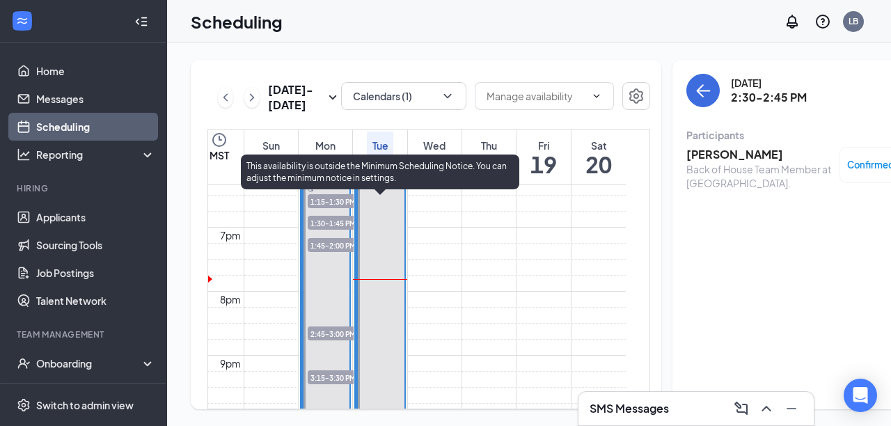
click at [381, 186] on span "2:30-2:45 PM" at bounding box center [397, 179] width 70 height 14
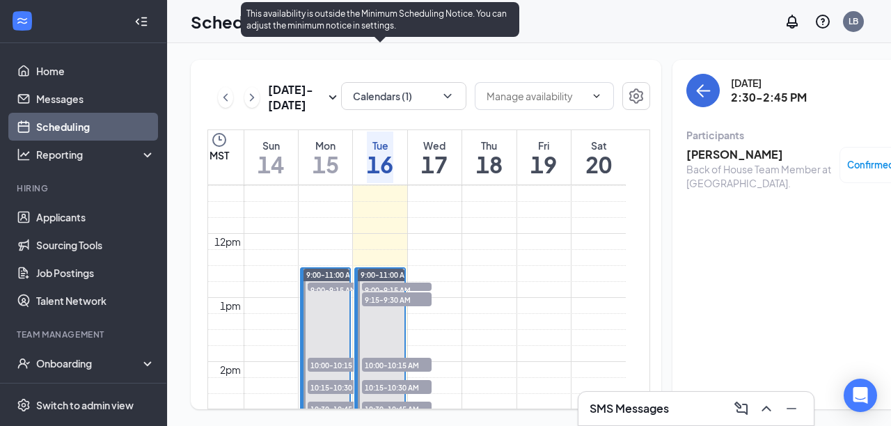
scroll to position [717, 0]
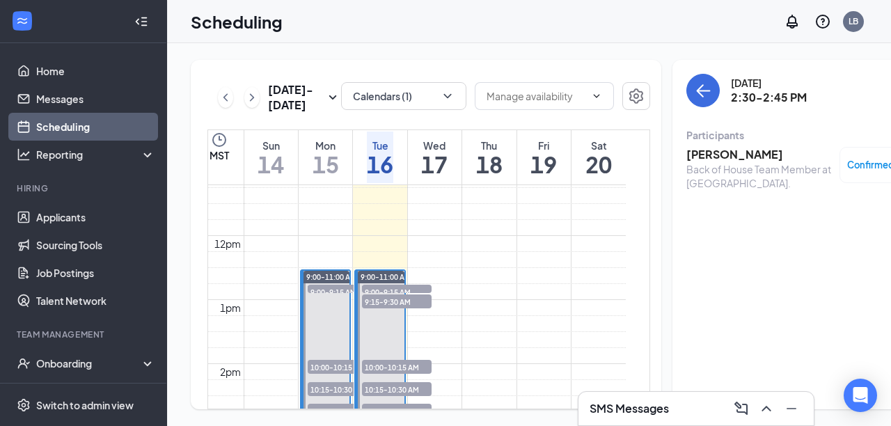
click at [603, 407] on h3 "SMS Messages" at bounding box center [628, 408] width 79 height 15
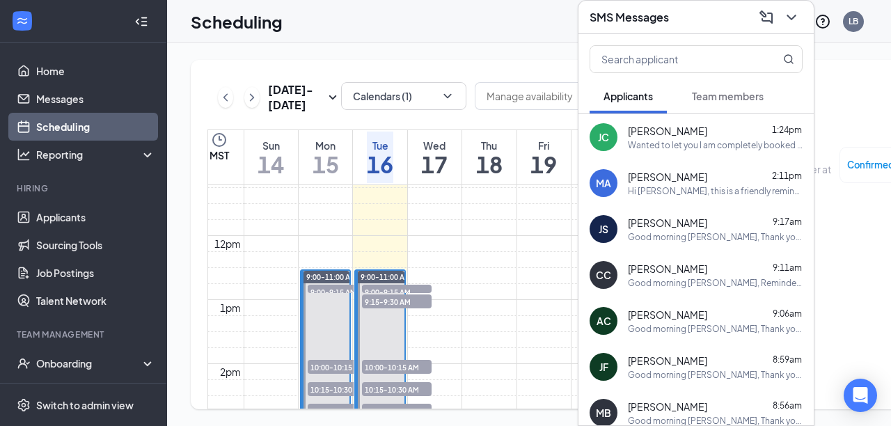
click at [664, 146] on div "Wanted to let you I am completely booked for [DATE]. However if you cancel your…" at bounding box center [715, 145] width 175 height 12
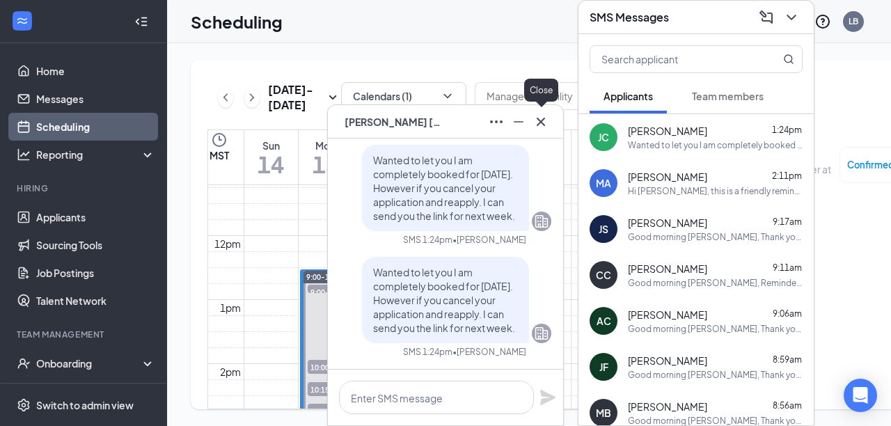
click at [539, 127] on icon "Cross" at bounding box center [540, 121] width 17 height 17
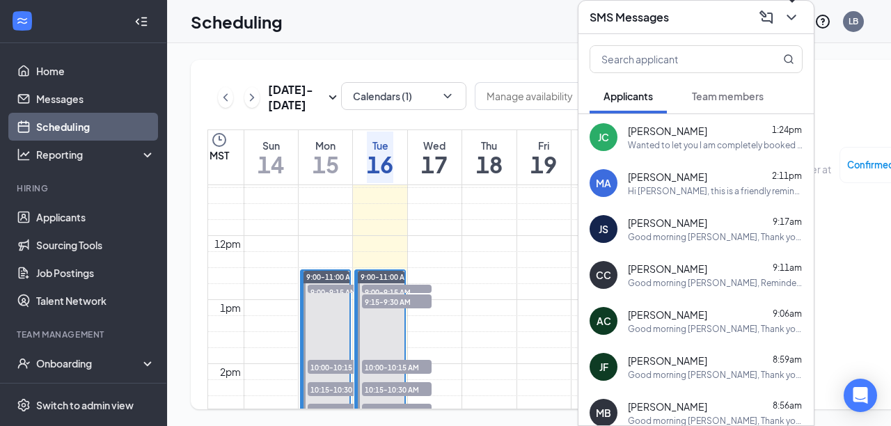
click at [788, 17] on icon "ChevronDown" at bounding box center [791, 17] width 17 height 17
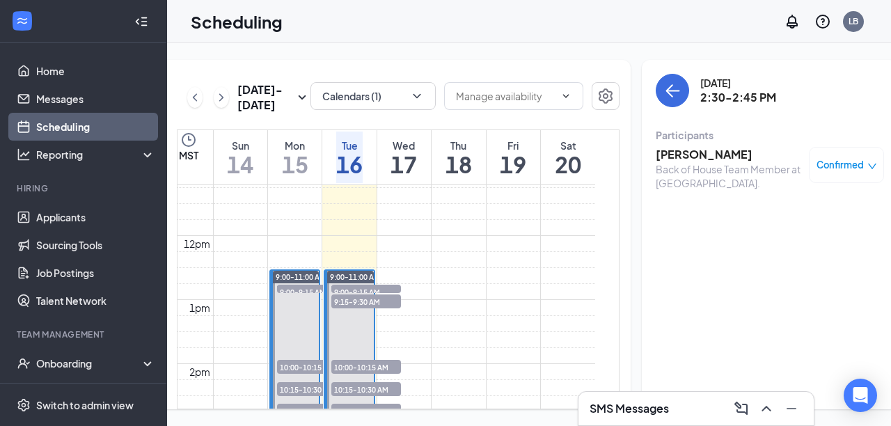
scroll to position [0, 0]
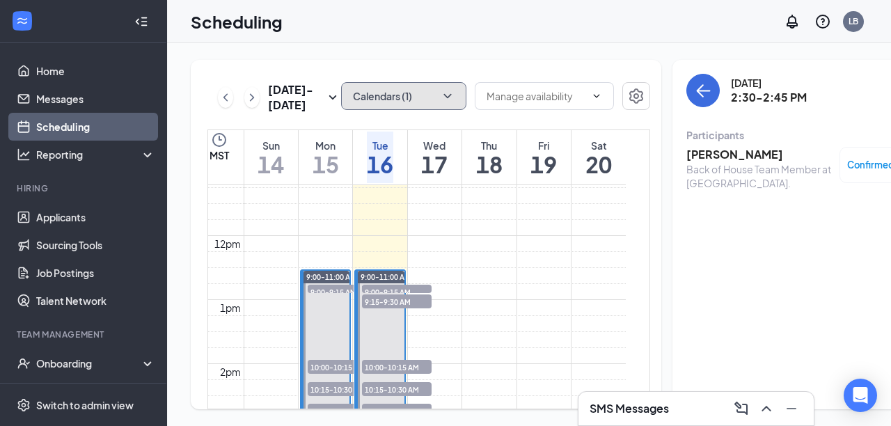
click at [440, 97] on icon "ChevronDown" at bounding box center [447, 96] width 14 height 14
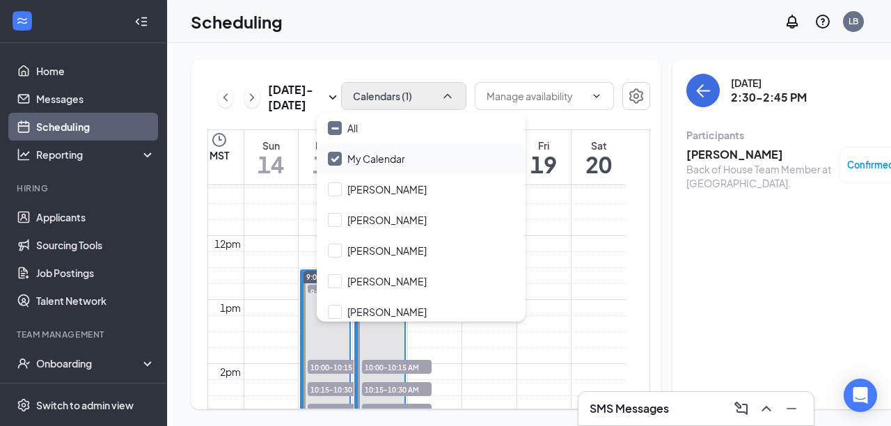
click at [336, 159] on input "My Calendar" at bounding box center [366, 159] width 77 height 14
checkbox input "true"
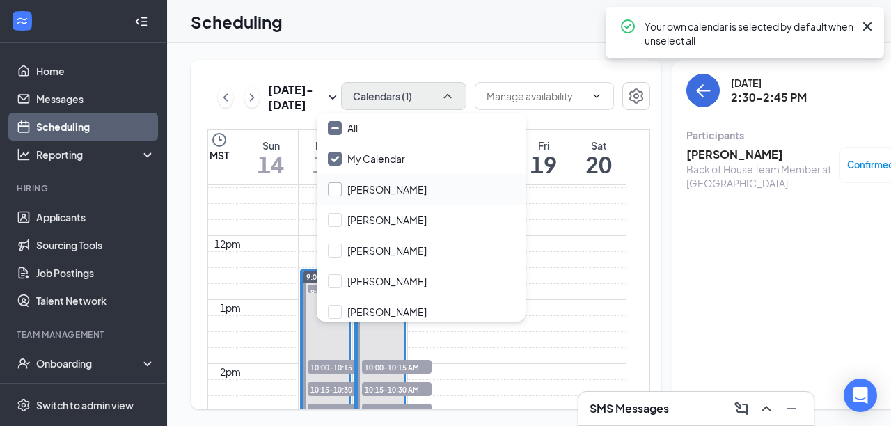
click at [337, 186] on input "[PERSON_NAME]" at bounding box center [377, 189] width 99 height 14
checkbox input "false"
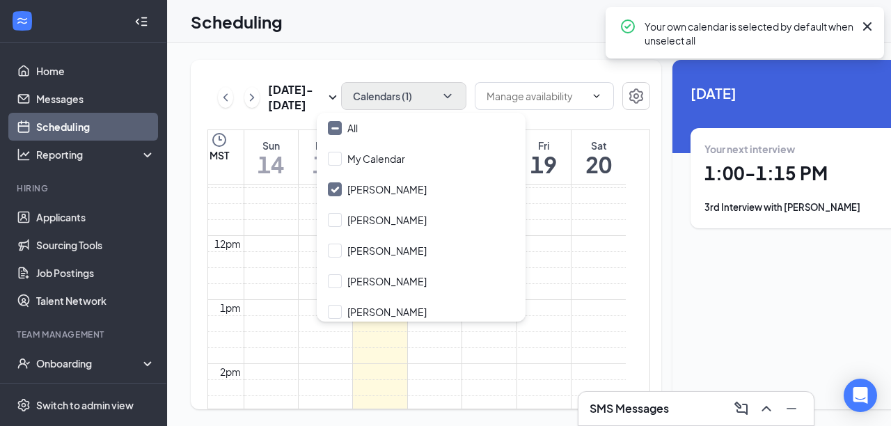
click at [461, 92] on td at bounding box center [435, 84] width 382 height 16
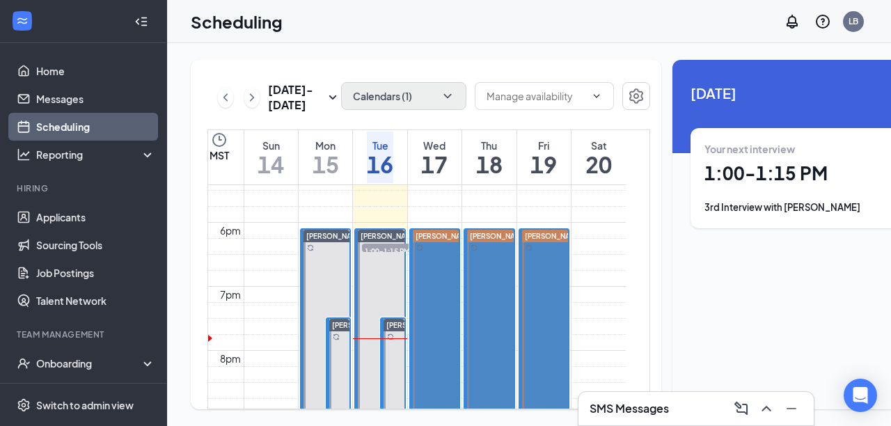
scroll to position [1116, 0]
click at [704, 207] on div "3rd Interview with [PERSON_NAME]" at bounding box center [800, 207] width 192 height 14
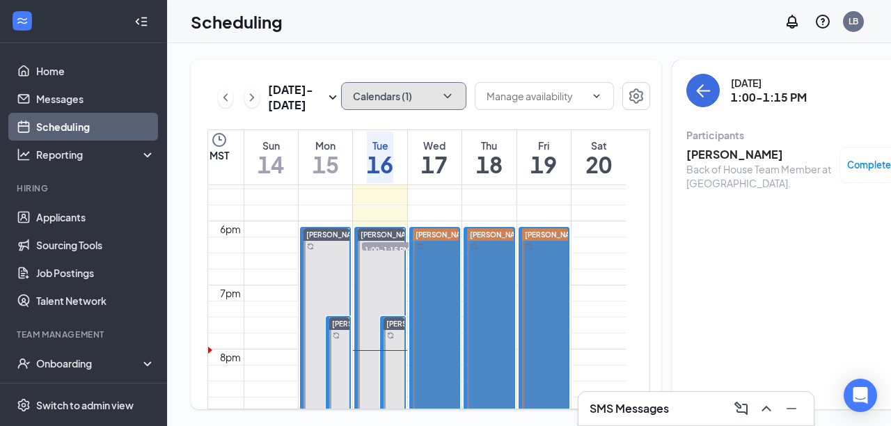
click at [440, 95] on icon "ChevronDown" at bounding box center [447, 96] width 14 height 14
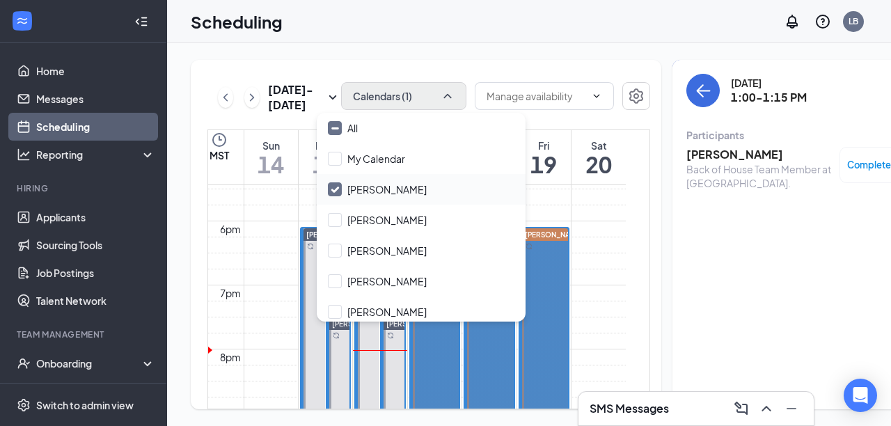
click at [335, 186] on input "[PERSON_NAME]" at bounding box center [377, 189] width 99 height 14
checkbox input "true"
checkbox input "false"
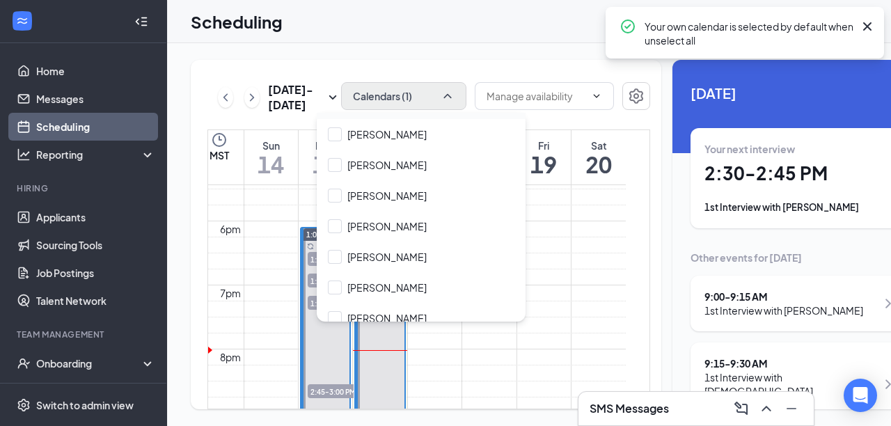
scroll to position [189, 0]
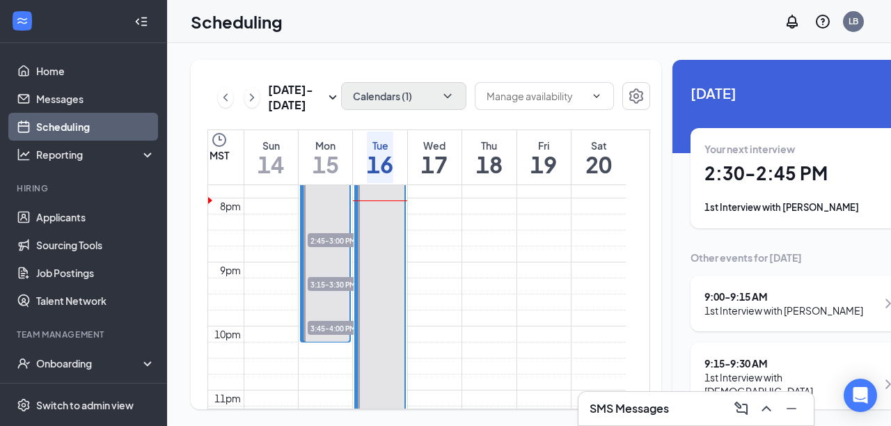
scroll to position [1268, 0]
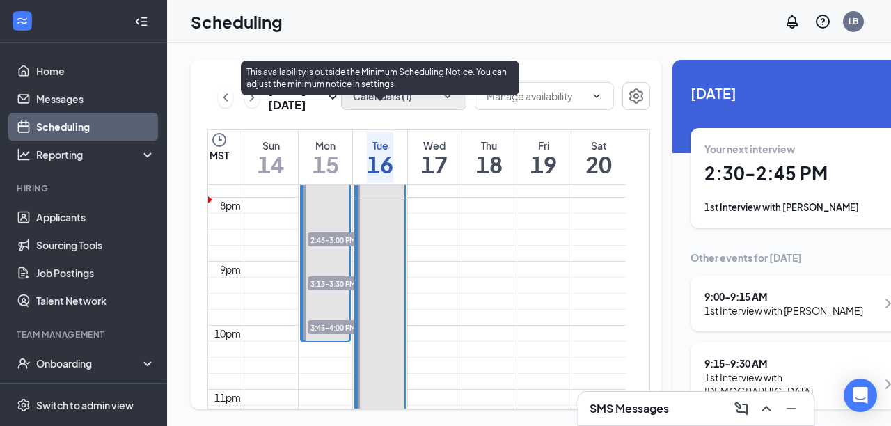
click at [400, 92] on span "2:30-2:45 PM" at bounding box center [397, 85] width 70 height 14
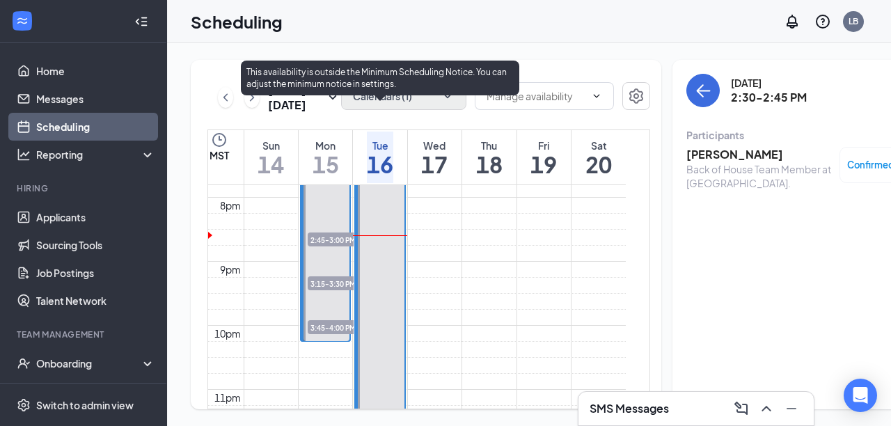
click at [411, 92] on span "3:00-3:15 PM" at bounding box center [397, 85] width 70 height 14
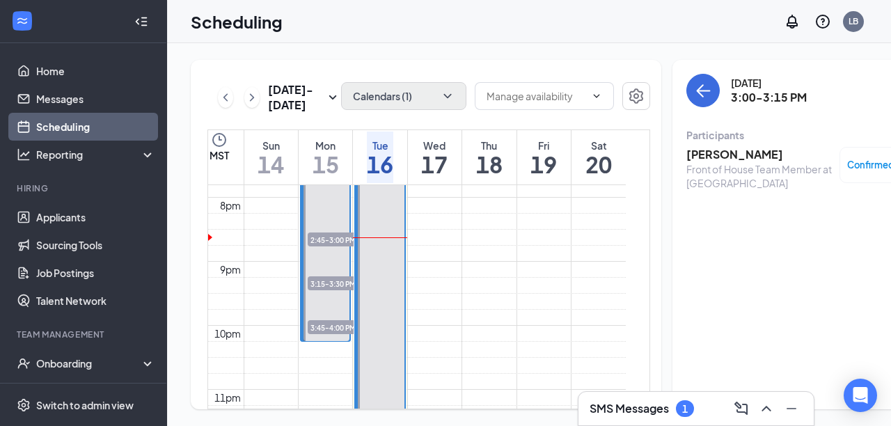
click at [687, 157] on h3 "[PERSON_NAME]" at bounding box center [759, 154] width 146 height 15
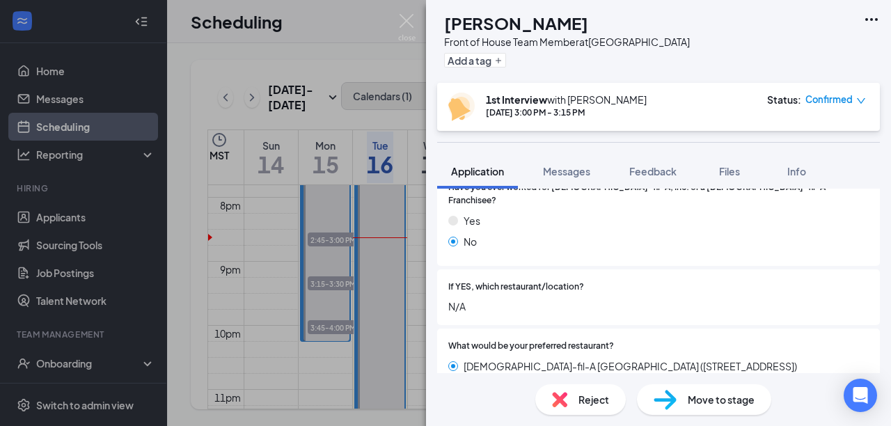
scroll to position [369, 0]
click at [353, 230] on div "DV [PERSON_NAME] Front of House Team Member at [GEOGRAPHIC_DATA] & Remcon Circl…" at bounding box center [445, 213] width 891 height 426
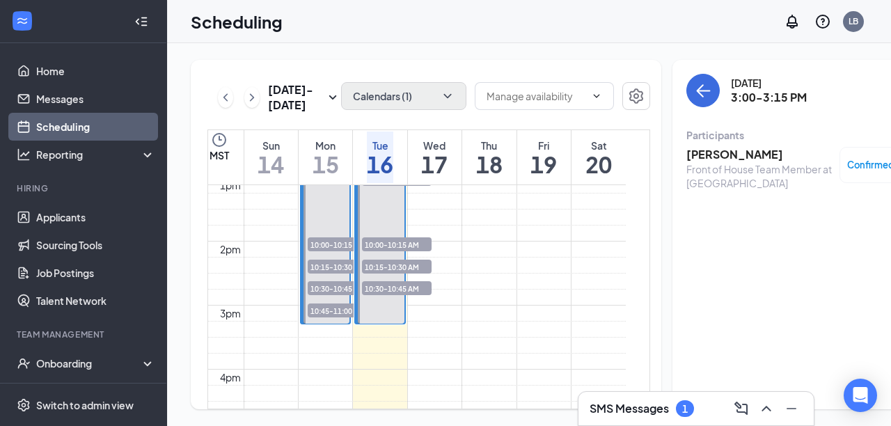
scroll to position [836, 0]
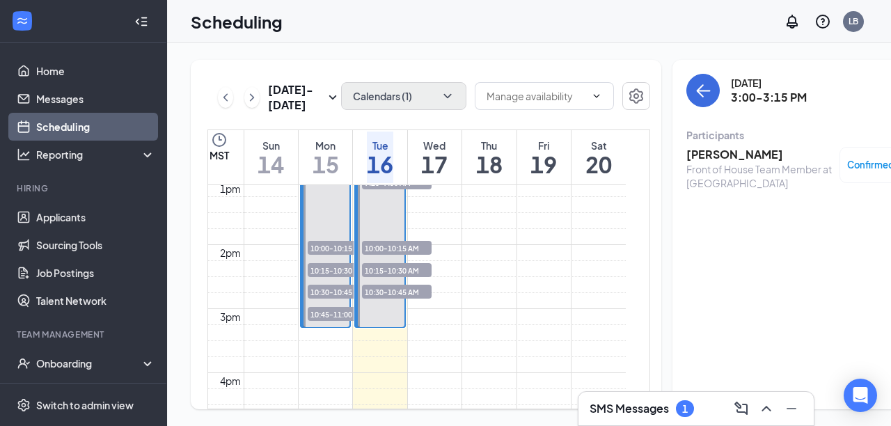
click at [388, 255] on span "10:00-10:15 AM" at bounding box center [397, 248] width 70 height 14
click at [698, 151] on h3 "[PERSON_NAME]" at bounding box center [759, 154] width 146 height 15
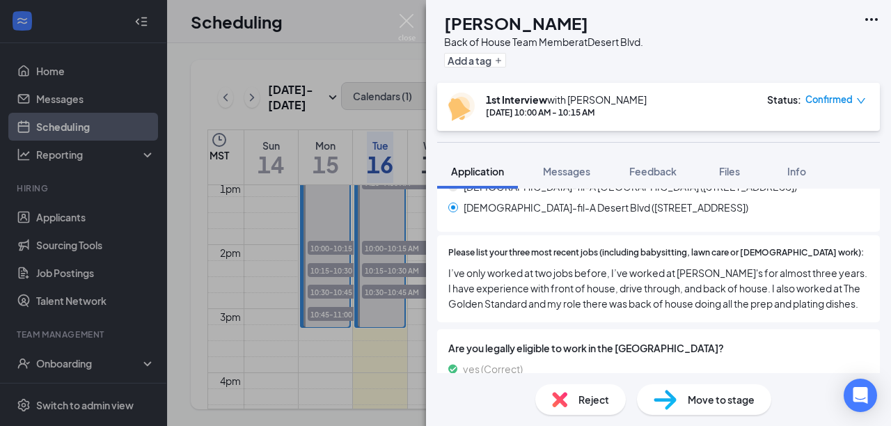
scroll to position [554, 0]
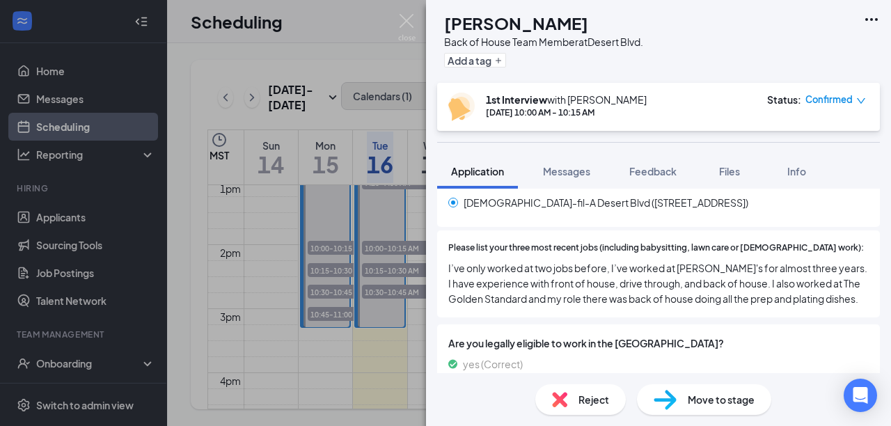
click at [700, 396] on span "Move to stage" at bounding box center [720, 399] width 67 height 15
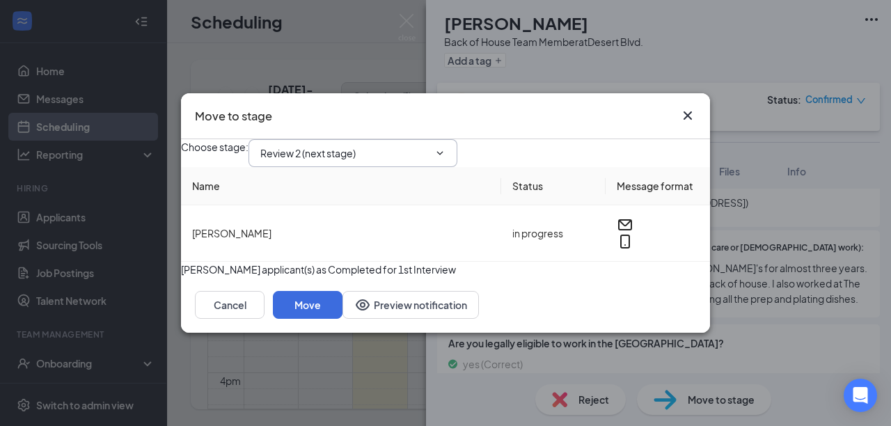
click at [317, 145] on input "Review 2 (next stage)" at bounding box center [344, 152] width 168 height 15
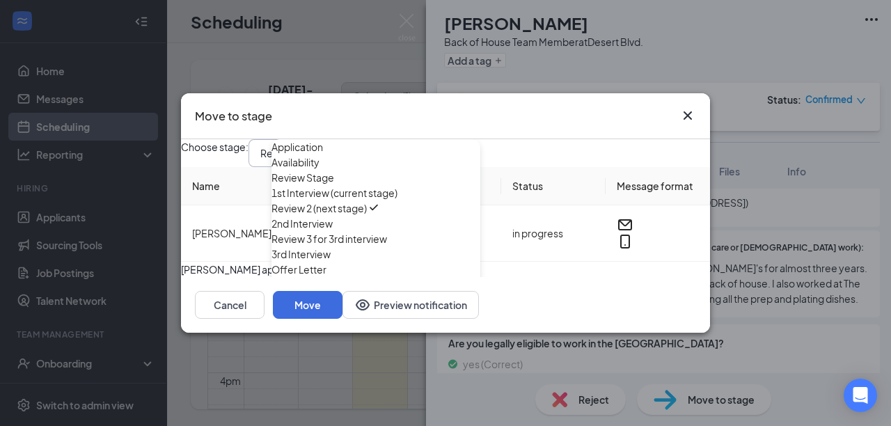
click at [332, 231] on div "2nd Interview" at bounding box center [301, 223] width 61 height 15
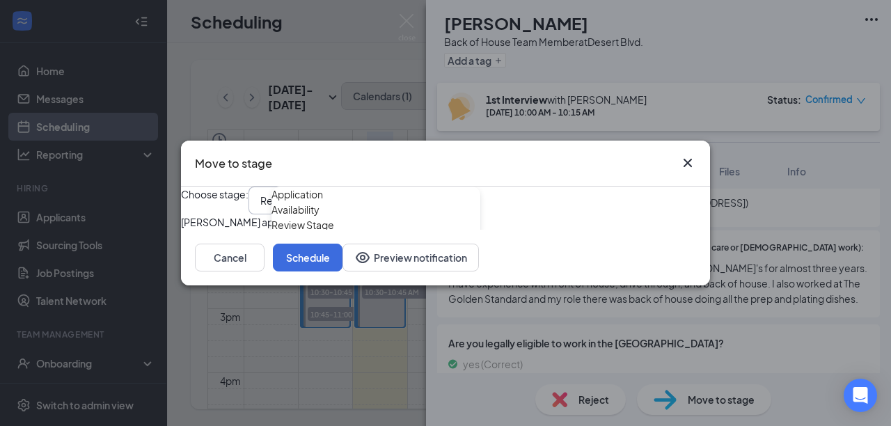
type input "2nd Interview"
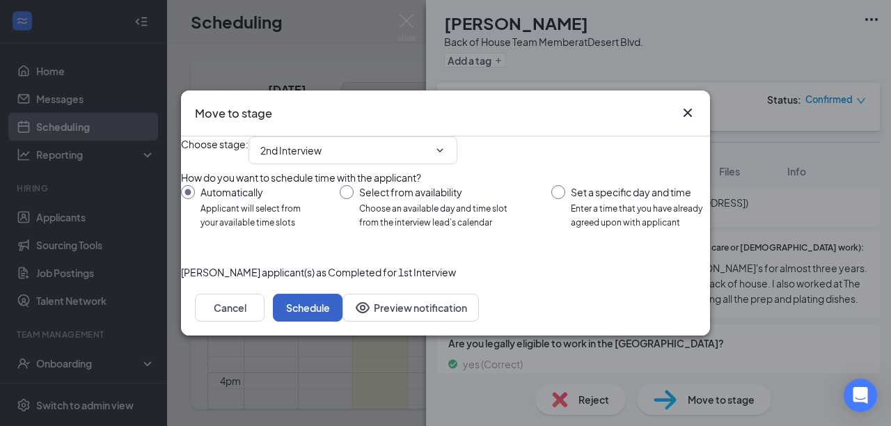
click at [342, 321] on button "Schedule" at bounding box center [308, 308] width 70 height 28
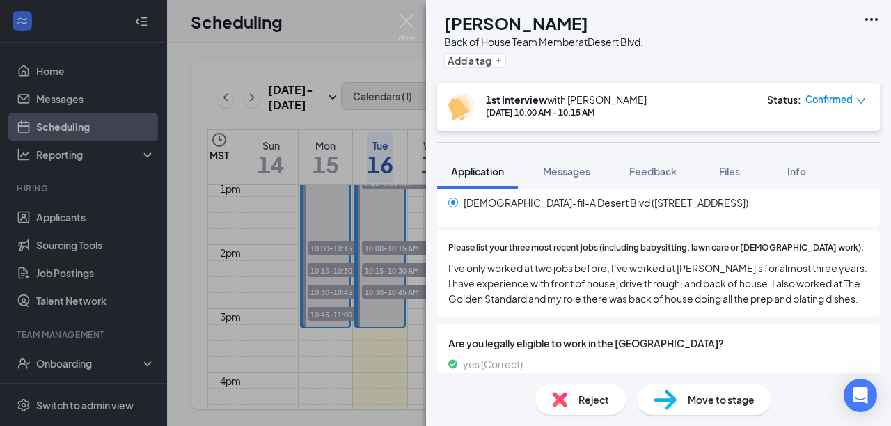
click at [412, 382] on div "JV [PERSON_NAME] Back of House Team Member at [GEOGRAPHIC_DATA]. Add a tag 1st …" at bounding box center [445, 213] width 891 height 426
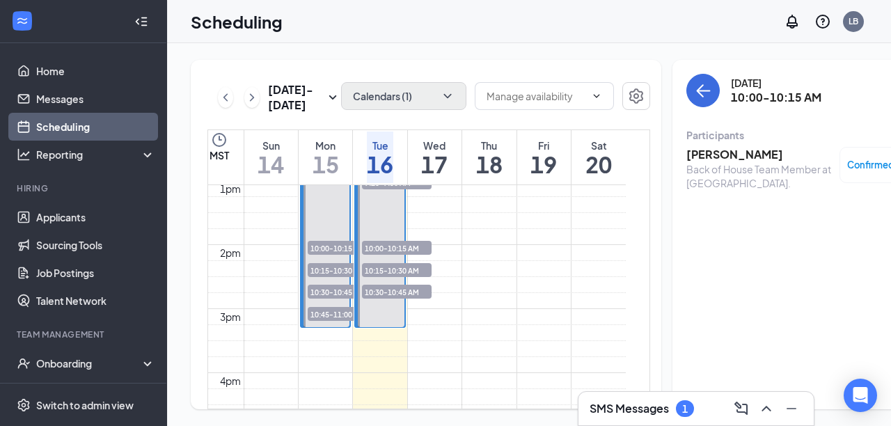
click at [412, 85] on td at bounding box center [435, 77] width 382 height 16
click at [87, 222] on link "Applicants" at bounding box center [95, 217] width 119 height 28
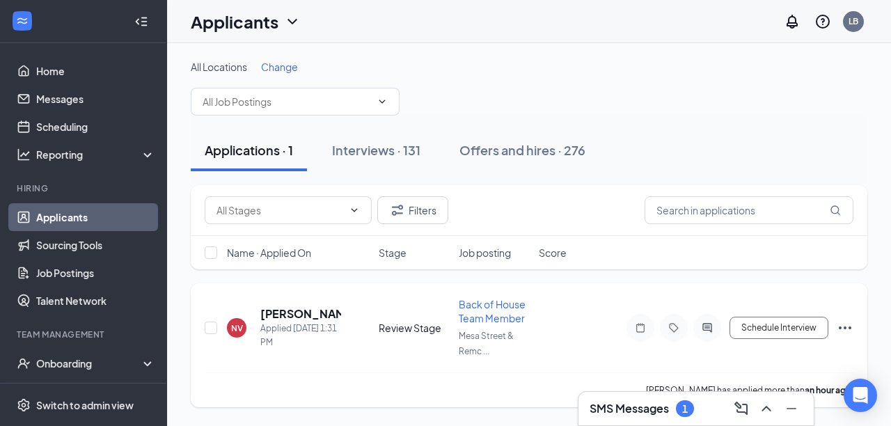
click at [282, 374] on div "[PERSON_NAME] has applied more than an hour ago ." at bounding box center [529, 389] width 648 height 35
click at [281, 374] on div "[PERSON_NAME] has applied more than an hour ago ." at bounding box center [529, 389] width 648 height 35
click at [82, 364] on div "Onboarding" at bounding box center [89, 363] width 107 height 14
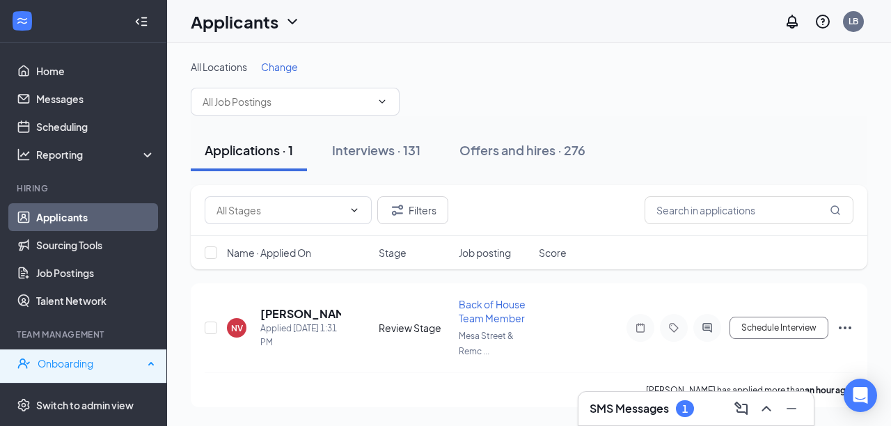
click at [83, 365] on div "Onboarding" at bounding box center [91, 363] width 106 height 14
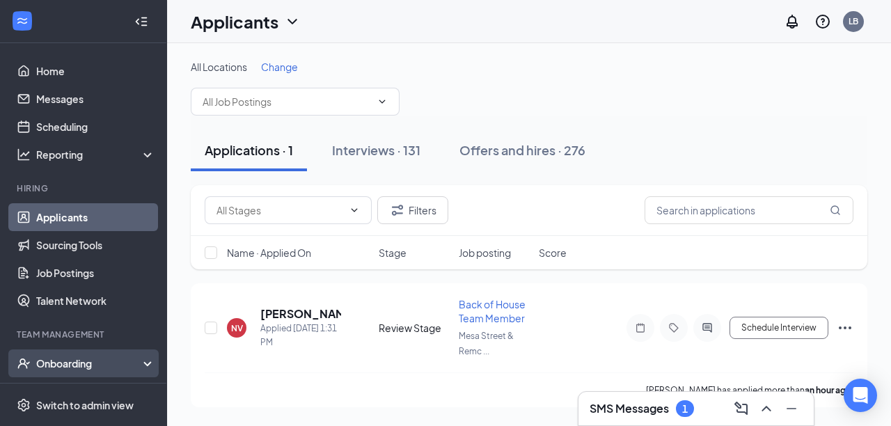
click at [78, 365] on div "Onboarding" at bounding box center [89, 363] width 107 height 14
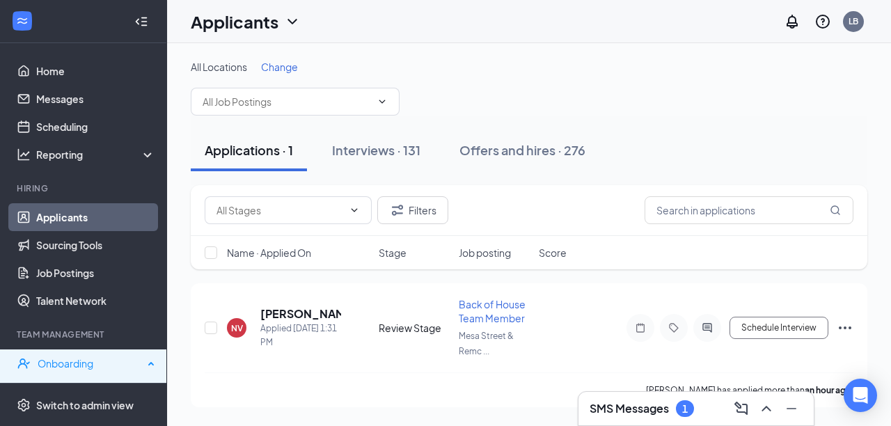
click at [78, 365] on div "Onboarding" at bounding box center [91, 363] width 106 height 14
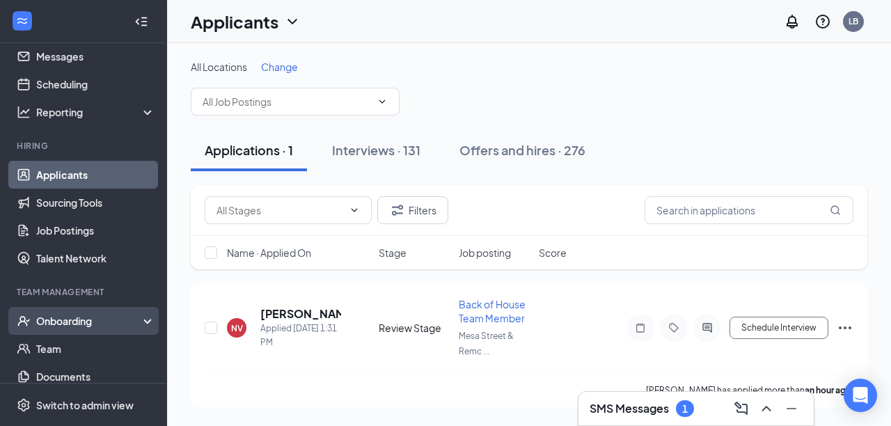
scroll to position [58, 0]
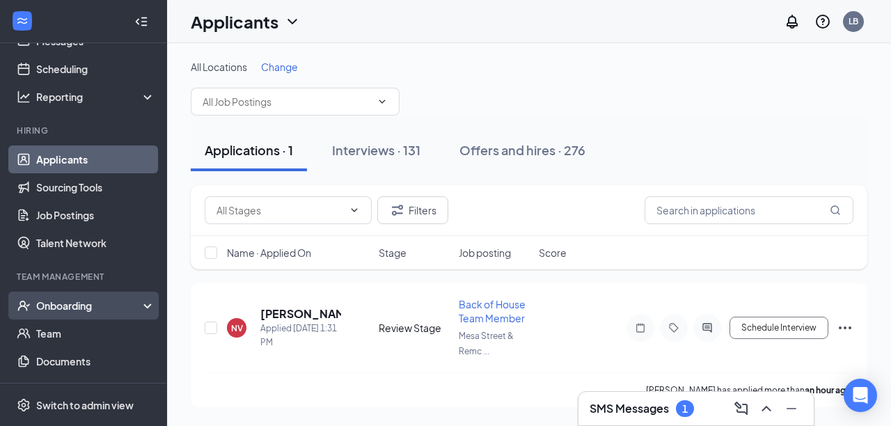
click at [77, 303] on div "Onboarding" at bounding box center [89, 305] width 107 height 14
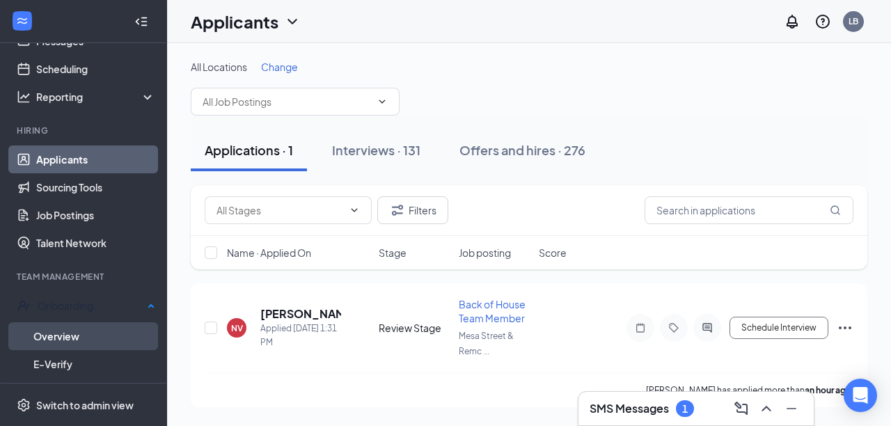
click at [72, 334] on link "Overview" at bounding box center [94, 336] width 122 height 28
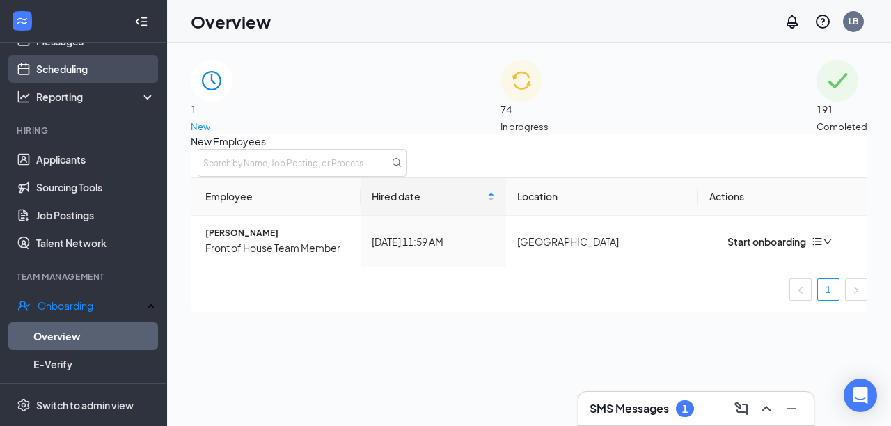
click at [78, 69] on link "Scheduling" at bounding box center [95, 69] width 119 height 28
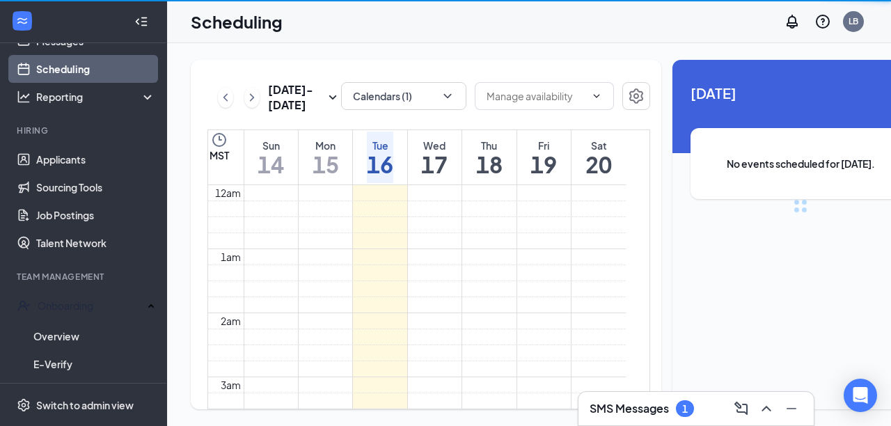
scroll to position [684, 0]
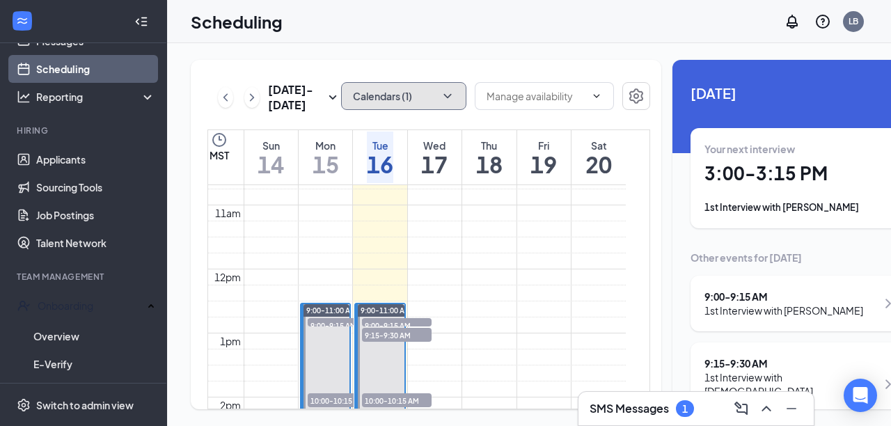
click at [440, 99] on icon "ChevronDown" at bounding box center [447, 96] width 14 height 14
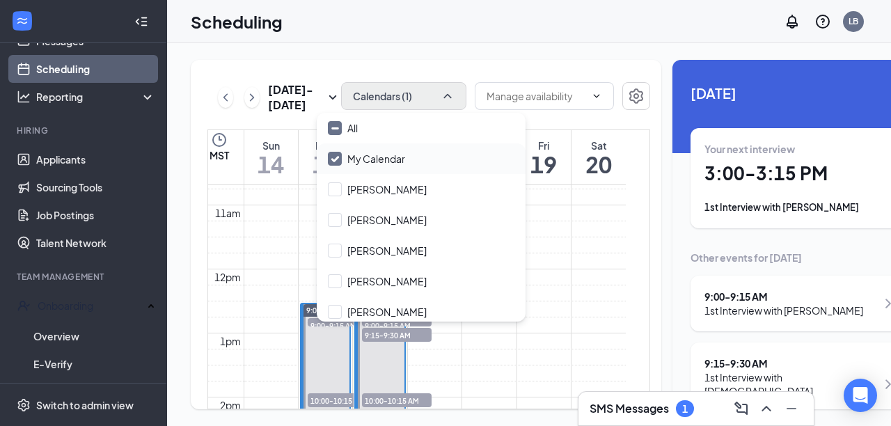
click at [335, 159] on input "My Calendar" at bounding box center [366, 159] width 77 height 14
checkbox input "true"
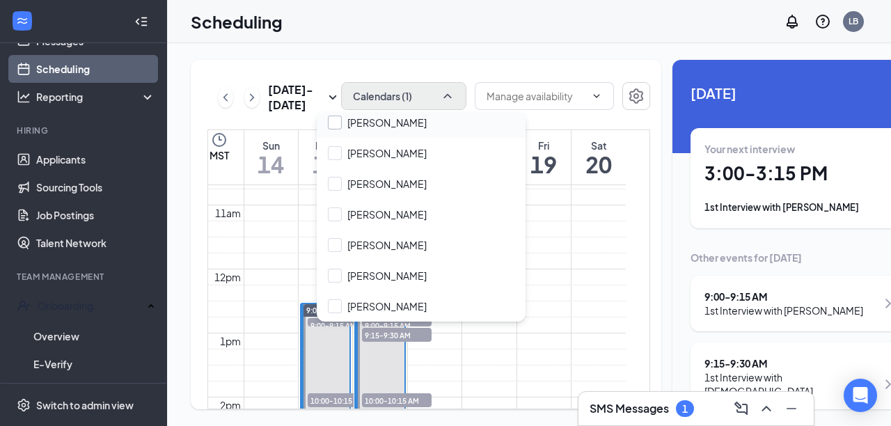
scroll to position [164, 0]
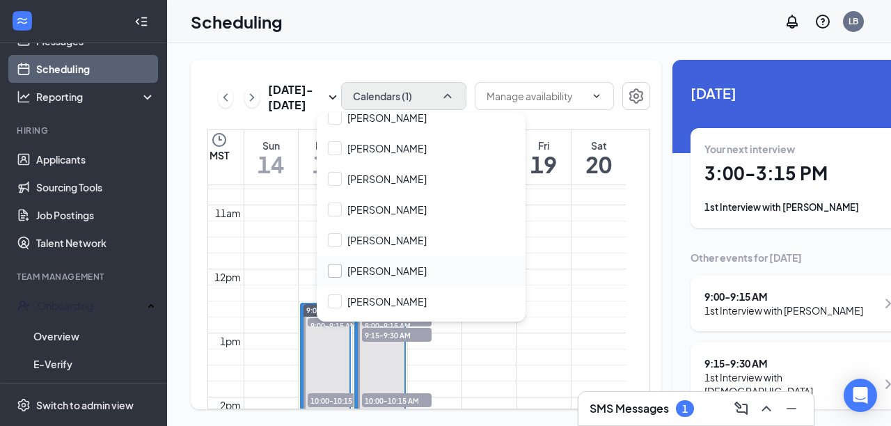
click at [337, 272] on input "[PERSON_NAME]" at bounding box center [377, 271] width 99 height 14
checkbox input "false"
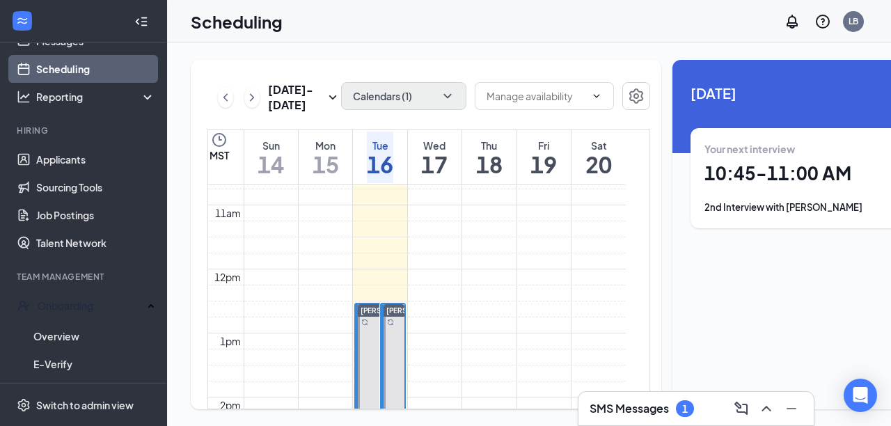
click at [550, 109] on td at bounding box center [435, 101] width 382 height 16
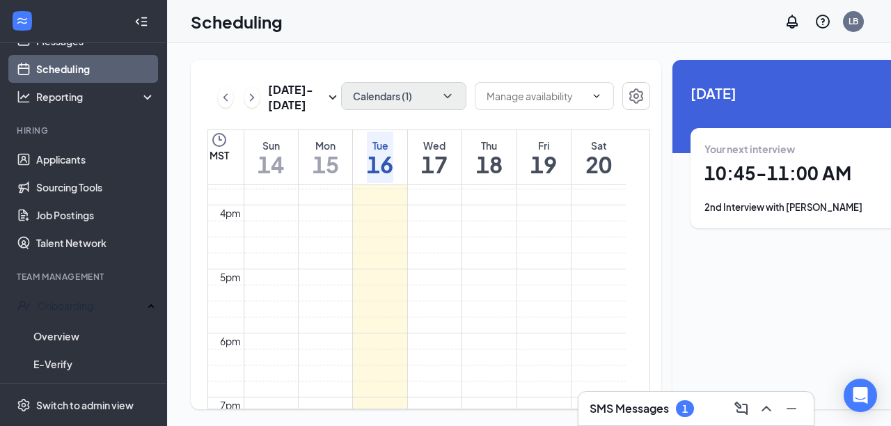
scroll to position [1003, 0]
click at [440, 94] on icon "ChevronDown" at bounding box center [447, 96] width 14 height 14
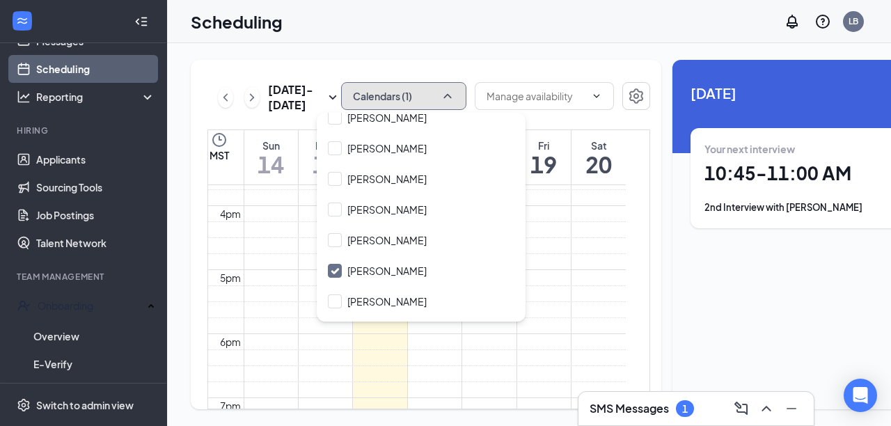
click at [390, 14] on td at bounding box center [435, 6] width 382 height 16
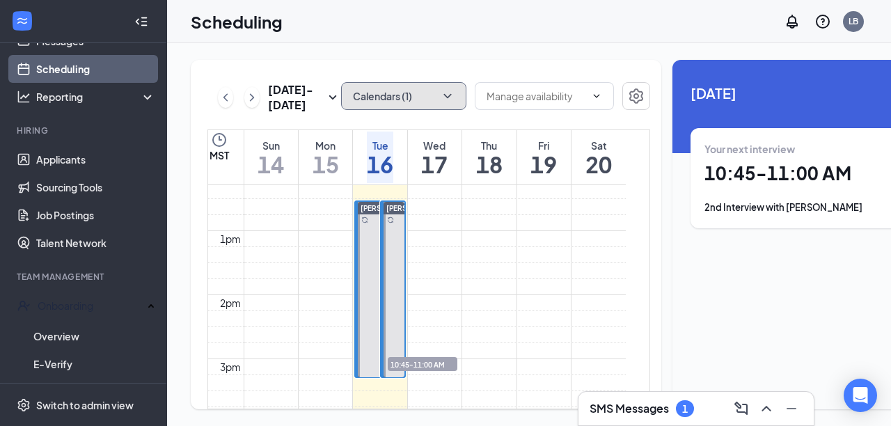
scroll to position [795, 0]
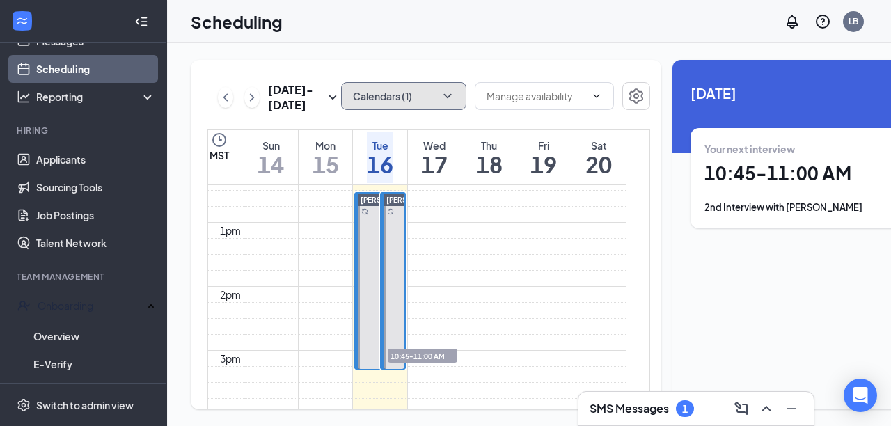
click at [399, 363] on span "10:45-11:00 AM" at bounding box center [423, 356] width 70 height 14
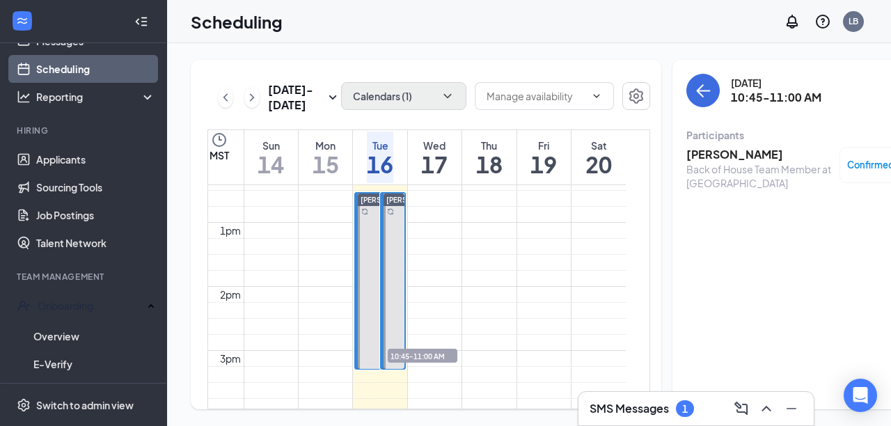
click at [686, 156] on h3 "[PERSON_NAME]" at bounding box center [759, 154] width 146 height 15
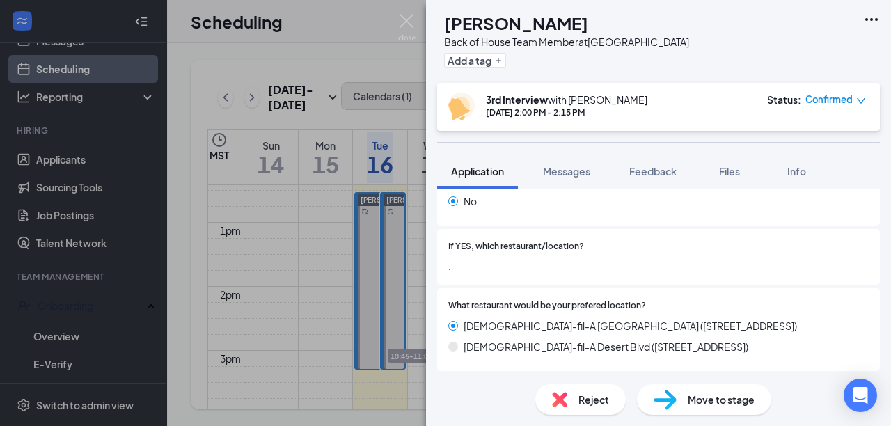
scroll to position [411, 0]
click at [331, 326] on div "MM [PERSON_NAME] Back of House Team Member at [GEOGRAPHIC_DATA] & Remcon Circle…" at bounding box center [445, 213] width 891 height 426
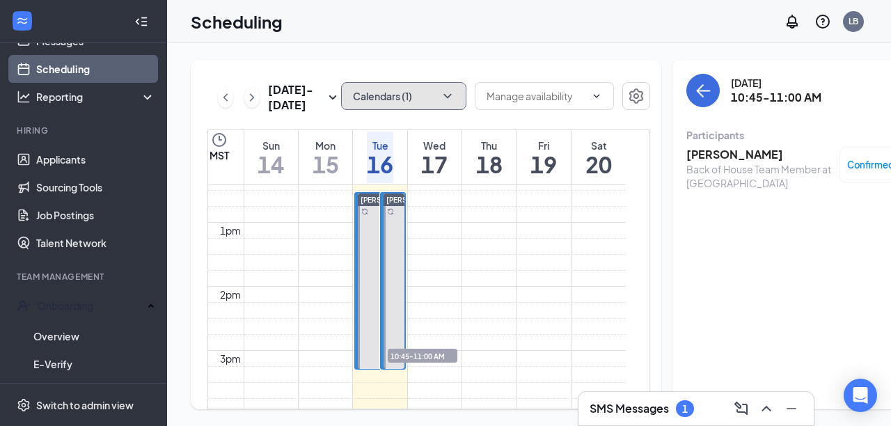
click at [443, 97] on icon "ChevronDown" at bounding box center [447, 96] width 8 height 4
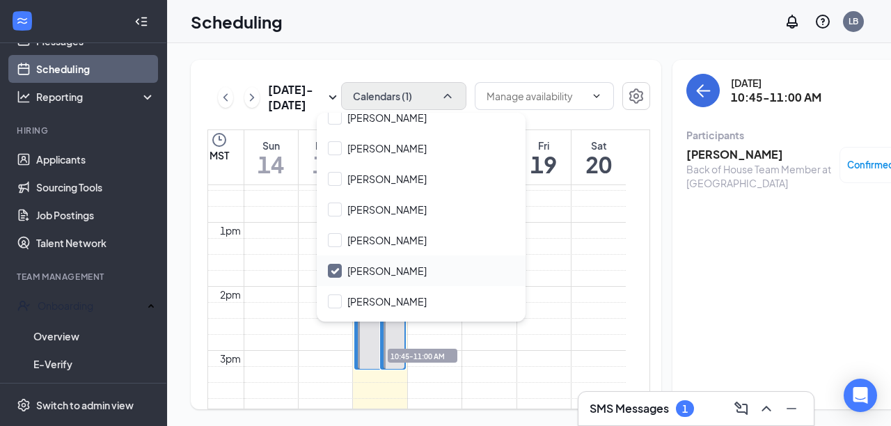
click at [338, 269] on input "[PERSON_NAME]" at bounding box center [377, 271] width 99 height 14
checkbox input "true"
checkbox input "false"
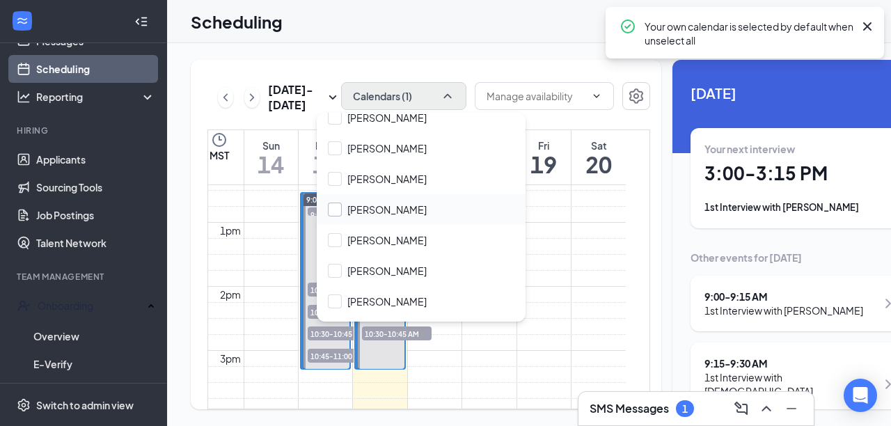
click at [335, 211] on input "[PERSON_NAME]" at bounding box center [377, 209] width 99 height 14
checkbox input "true"
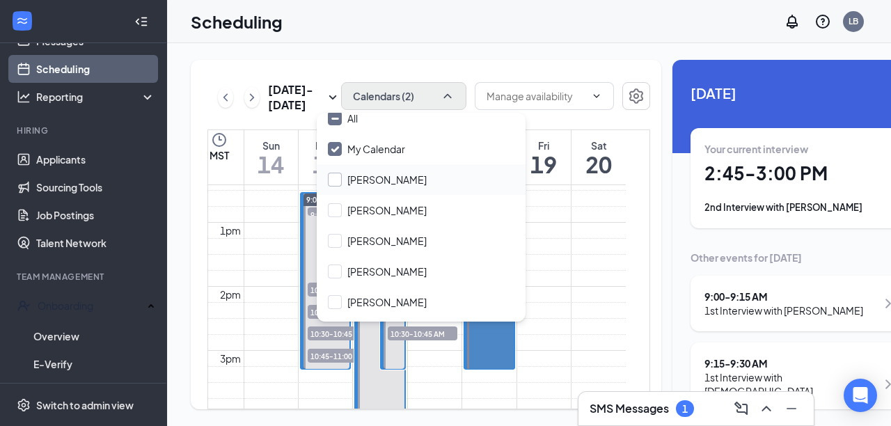
scroll to position [13, 0]
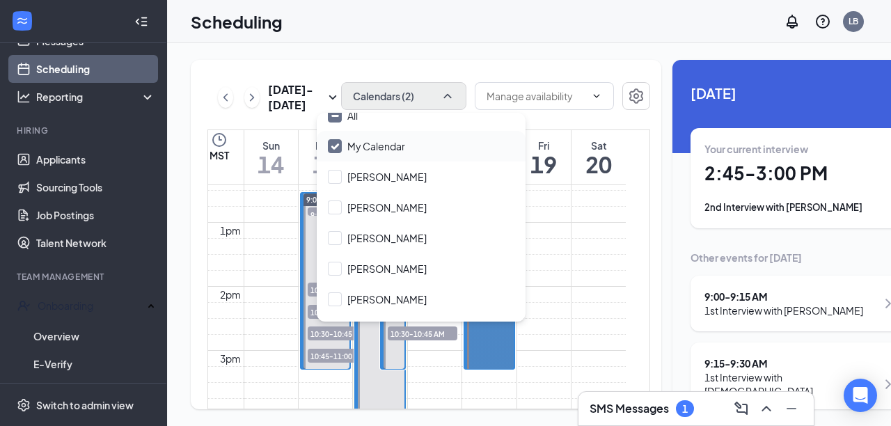
click at [334, 149] on input "My Calendar" at bounding box center [366, 146] width 77 height 14
checkbox input "false"
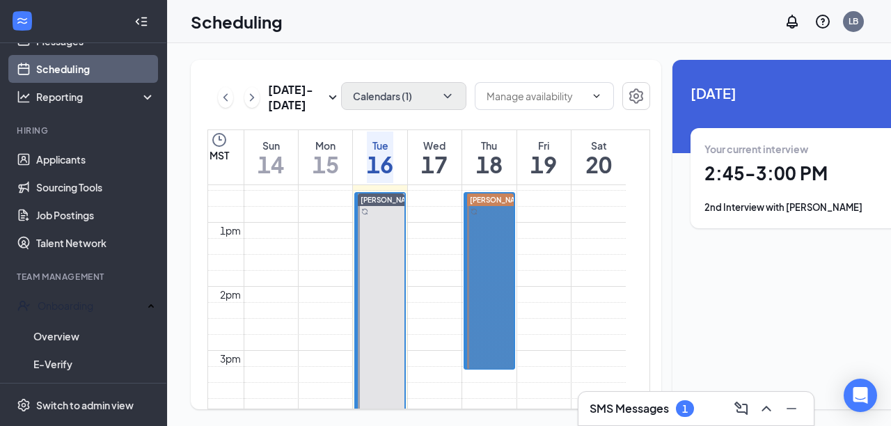
click at [594, 47] on td at bounding box center [435, 39] width 382 height 16
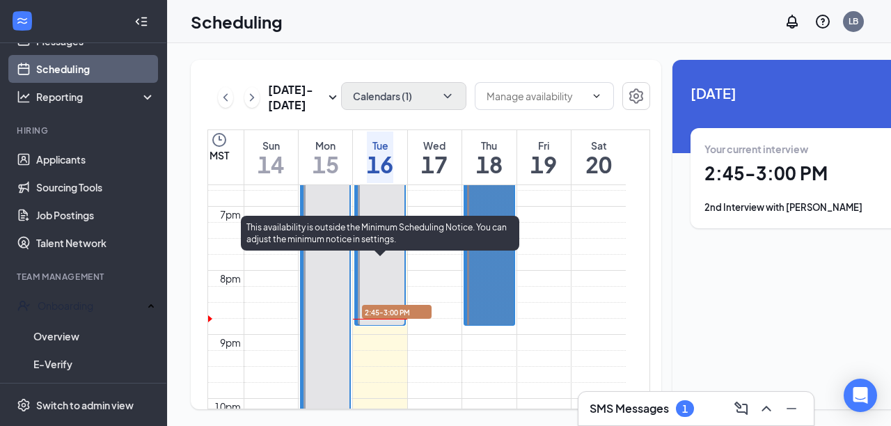
scroll to position [1196, 0]
click at [395, 317] on span "2:45-3:00 PM" at bounding box center [397, 310] width 70 height 14
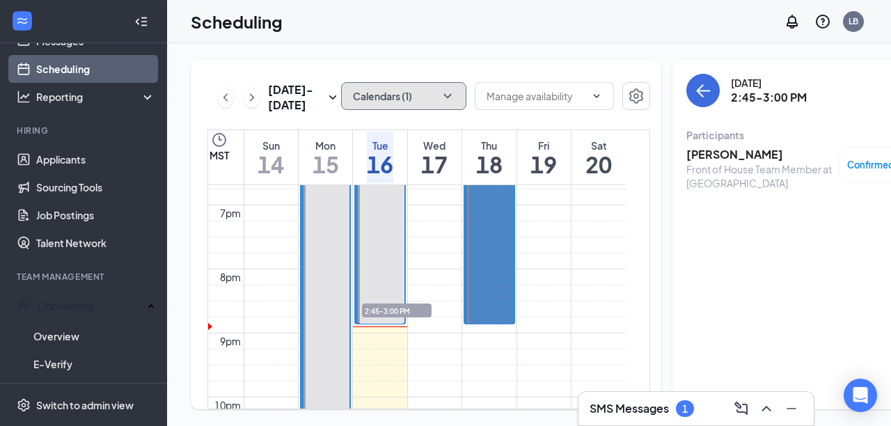
click at [440, 89] on icon "ChevronDown" at bounding box center [447, 96] width 14 height 14
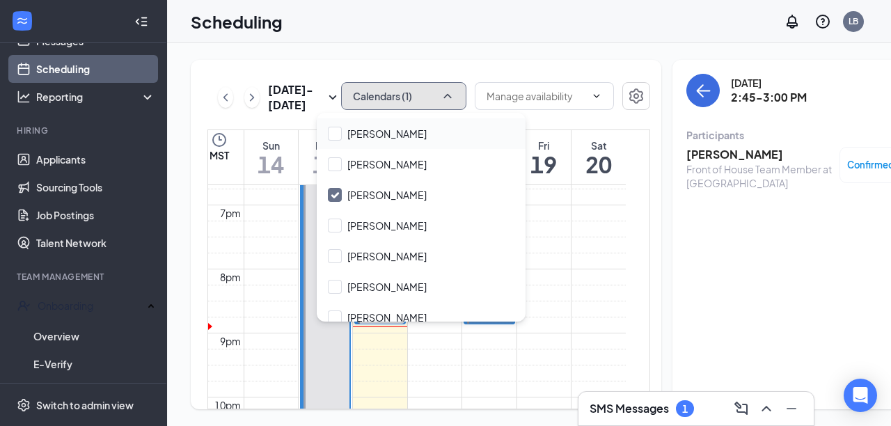
scroll to position [189, 0]
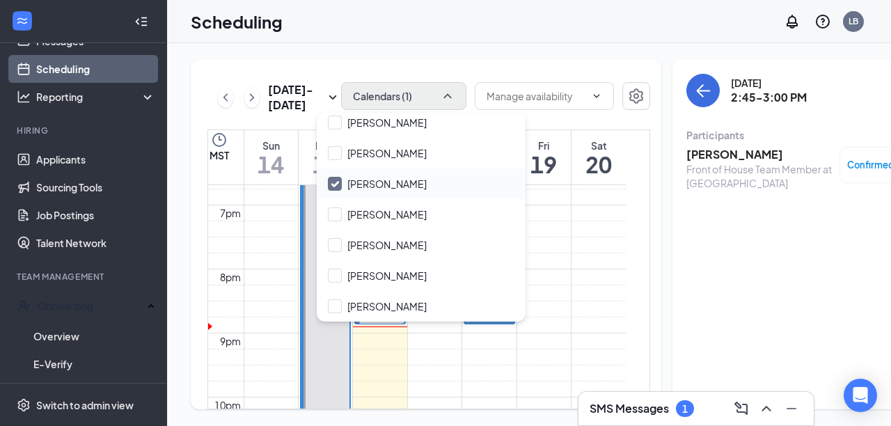
click at [337, 185] on input "[PERSON_NAME]" at bounding box center [377, 184] width 99 height 14
checkbox input "true"
checkbox input "false"
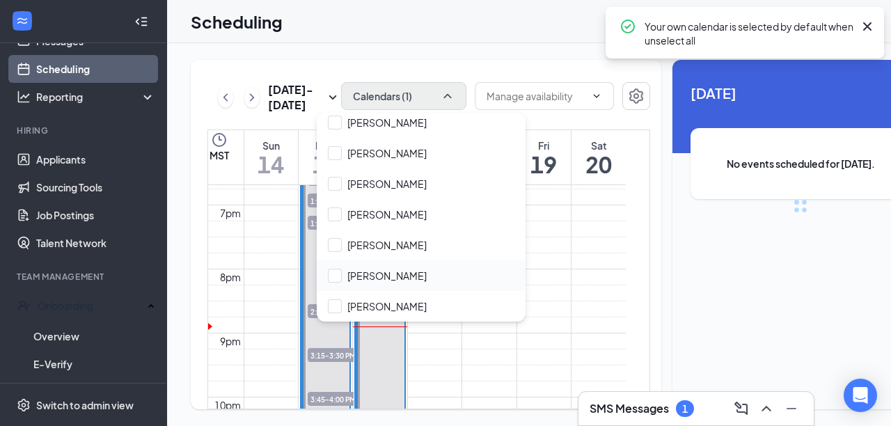
click at [514, 265] on div "[PERSON_NAME]" at bounding box center [421, 275] width 209 height 31
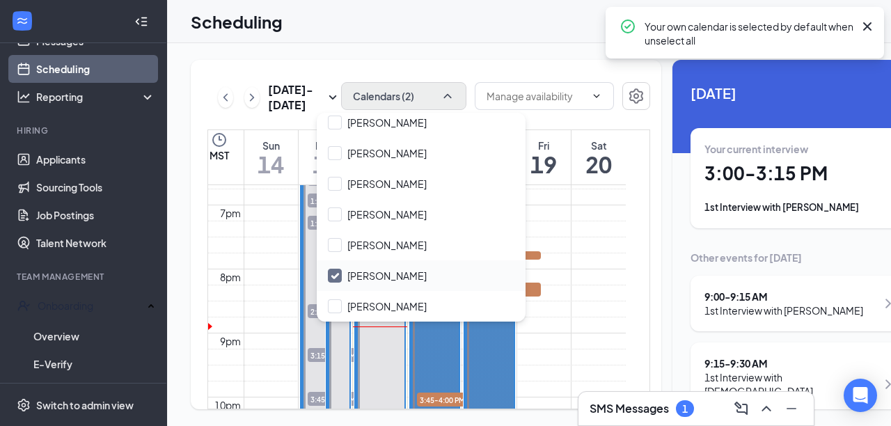
click at [335, 278] on input "[PERSON_NAME]" at bounding box center [377, 276] width 99 height 14
checkbox input "false"
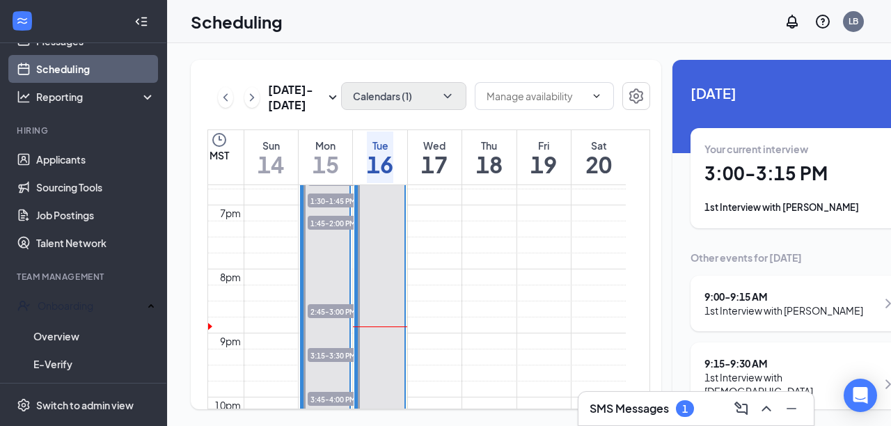
click at [704, 171] on h1 "3:00 - 3:15 PM" at bounding box center [800, 173] width 192 height 24
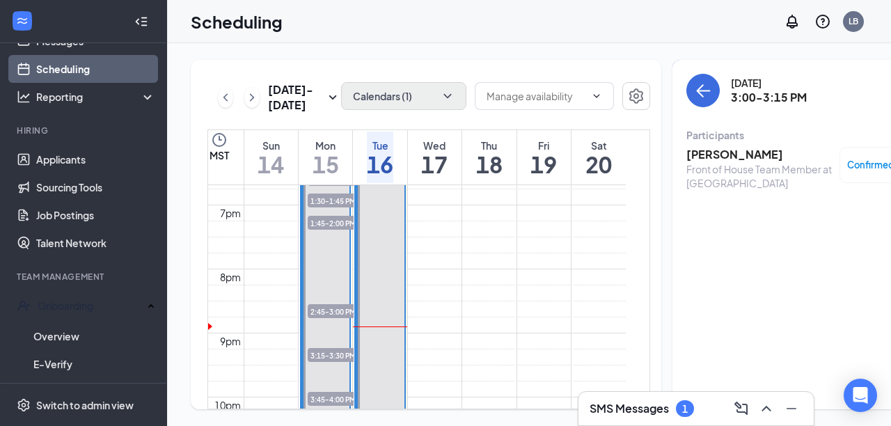
click at [688, 156] on h3 "[PERSON_NAME]" at bounding box center [759, 154] width 146 height 15
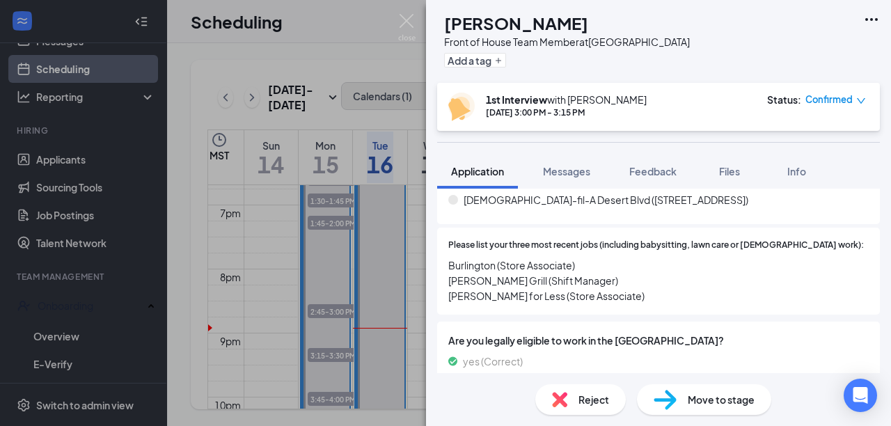
scroll to position [552, 0]
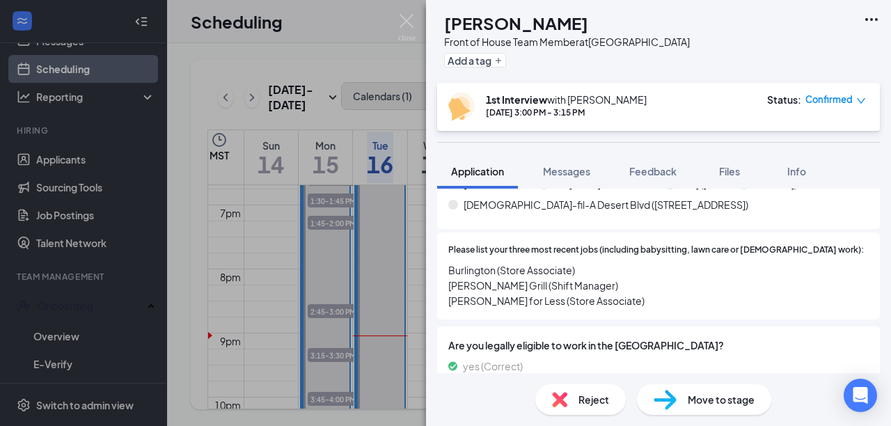
drag, startPoint x: 607, startPoint y: 216, endPoint x: 558, endPoint y: 188, distance: 56.7
click at [562, 192] on div "What would be your preferred restaurant? [DEMOGRAPHIC_DATA]-fil-[GEOGRAPHIC_DAT…" at bounding box center [658, 187] width 443 height 83
click at [378, 223] on div "DV [PERSON_NAME] Front of House Team Member at [GEOGRAPHIC_DATA] & Remcon Circl…" at bounding box center [445, 213] width 891 height 426
